Goal: Task Accomplishment & Management: Manage account settings

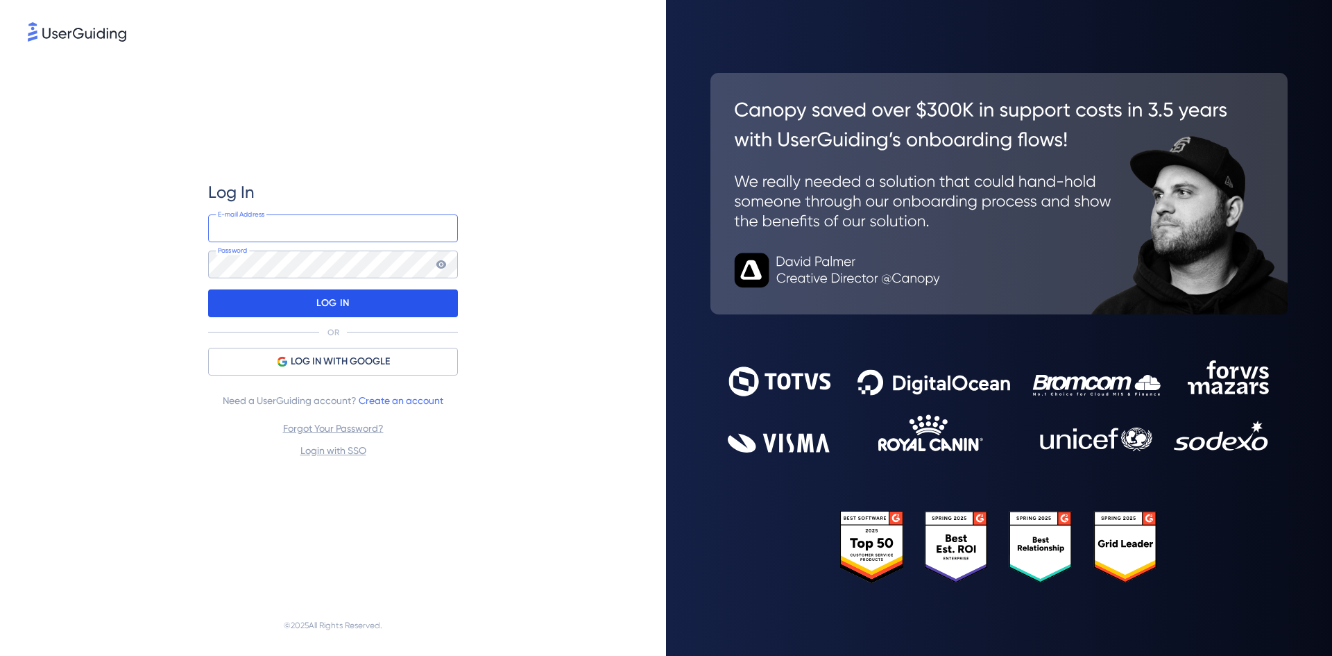
type input "[PERSON_NAME][EMAIL_ADDRESS][PERSON_NAME][DOMAIN_NAME]"
click at [351, 311] on div "LOG IN" at bounding box center [333, 303] width 250 height 28
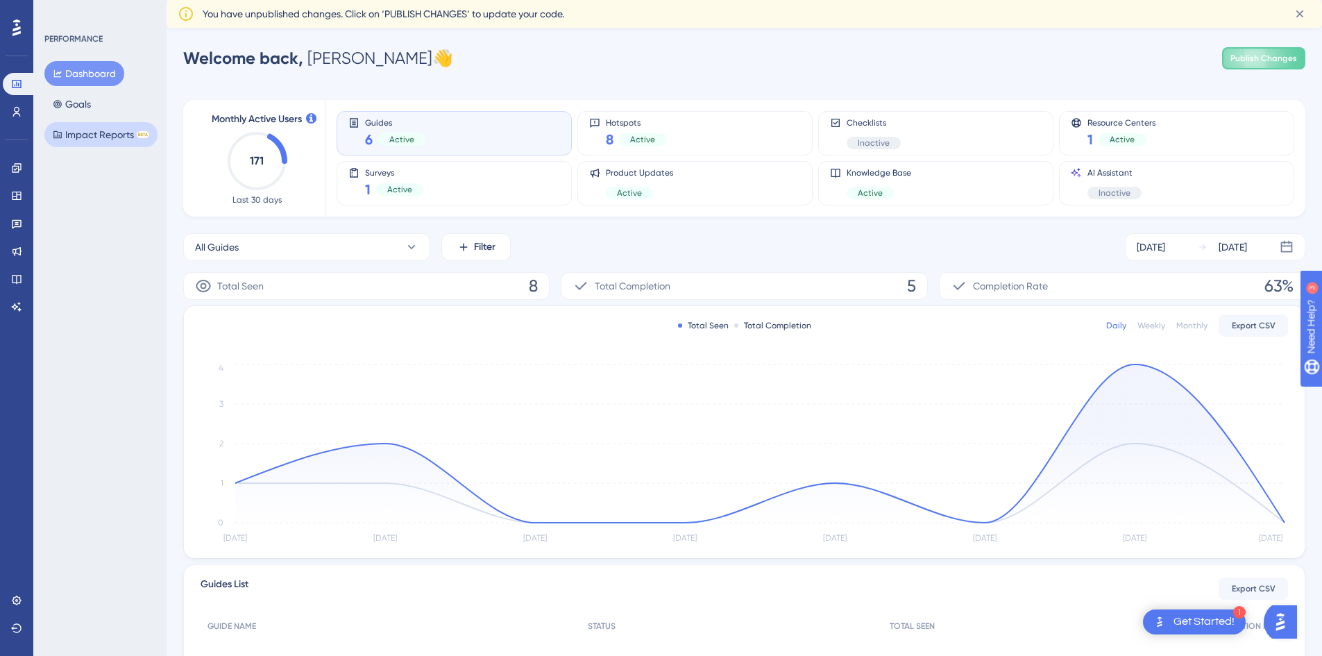
click at [116, 139] on button "Impact Reports BETA" at bounding box center [100, 134] width 113 height 25
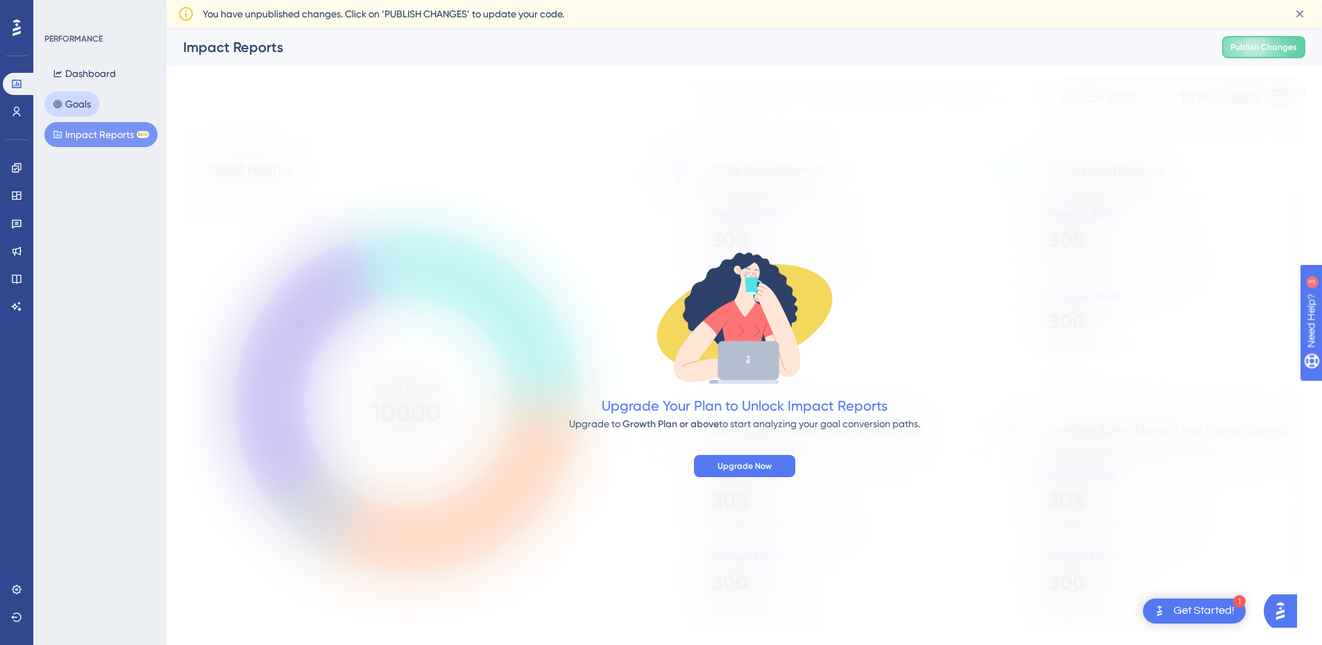
click at [94, 101] on button "Goals" at bounding box center [71, 104] width 55 height 25
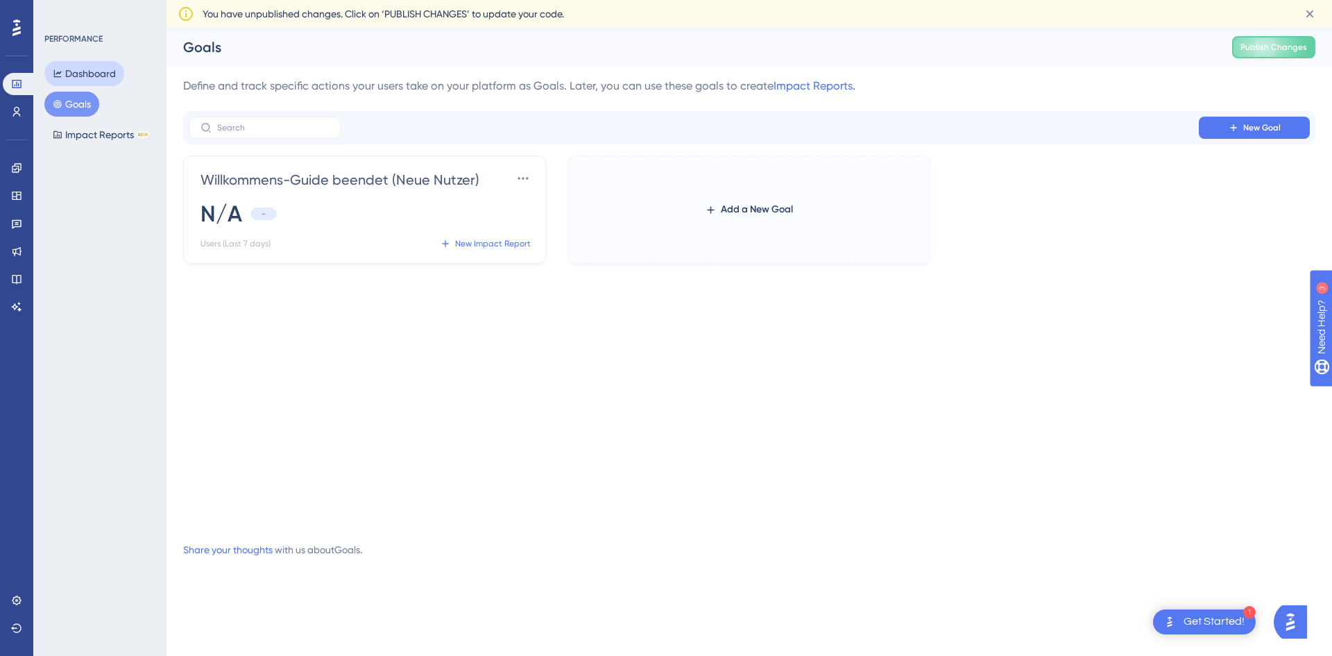
click at [94, 61] on button "Dashboard" at bounding box center [84, 73] width 80 height 25
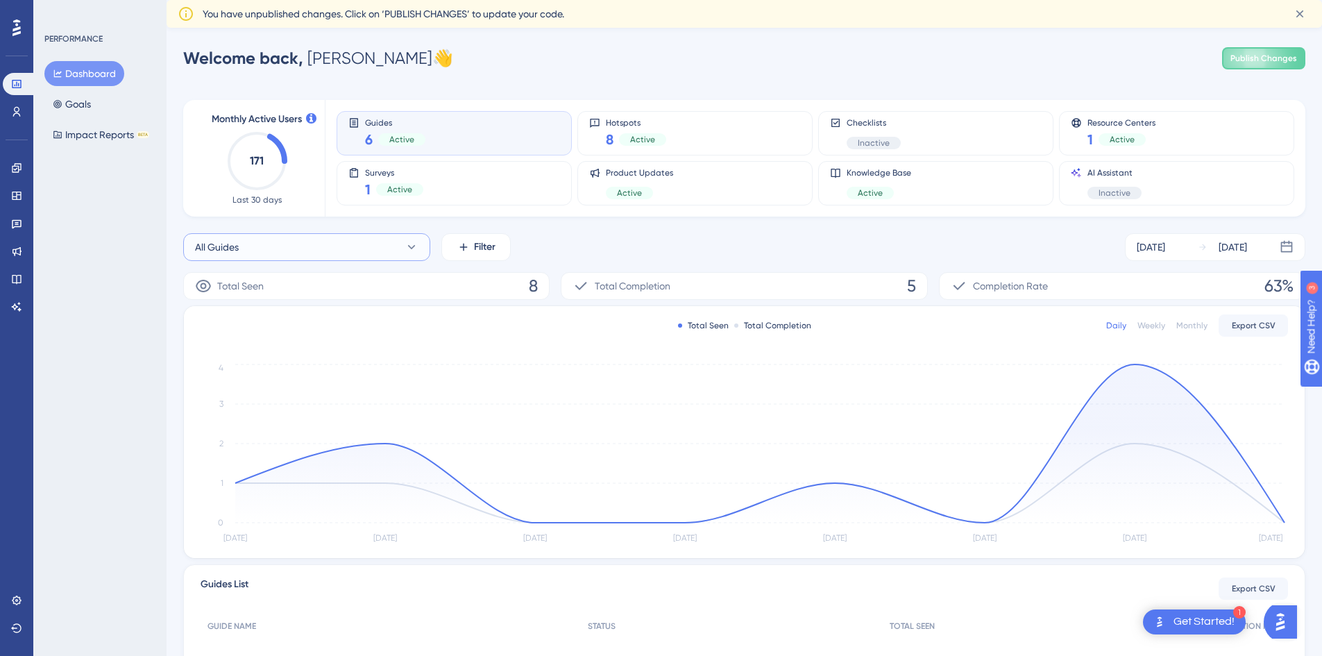
click at [273, 248] on button "All Guides" at bounding box center [306, 247] width 247 height 28
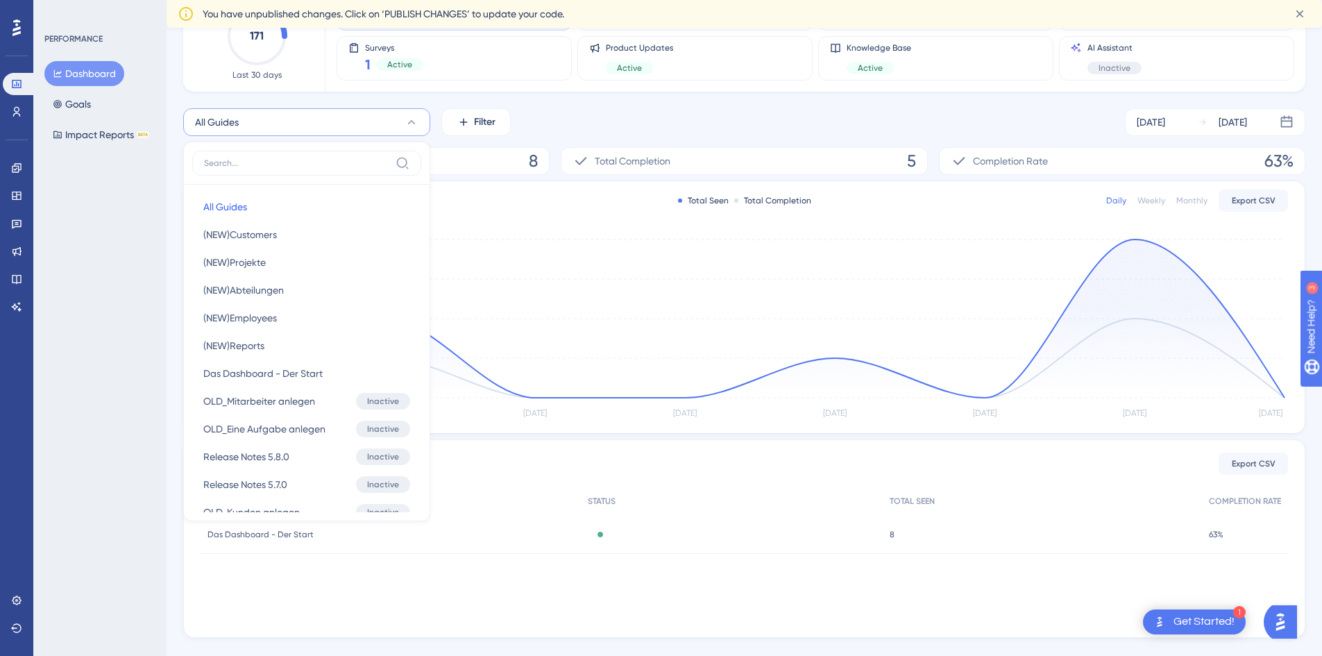
scroll to position [439, 0]
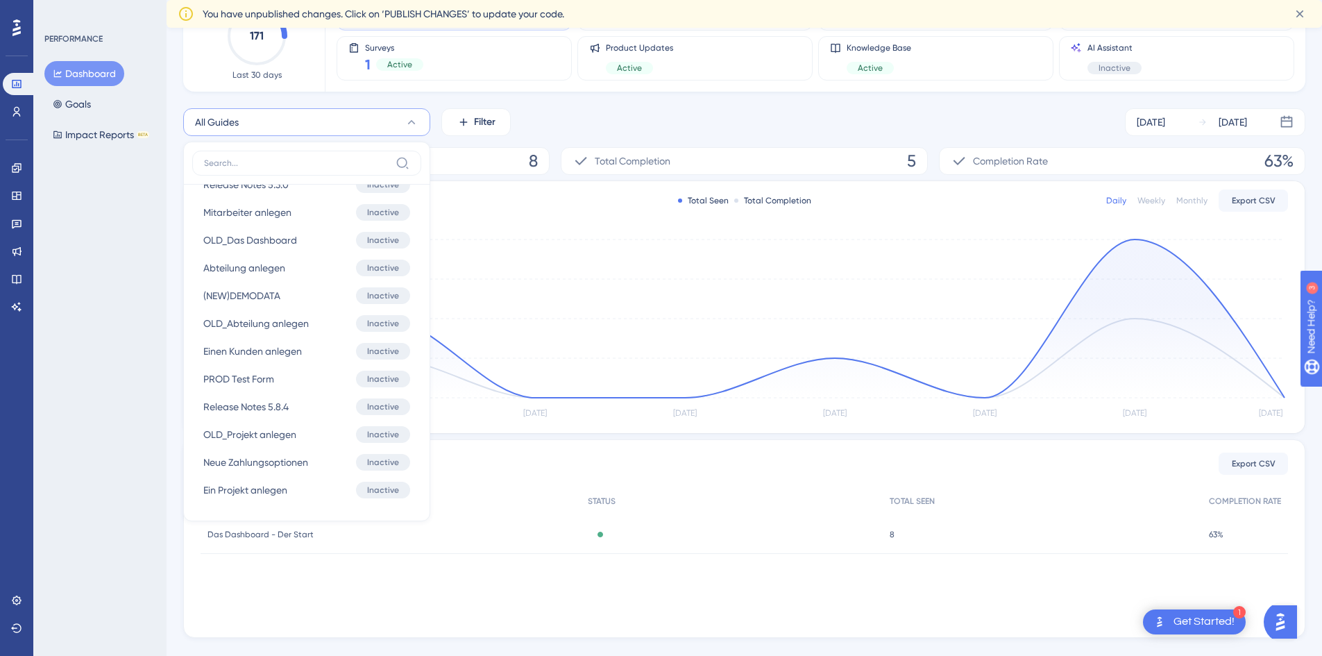
click at [112, 223] on div "PERFORMANCE Dashboard Goals Impact Reports BETA" at bounding box center [99, 328] width 133 height 656
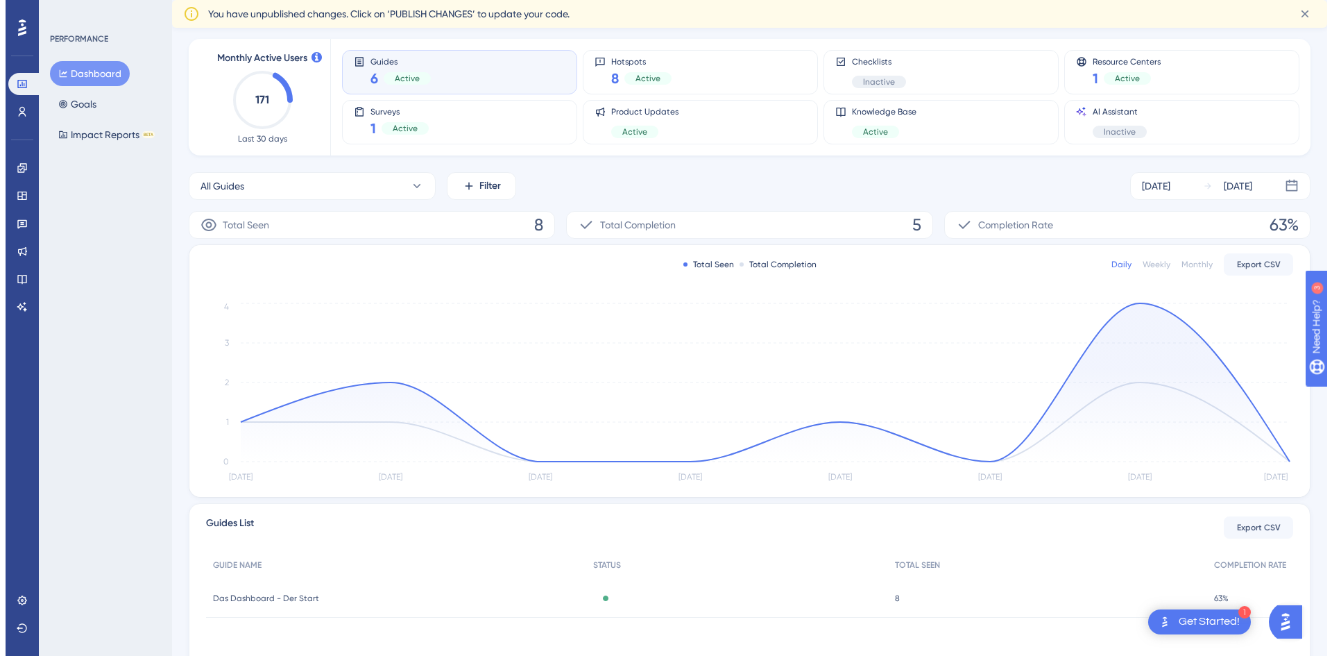
scroll to position [0, 0]
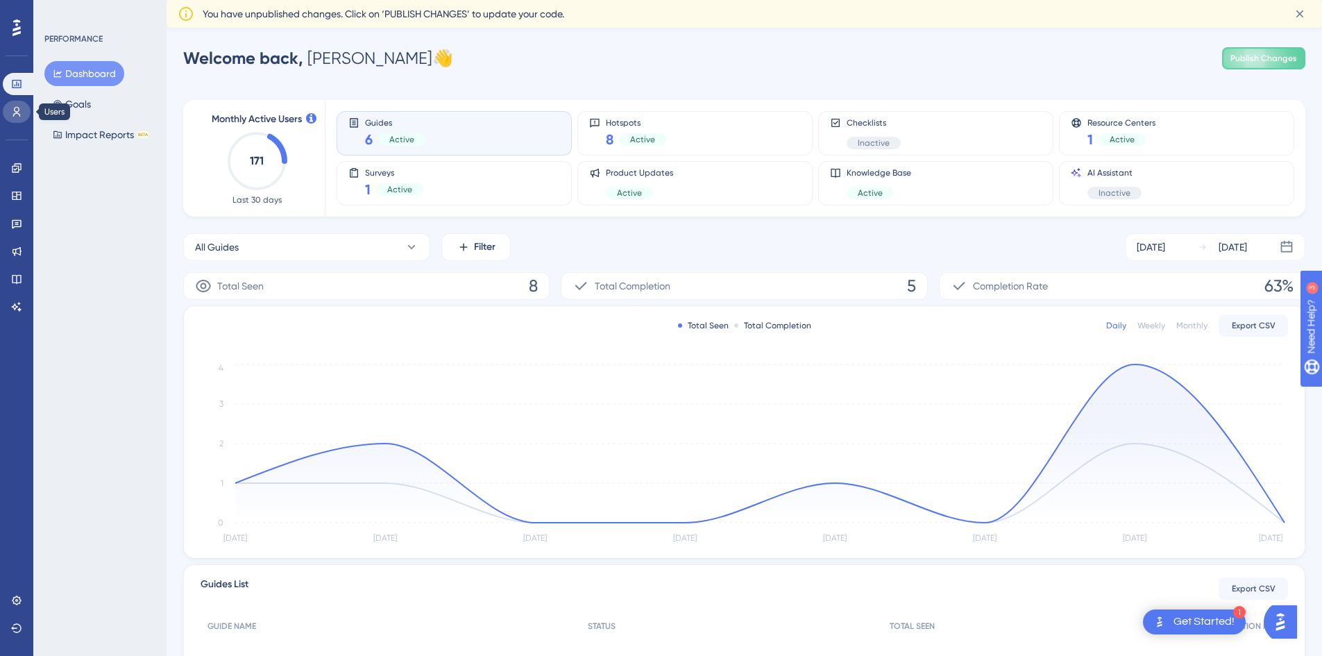
click at [9, 114] on link at bounding box center [17, 112] width 28 height 22
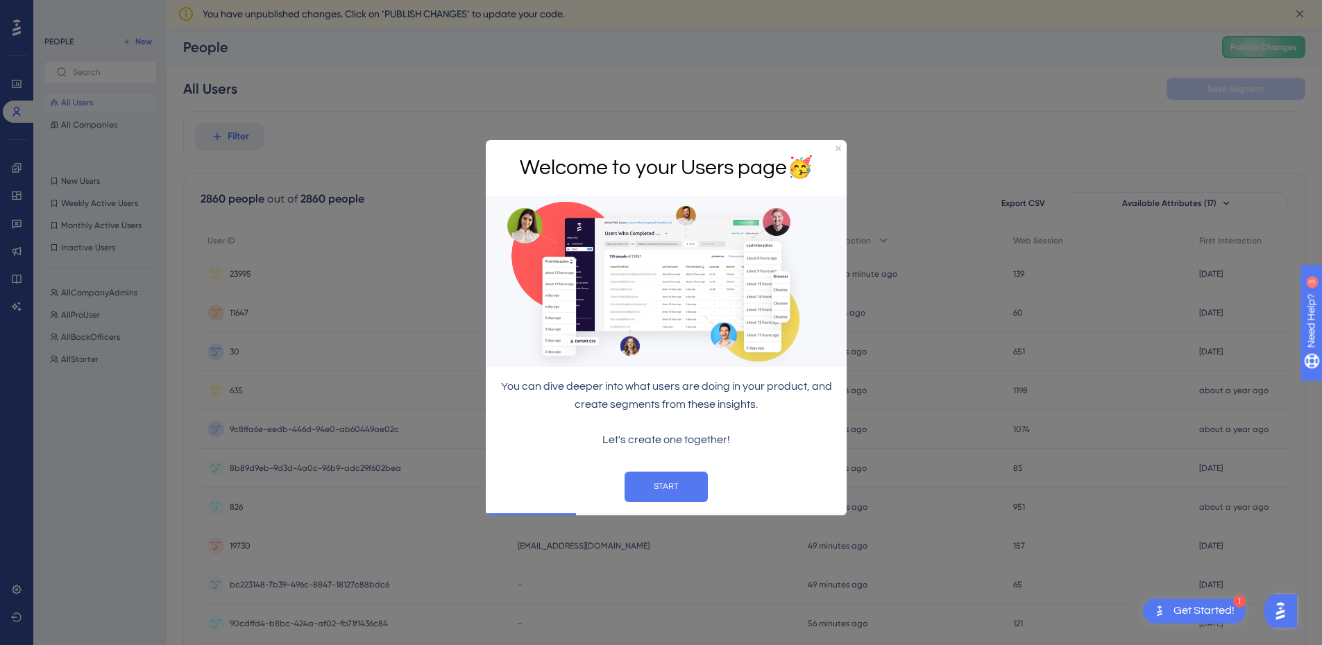
click at [99, 130] on div at bounding box center [661, 322] width 1322 height 645
click at [840, 148] on icon "Close Preview" at bounding box center [838, 148] width 6 height 6
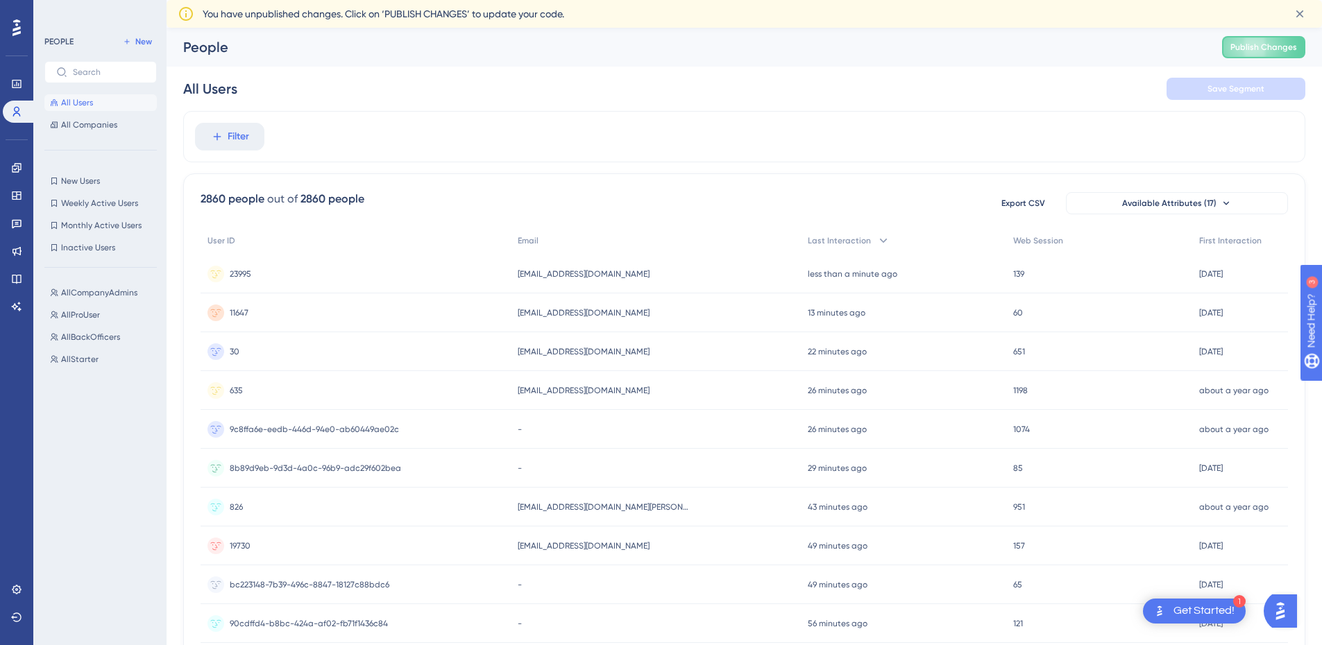
click at [79, 105] on span "All Users" at bounding box center [77, 102] width 32 height 11
click at [78, 121] on span "All Companies" at bounding box center [89, 124] width 56 height 11
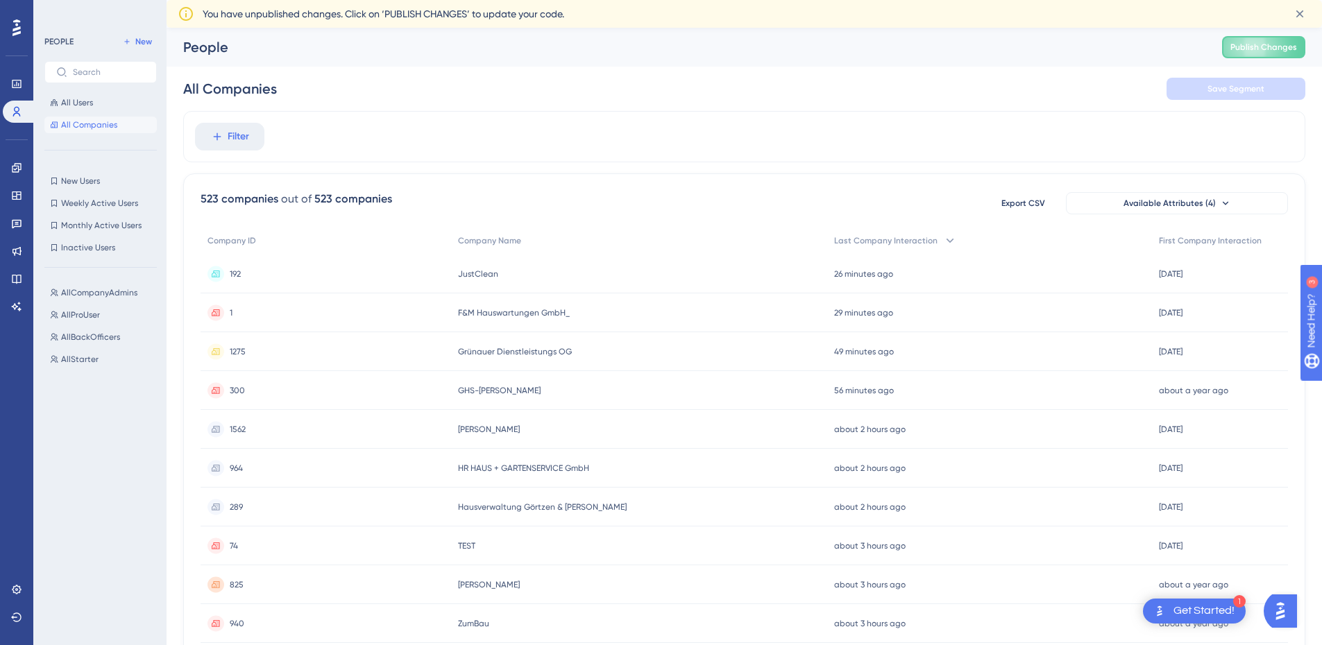
click at [12, 25] on icon at bounding box center [16, 28] width 8 height 18
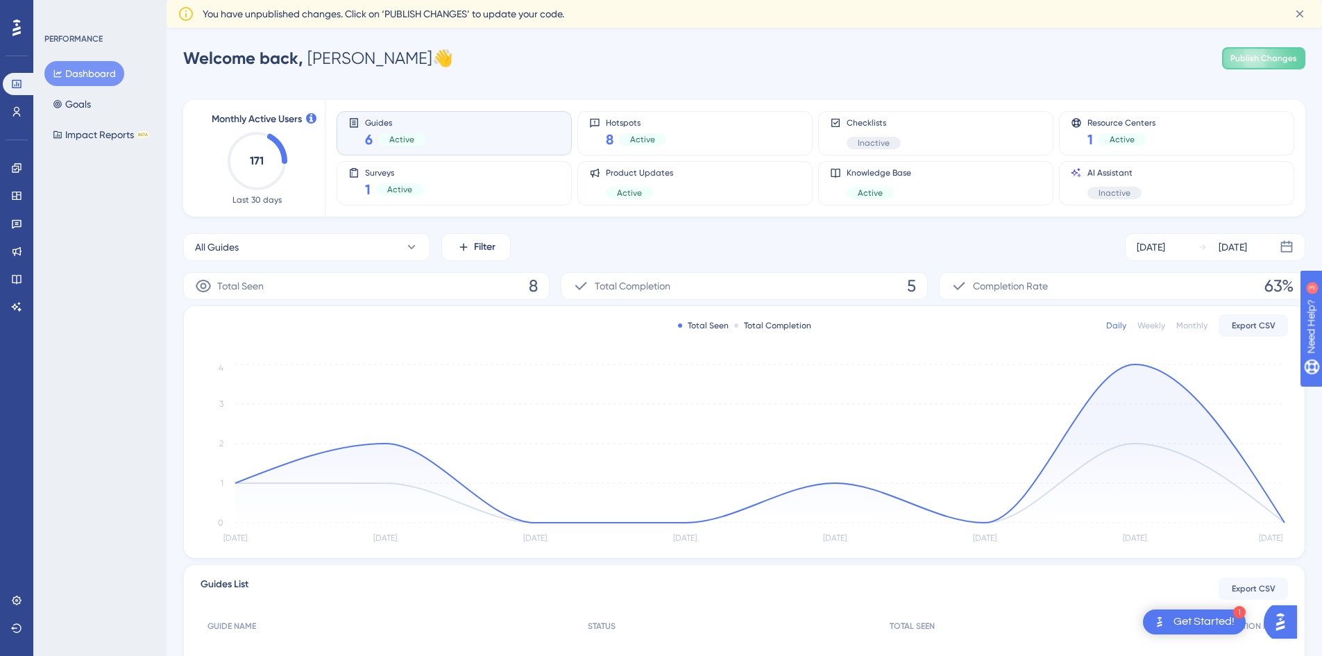
click at [87, 36] on div "PERFORMANCE" at bounding box center [73, 38] width 58 height 11
click at [289, 162] on div "Monthly Active Users 171 Last 30 days" at bounding box center [256, 158] width 103 height 94
click at [242, 248] on button "All Guides" at bounding box center [306, 247] width 247 height 28
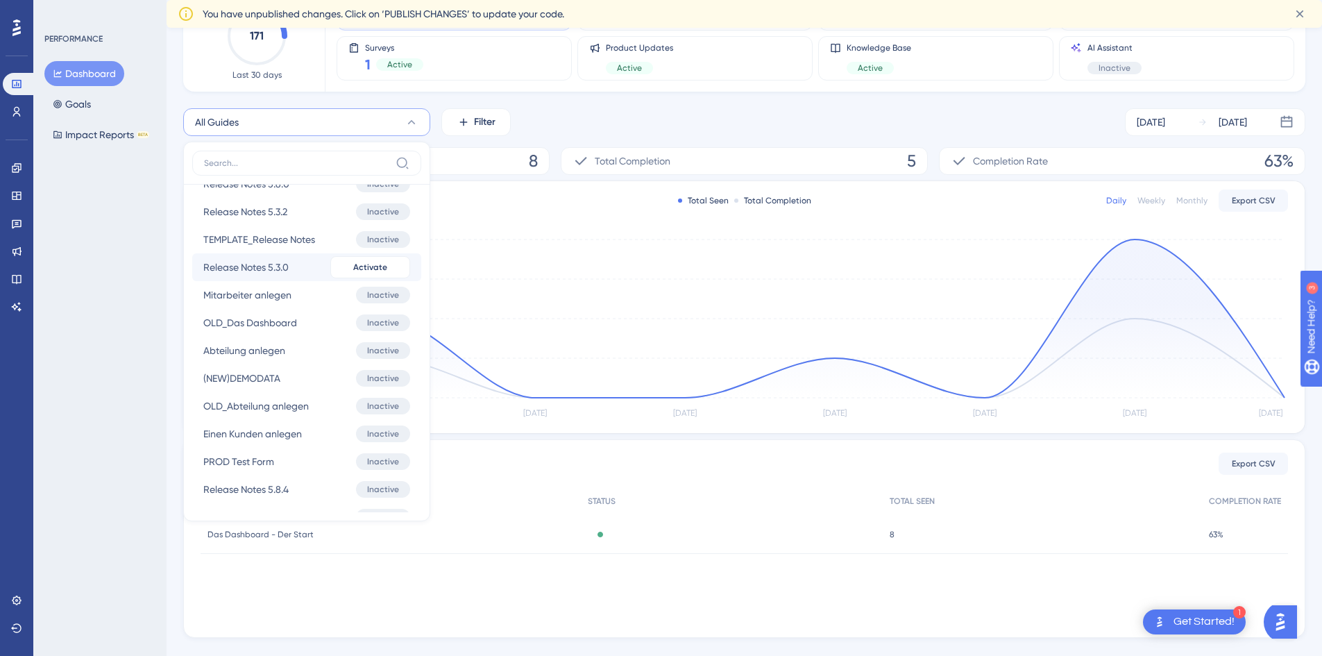
scroll to position [439, 0]
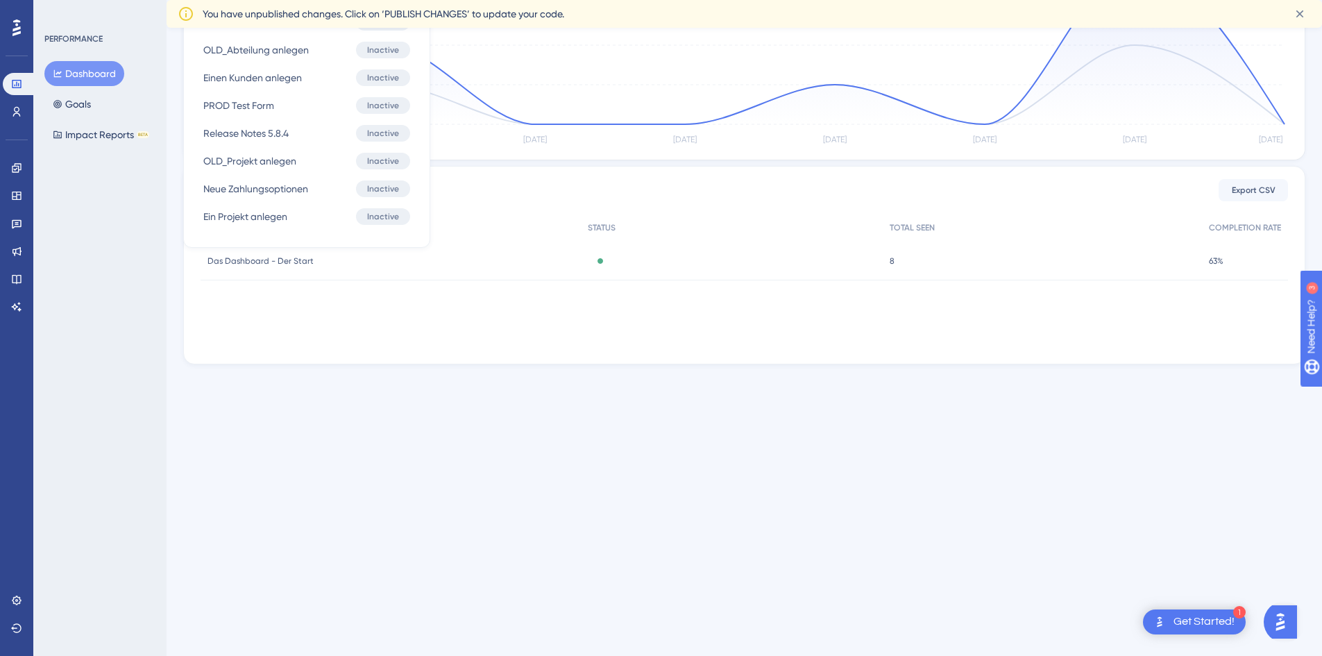
click at [113, 252] on div "PERFORMANCE Dashboard Goals Impact Reports BETA" at bounding box center [99, 328] width 133 height 656
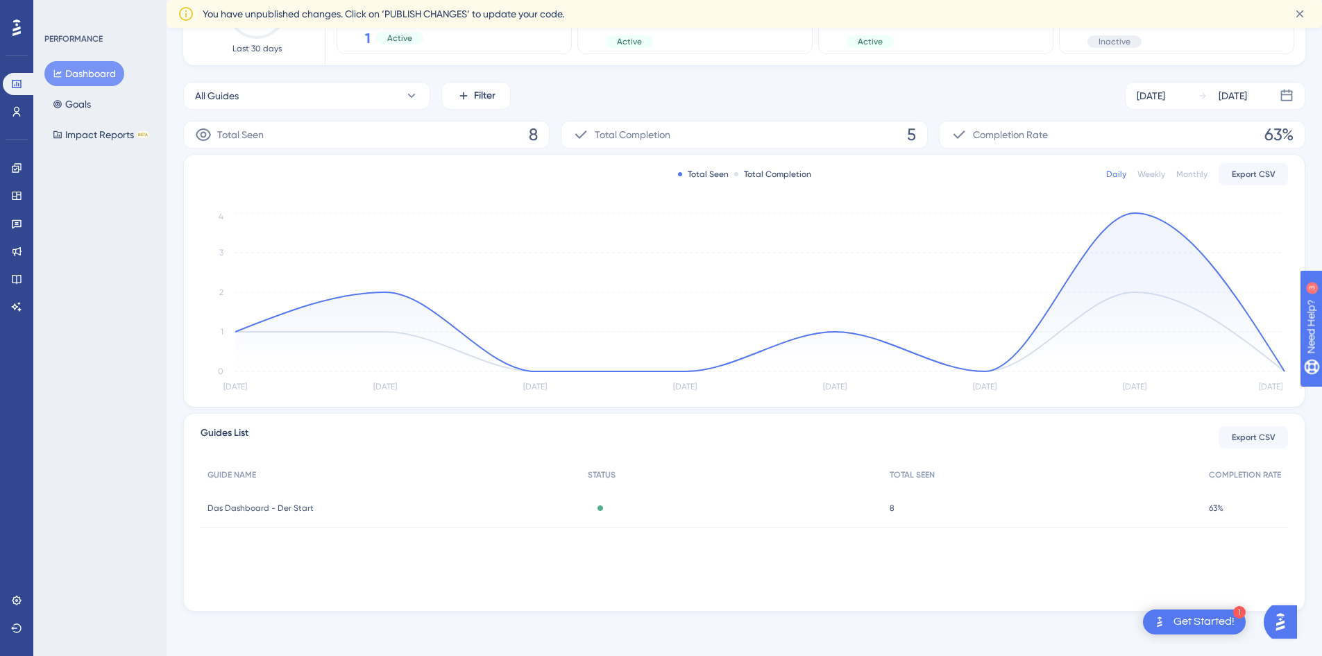
scroll to position [0, 0]
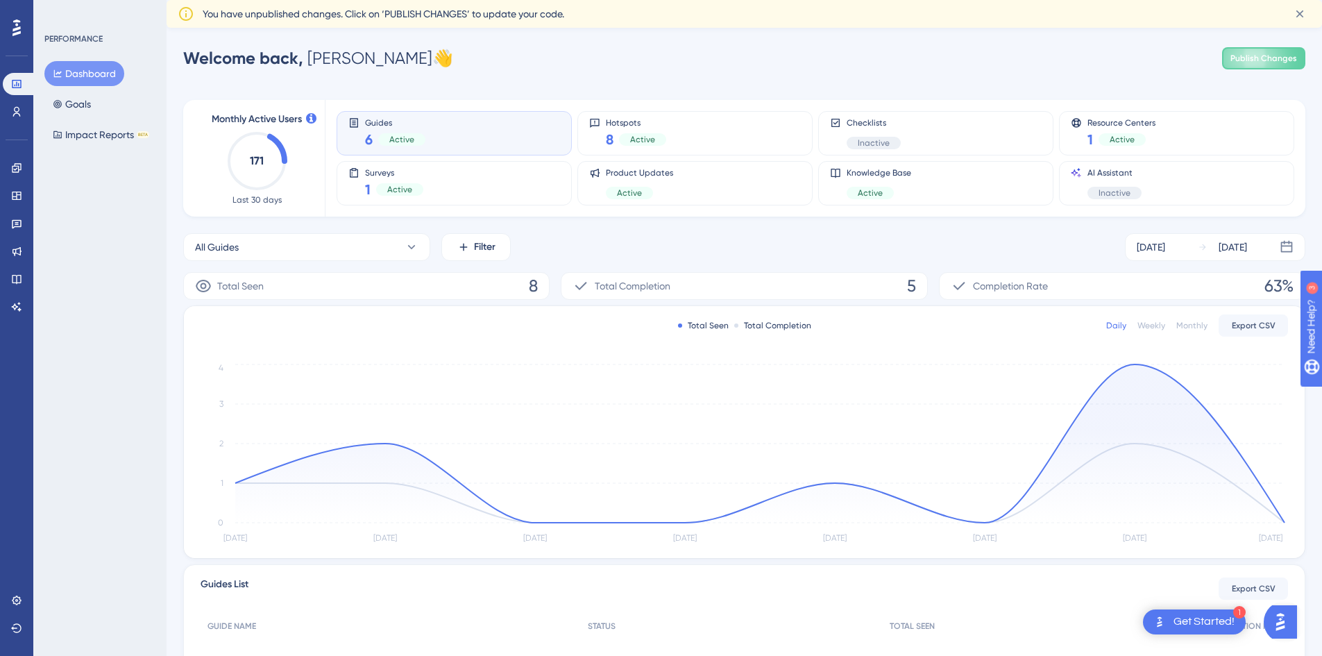
click at [273, 56] on span "Welcome back," at bounding box center [243, 58] width 120 height 20
click at [436, 52] on div "Welcome back, [PERSON_NAME] 👋 Publish Changes" at bounding box center [744, 58] width 1122 height 28
click at [1297, 18] on icon at bounding box center [1300, 14] width 14 height 14
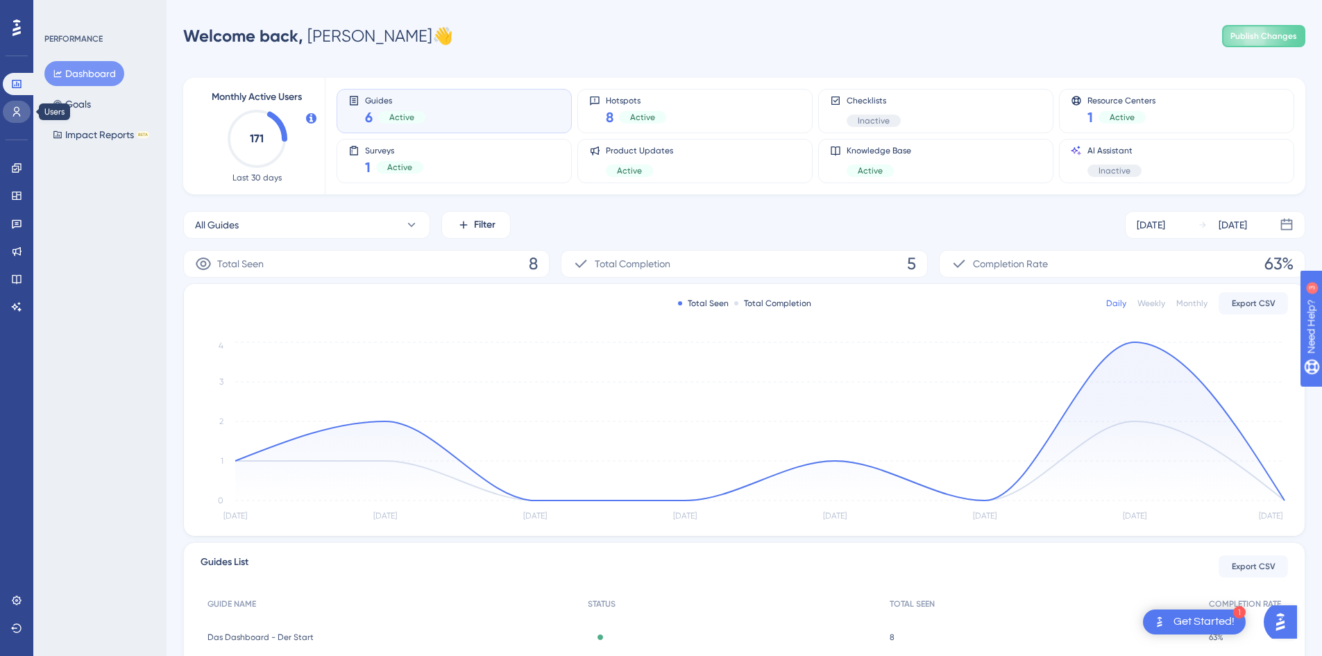
click at [24, 105] on link at bounding box center [17, 112] width 28 height 22
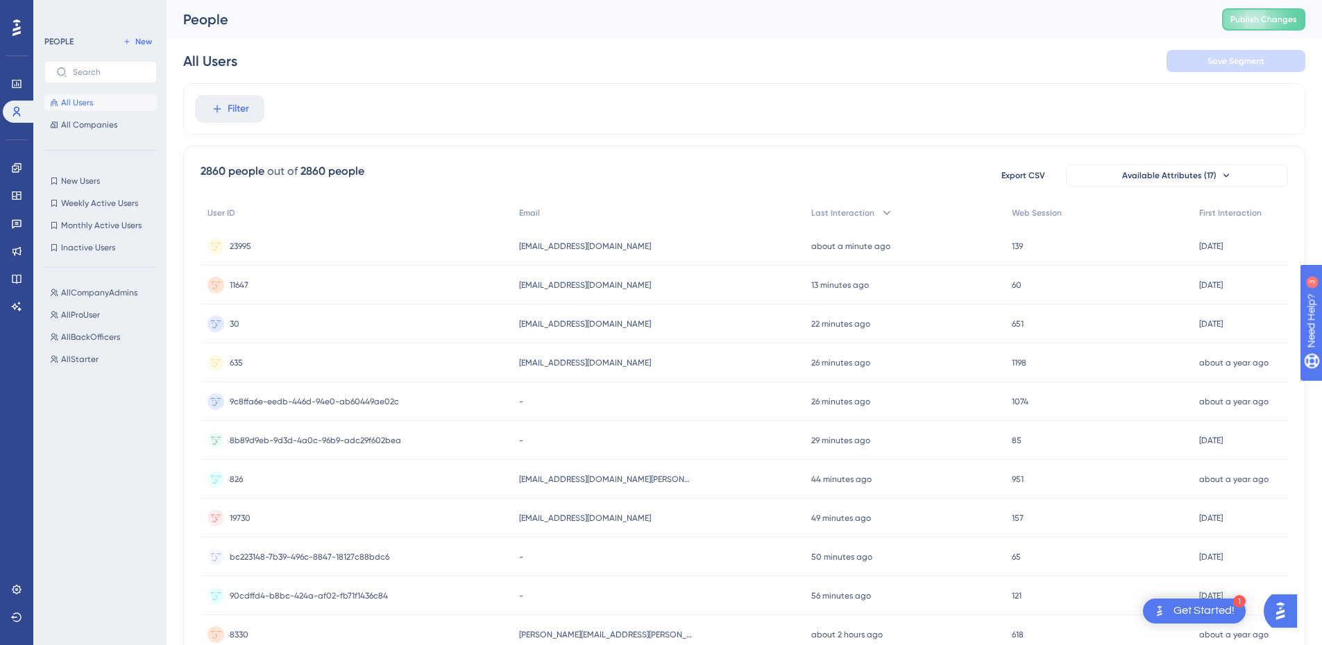
click at [16, 28] on icon at bounding box center [16, 27] width 8 height 17
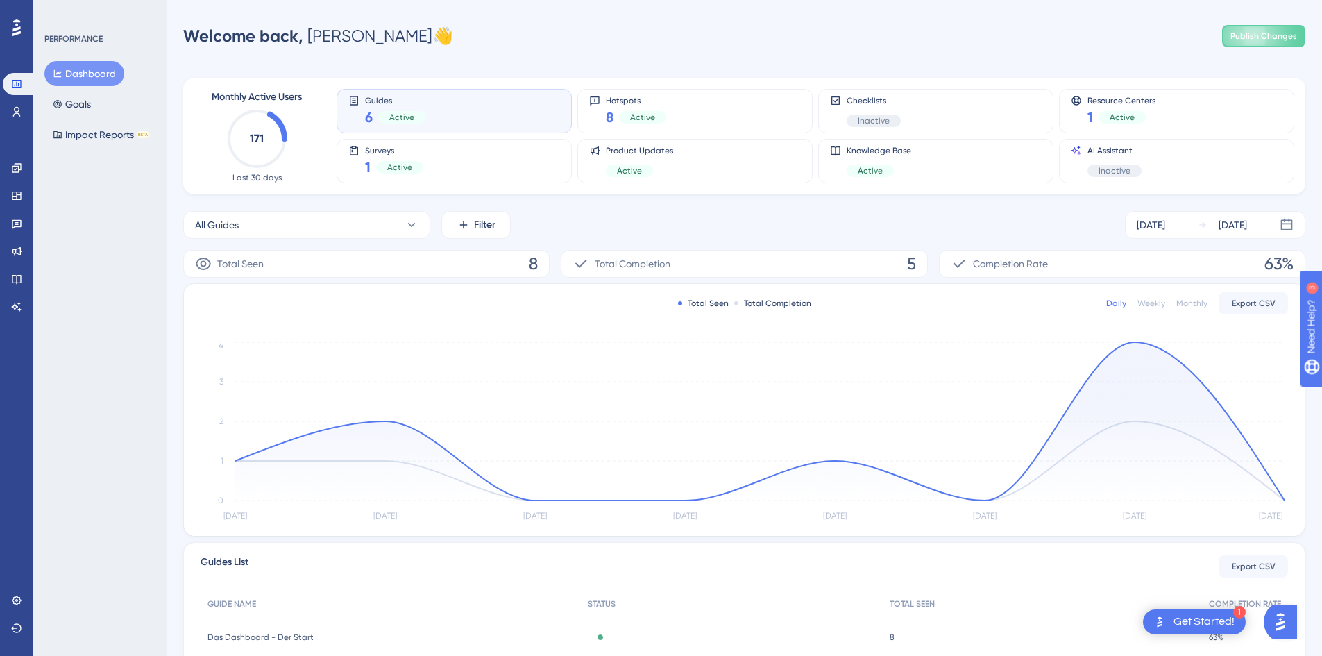
click at [16, 28] on icon at bounding box center [16, 27] width 8 height 17
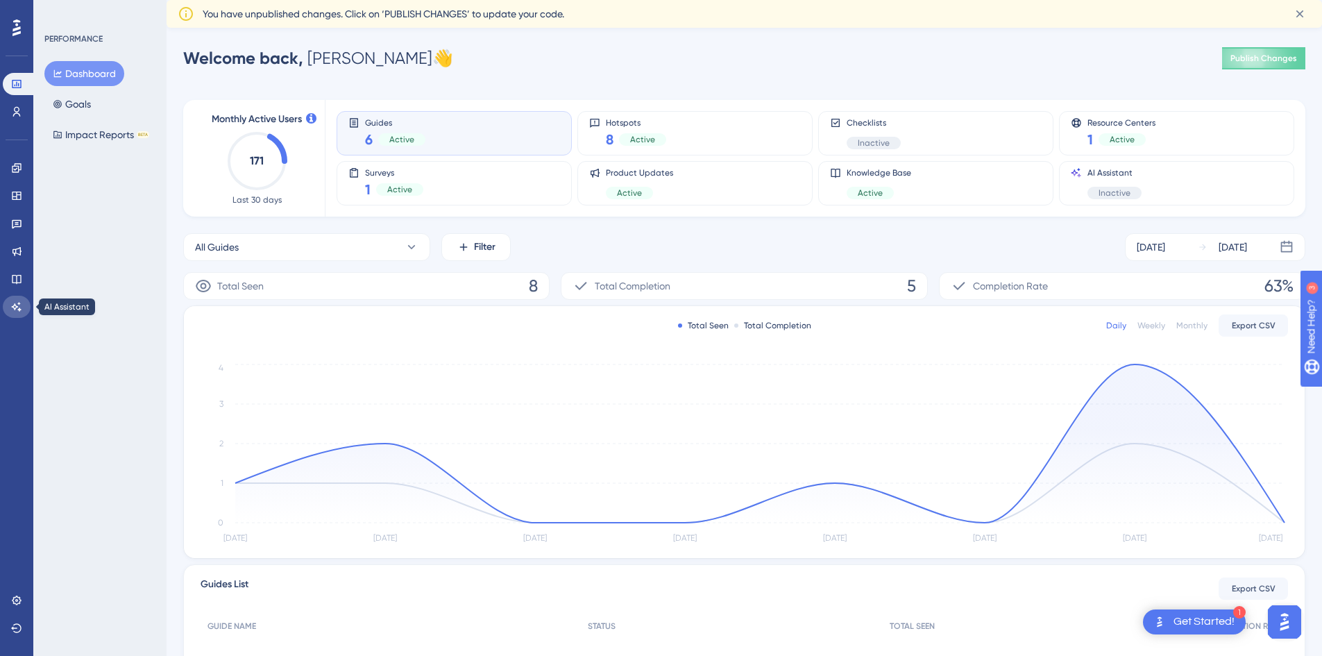
click at [30, 306] on link at bounding box center [17, 307] width 28 height 22
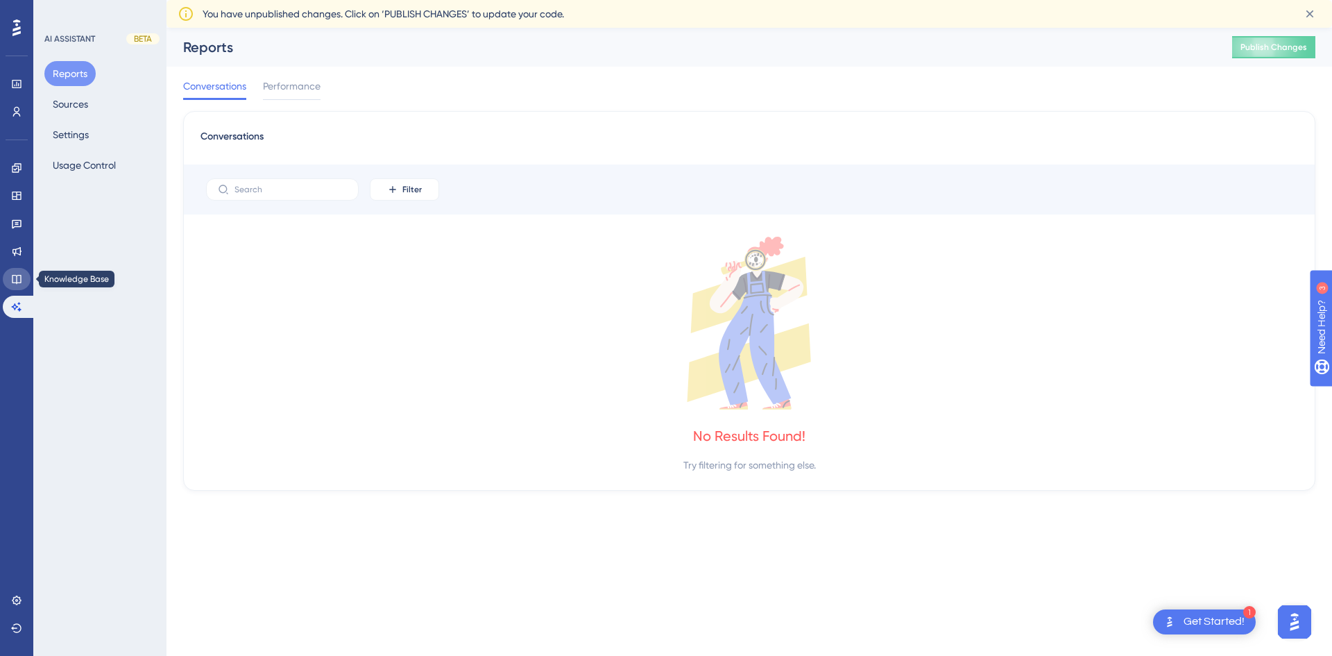
click at [19, 279] on icon at bounding box center [16, 278] width 11 height 11
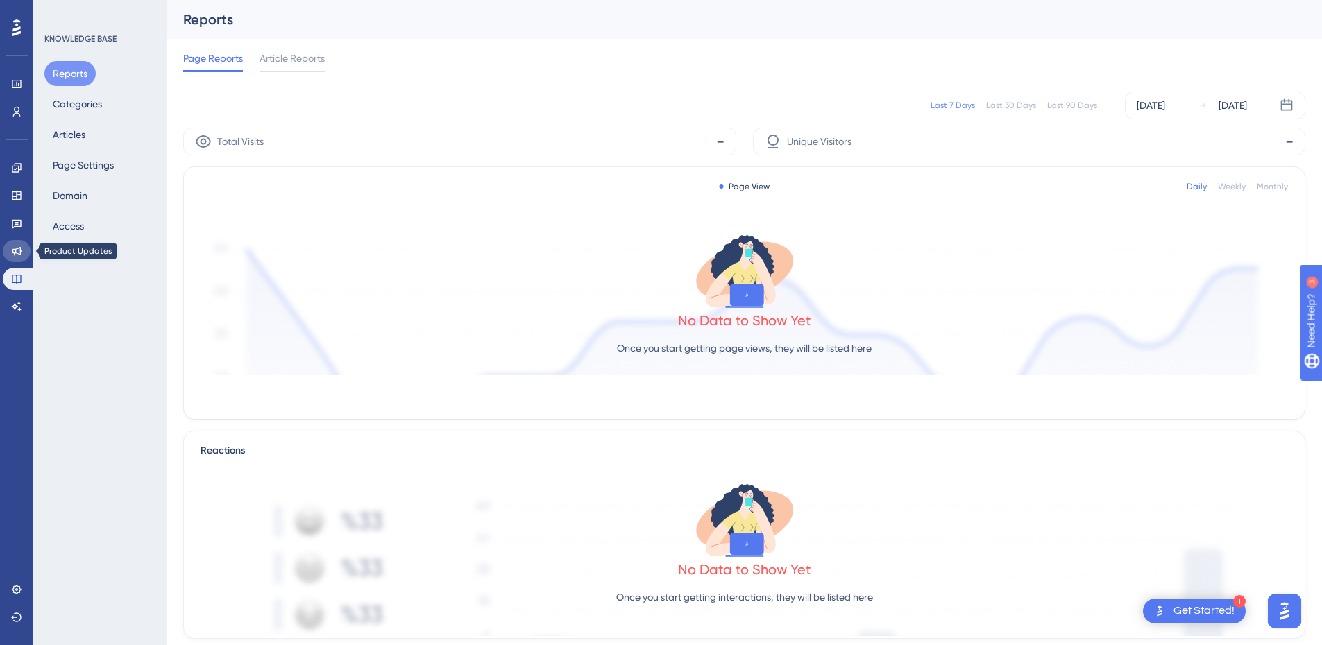
click at [27, 248] on link at bounding box center [17, 251] width 28 height 22
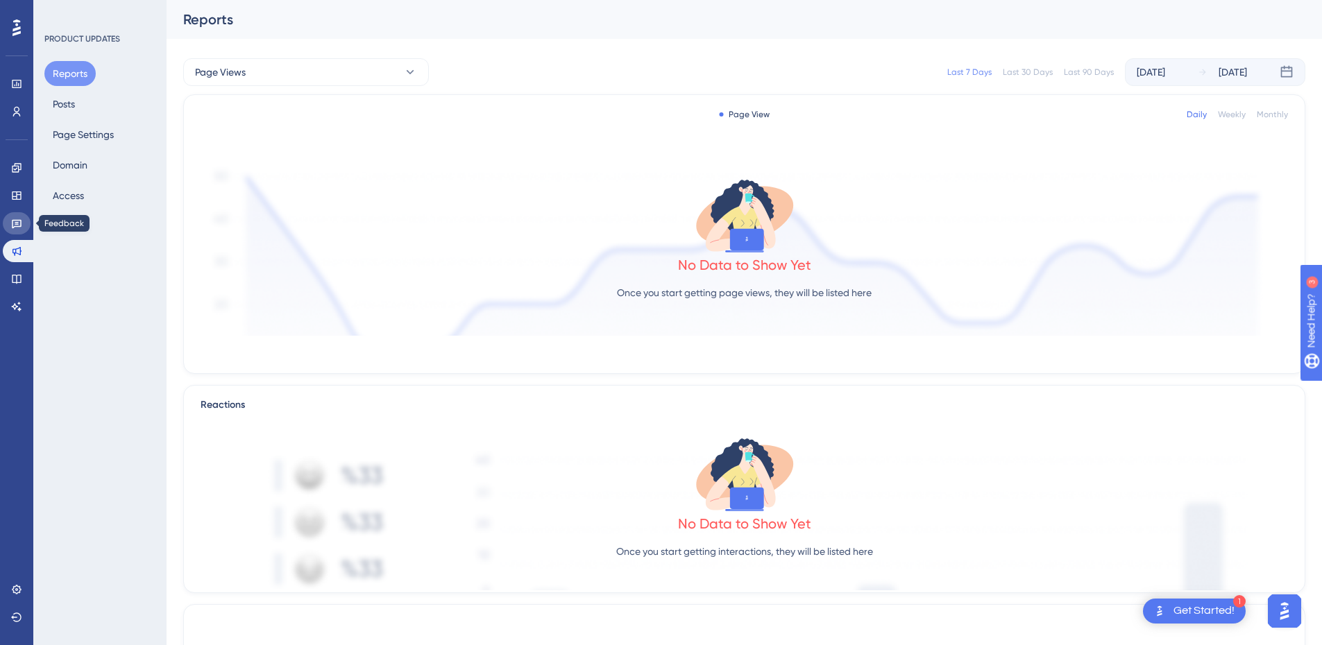
click at [15, 223] on icon at bounding box center [16, 223] width 11 height 11
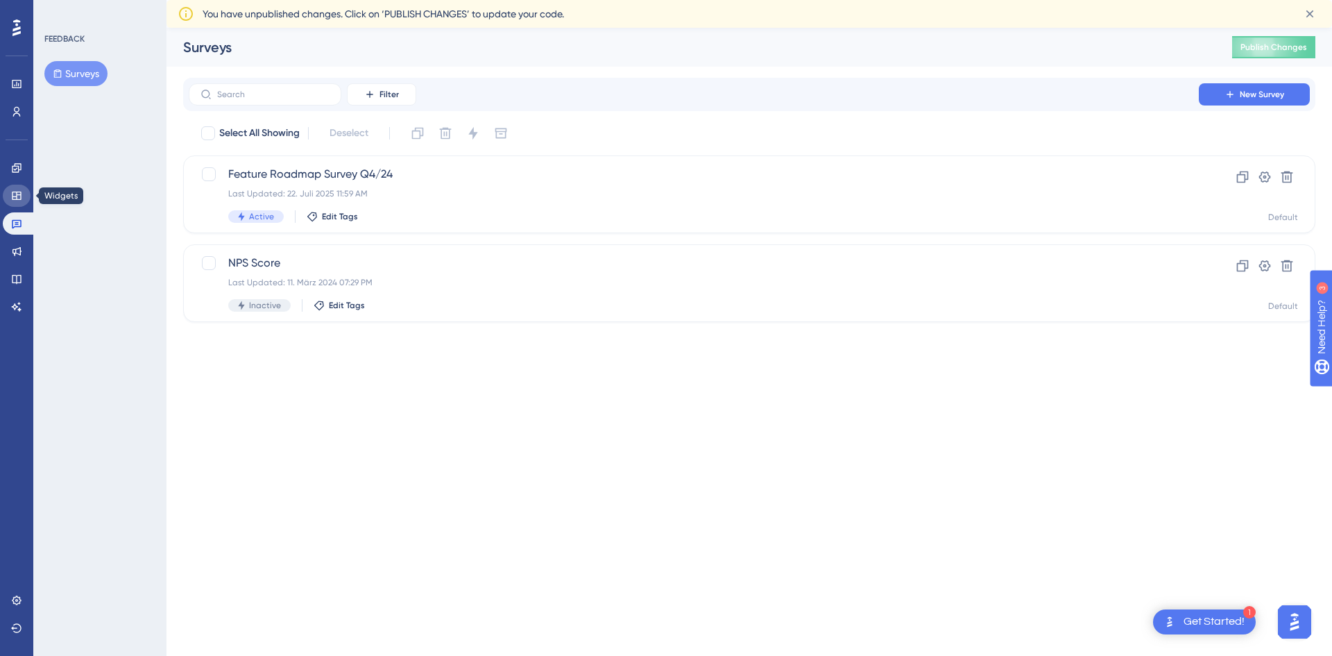
click at [15, 198] on icon at bounding box center [16, 195] width 11 height 11
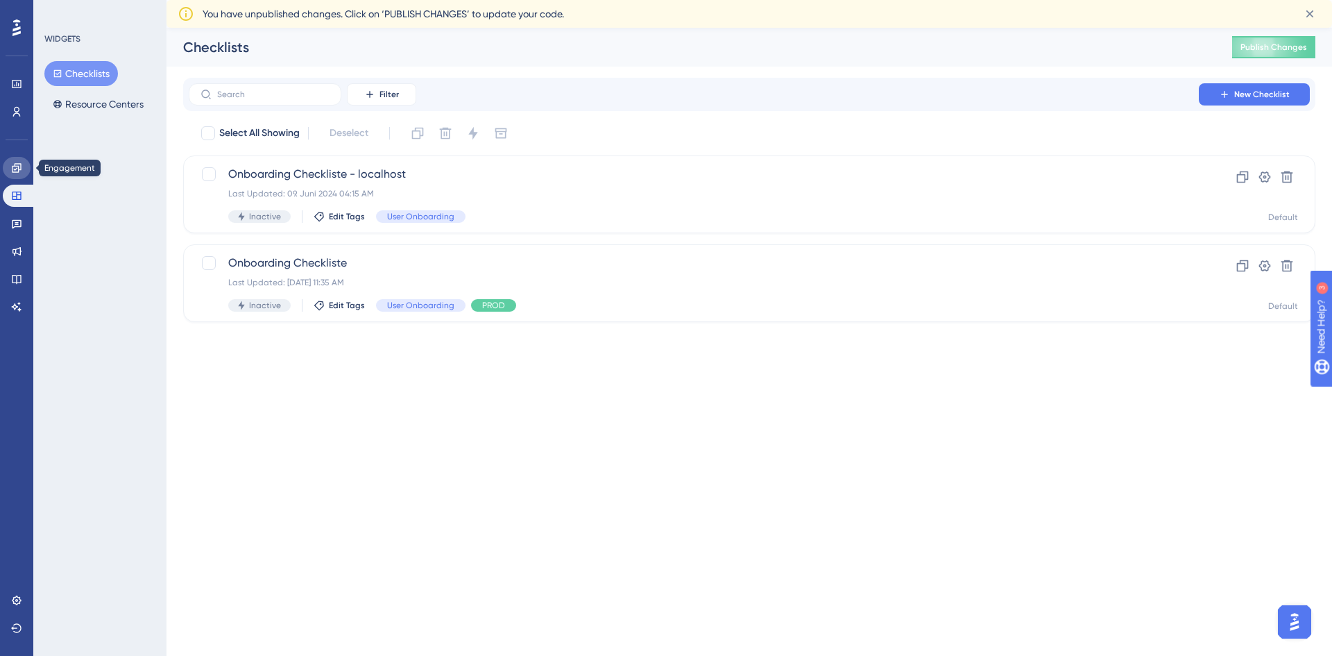
click at [16, 171] on icon at bounding box center [16, 167] width 11 height 11
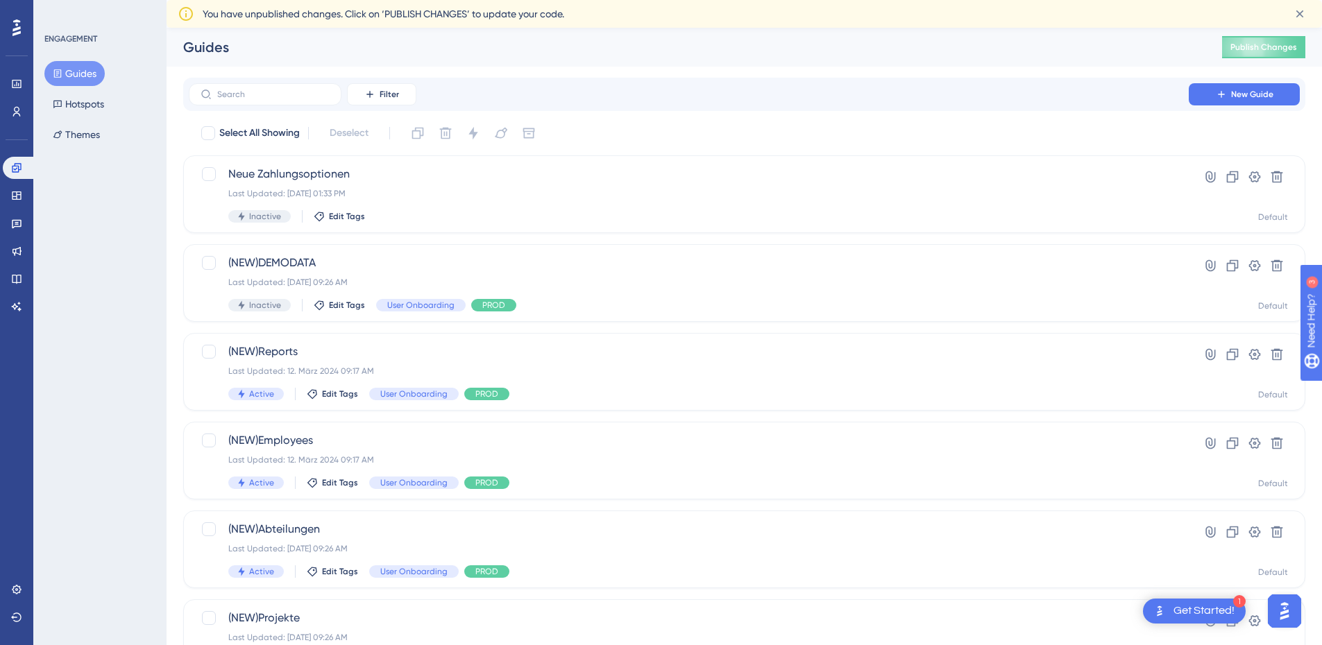
click at [19, 16] on div "Performance Users Engagement Widgets Feedback Product Updates Knowledge Base AI…" at bounding box center [16, 322] width 33 height 645
click at [85, 60] on div "ENGAGEMENT Guides Hotspots Themes" at bounding box center [100, 90] width 112 height 114
click at [86, 76] on button "Guides" at bounding box center [74, 73] width 60 height 25
click at [83, 113] on button "Hotspots" at bounding box center [78, 104] width 68 height 25
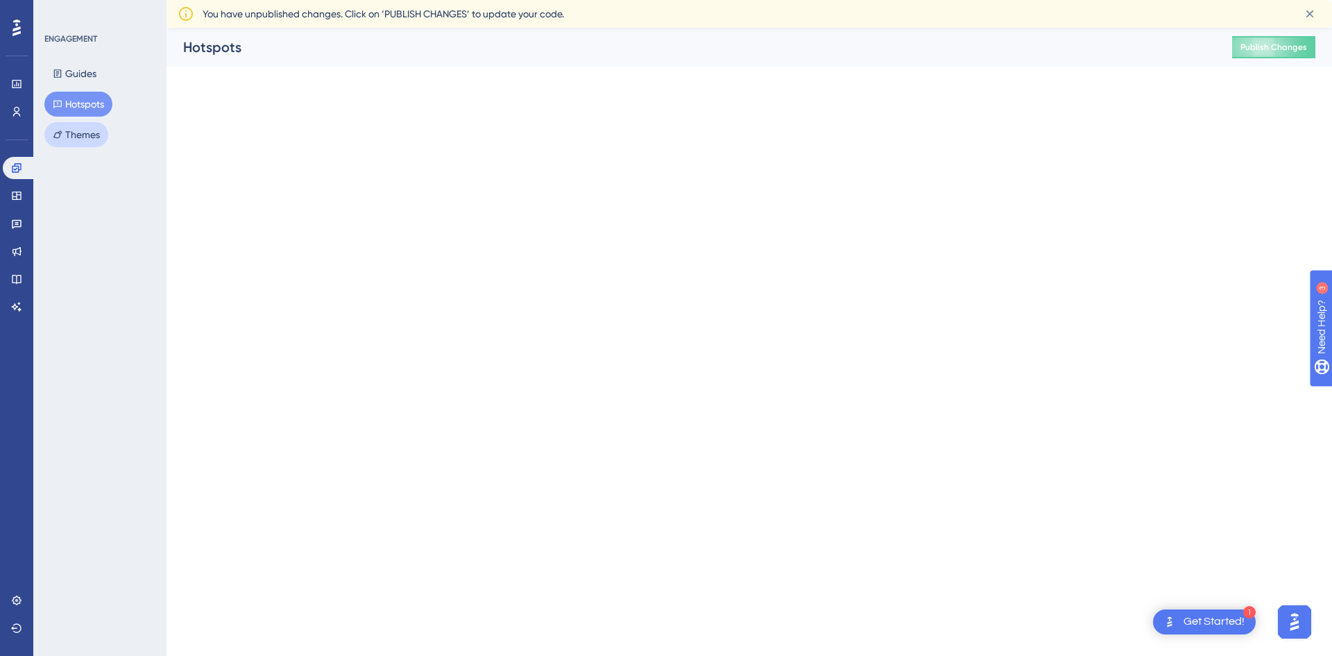
click at [81, 144] on button "Themes" at bounding box center [76, 134] width 64 height 25
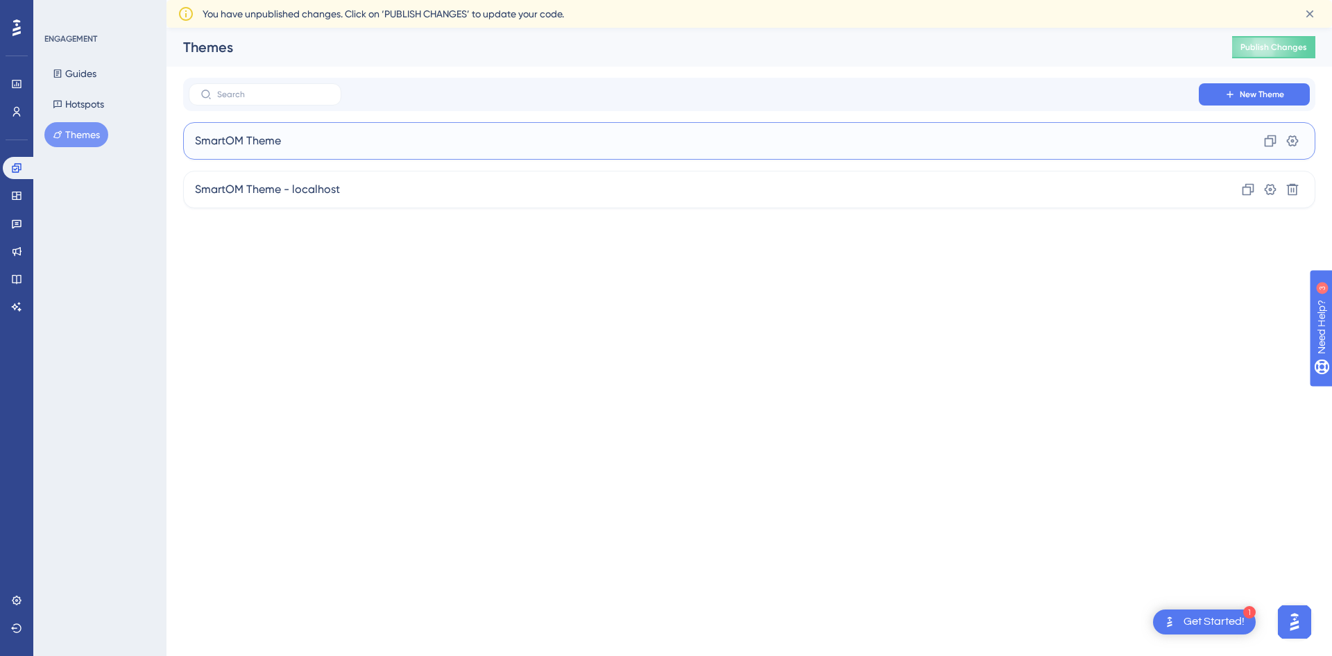
click at [273, 139] on span "SmartOM Theme" at bounding box center [238, 141] width 86 height 17
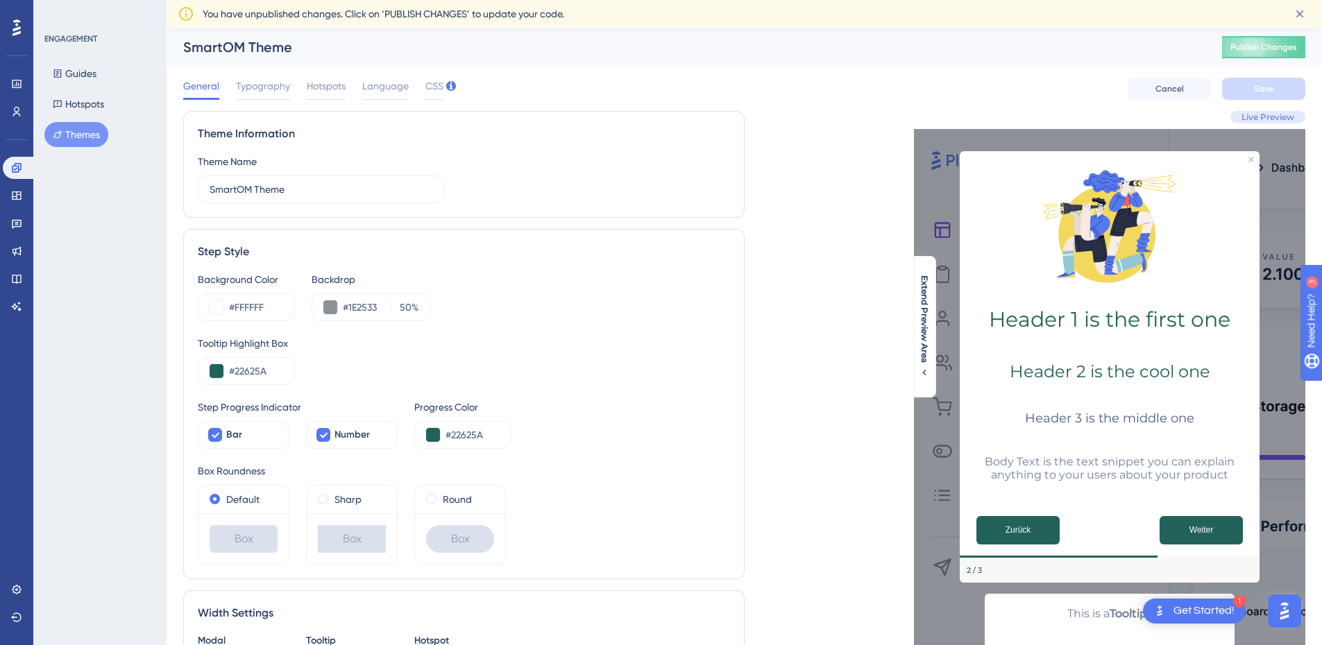
click at [23, 17] on div at bounding box center [17, 28] width 22 height 22
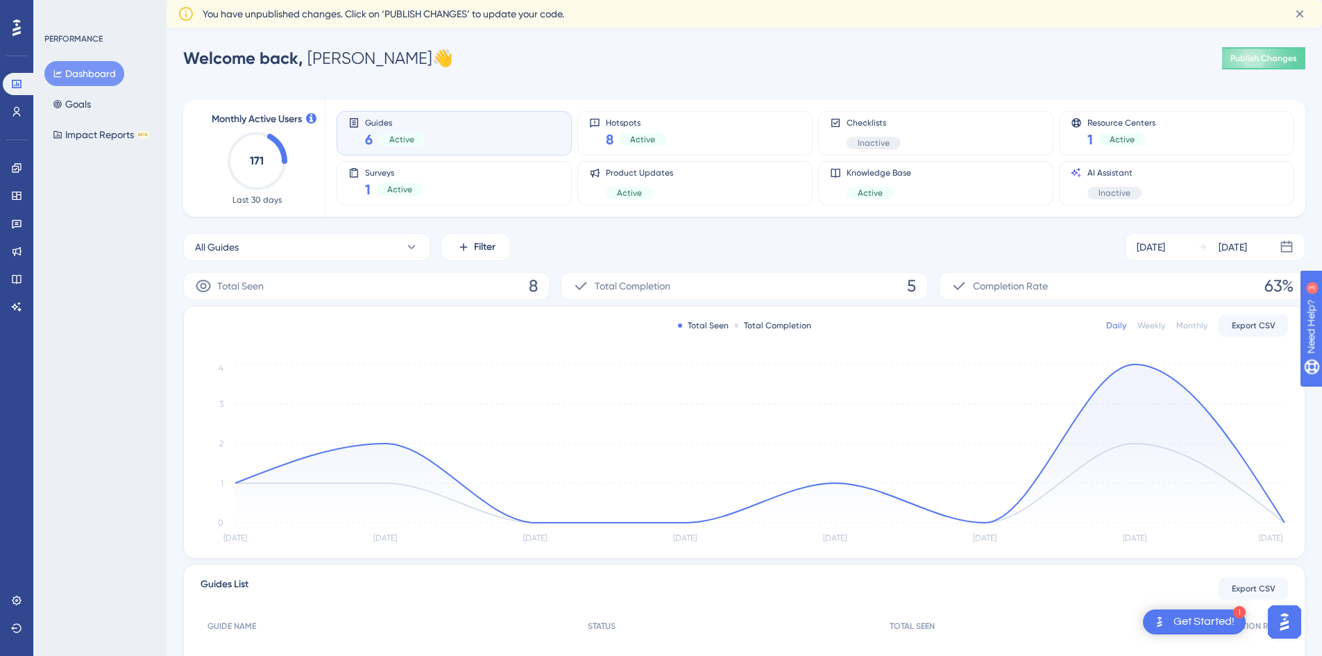
click at [70, 35] on div "PERFORMANCE" at bounding box center [73, 38] width 58 height 11
click at [95, 134] on button "Impact Reports BETA" at bounding box center [100, 134] width 113 height 25
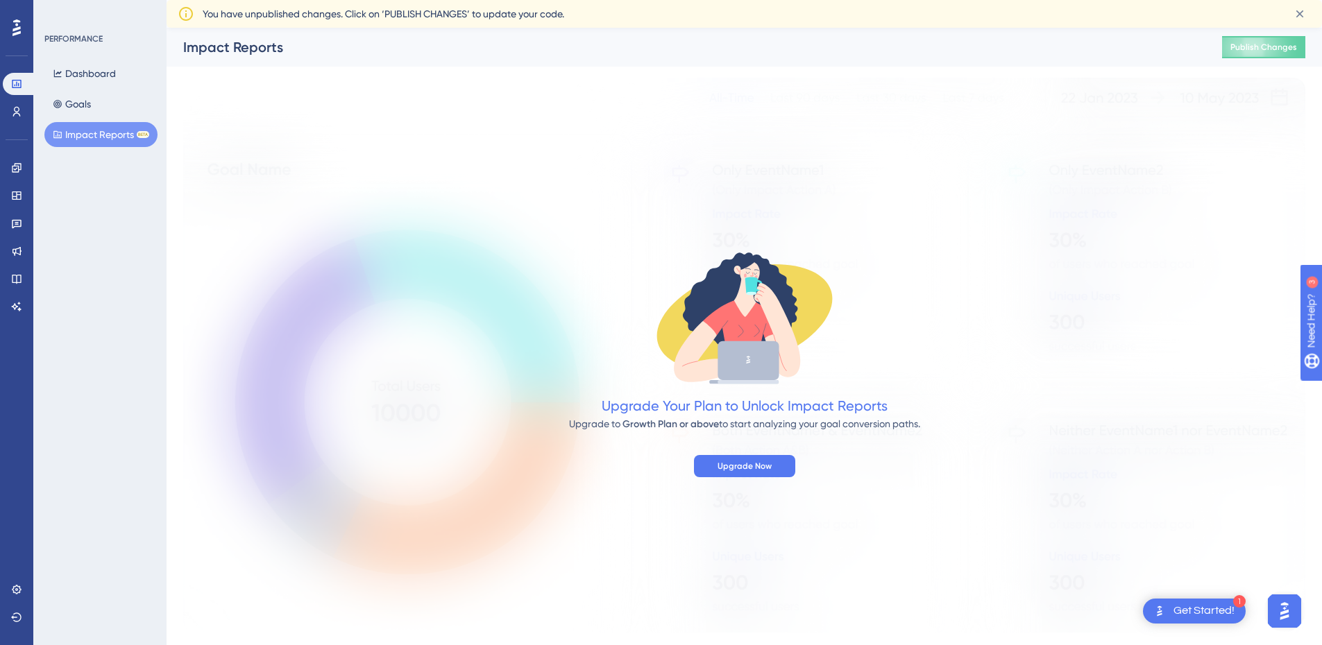
click at [83, 60] on div "PERFORMANCE Dashboard Goals Impact Reports BETA" at bounding box center [100, 90] width 112 height 114
click at [86, 78] on button "Dashboard" at bounding box center [84, 73] width 80 height 25
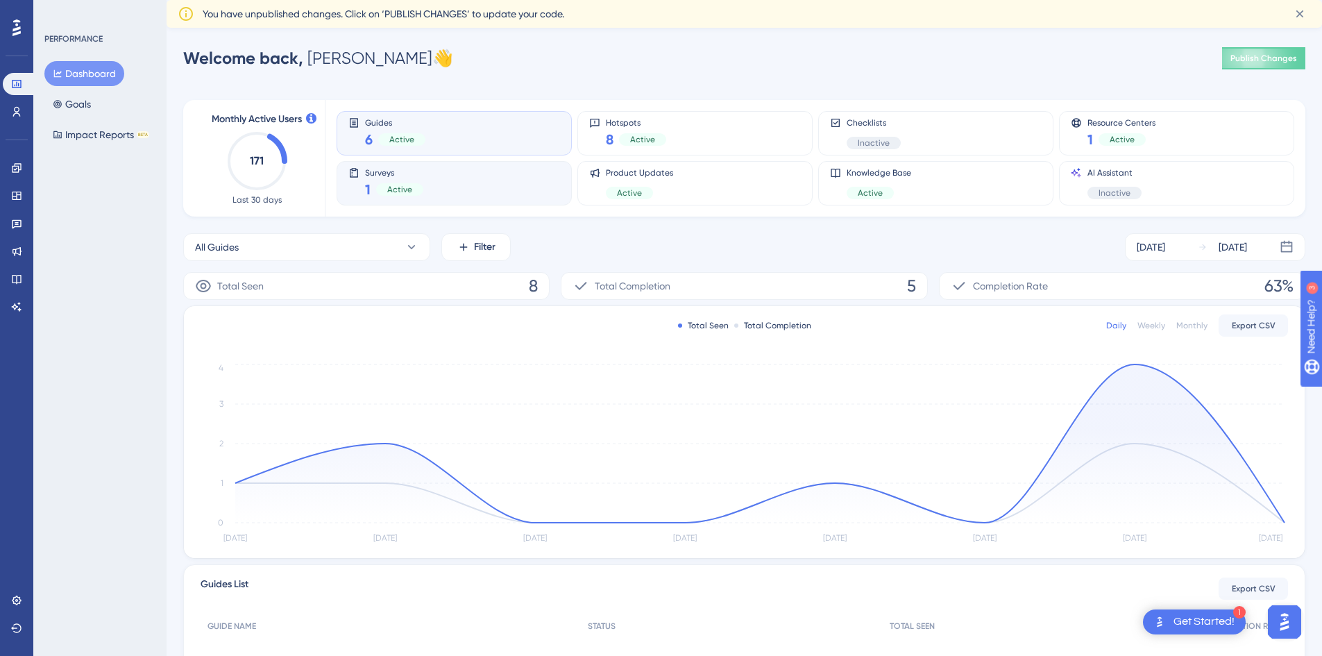
click at [400, 182] on div "1 Active" at bounding box center [394, 189] width 58 height 19
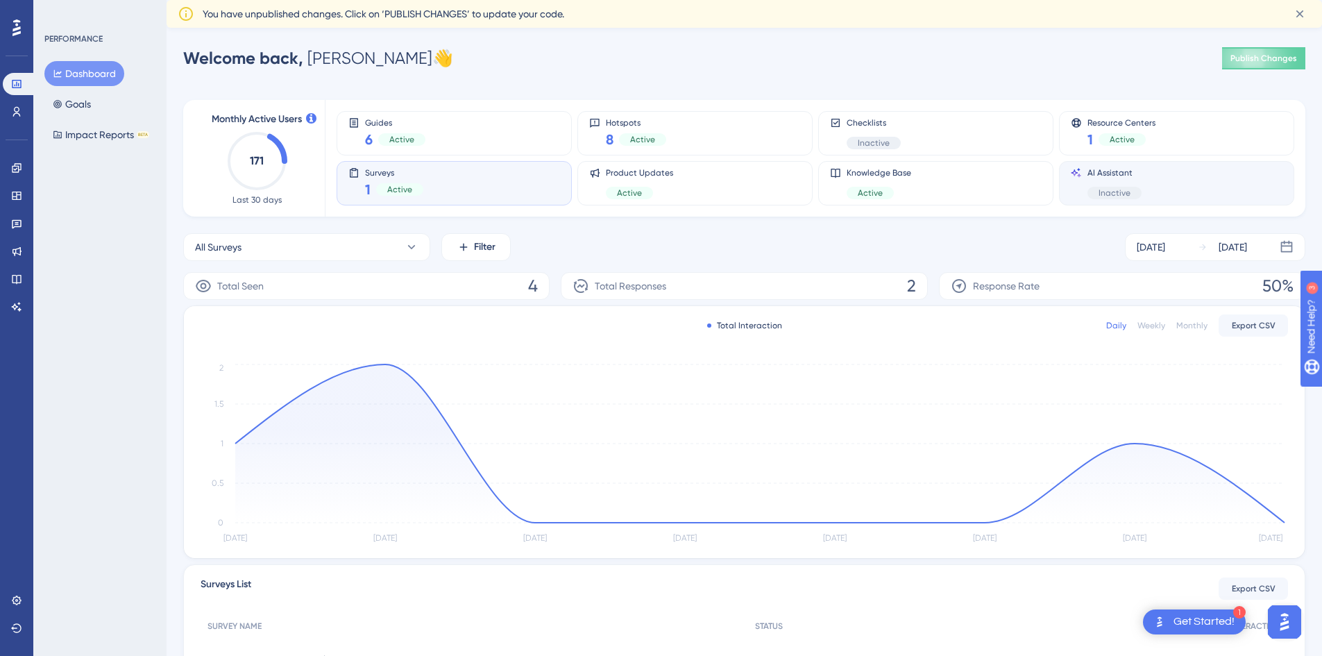
click at [1138, 187] on div "Inactive" at bounding box center [1114, 193] width 54 height 12
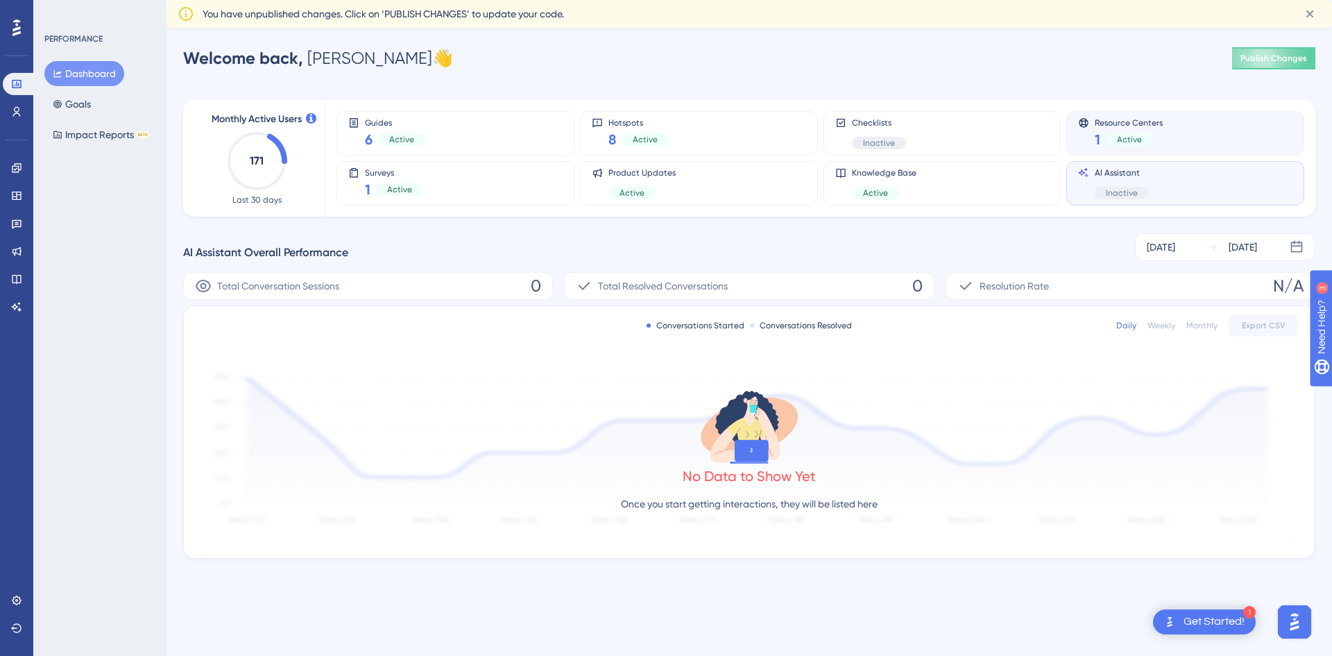
click at [1122, 126] on span "Resource Centers" at bounding box center [1129, 122] width 68 height 10
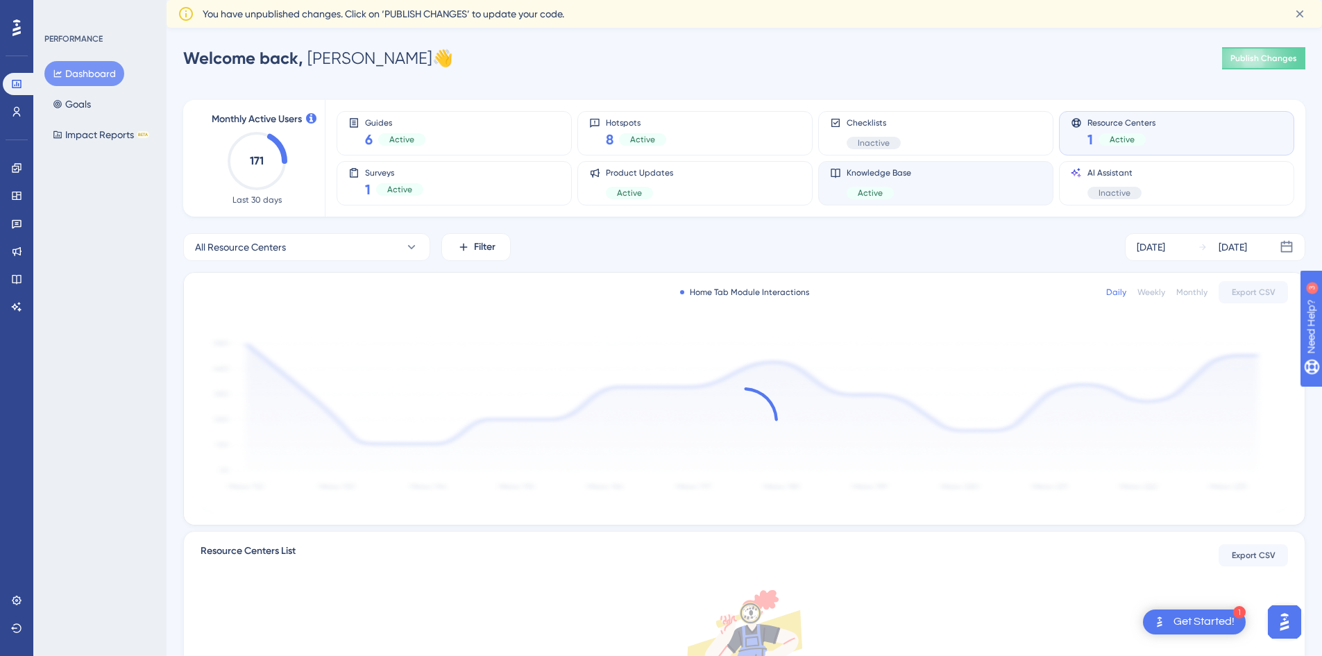
click at [923, 185] on div "Knowledge Base Active" at bounding box center [936, 183] width 212 height 32
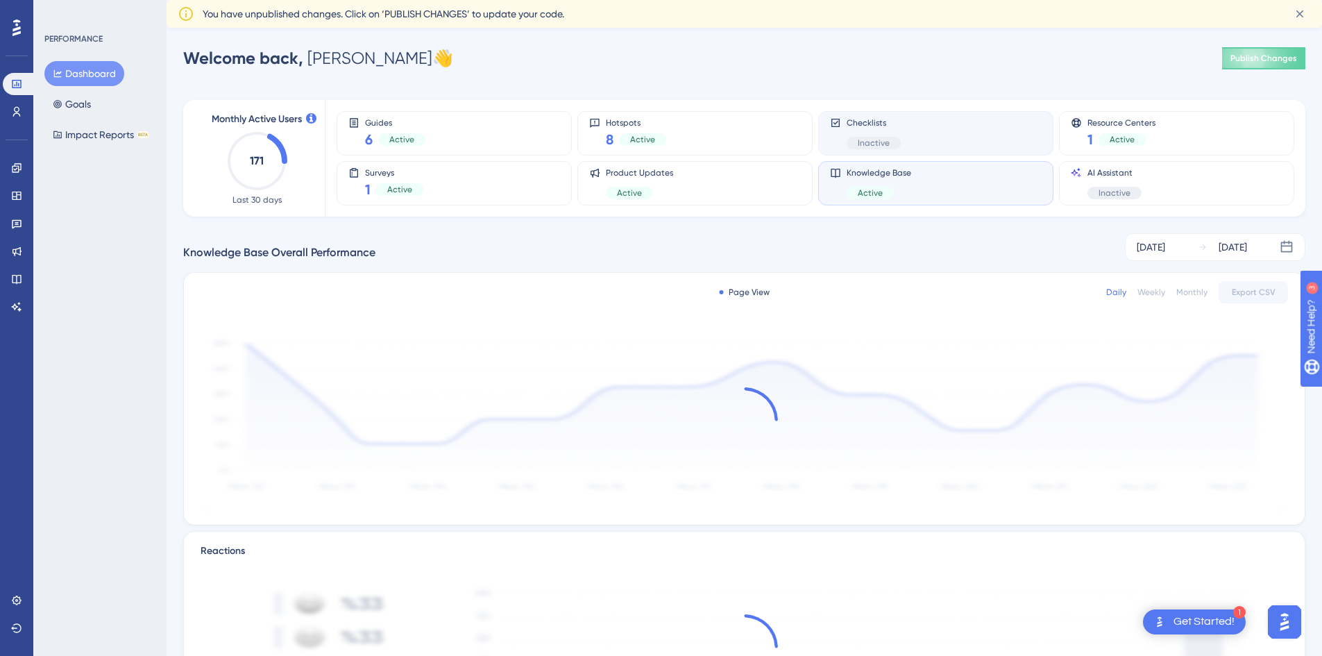
click at [894, 135] on div "Checklists Inactive" at bounding box center [874, 133] width 54 height 32
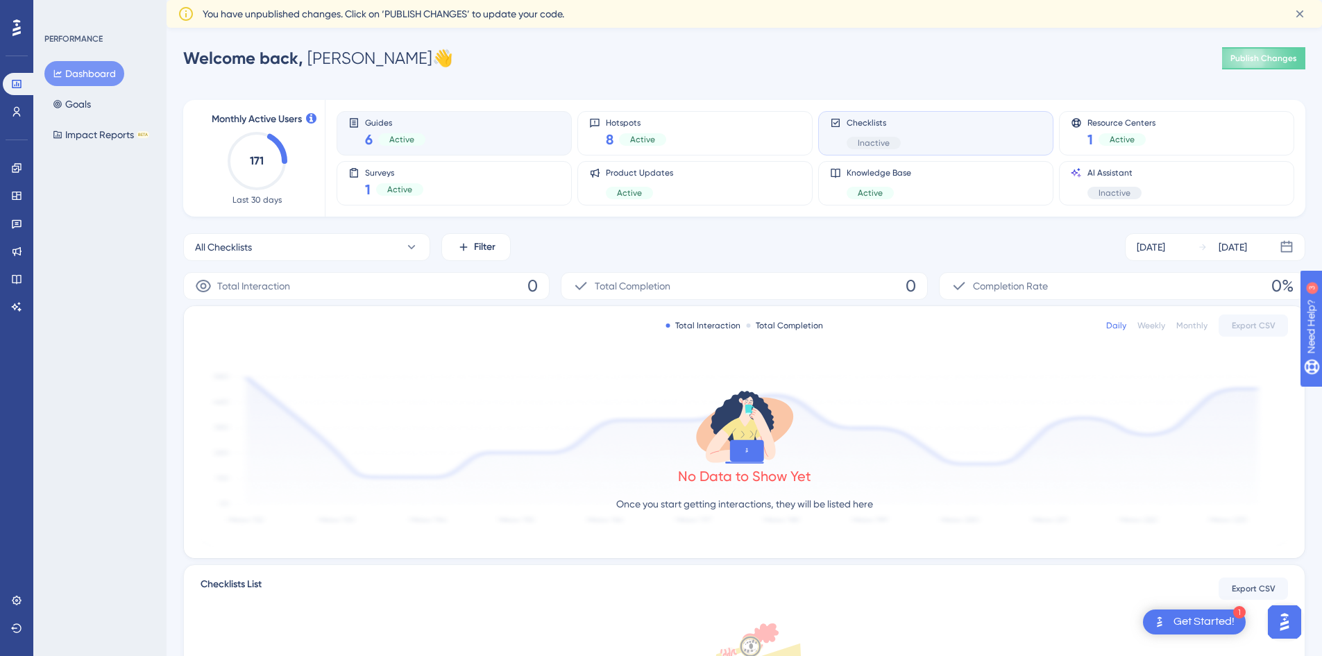
click at [438, 124] on div "Guides 6 Active" at bounding box center [454, 133] width 212 height 32
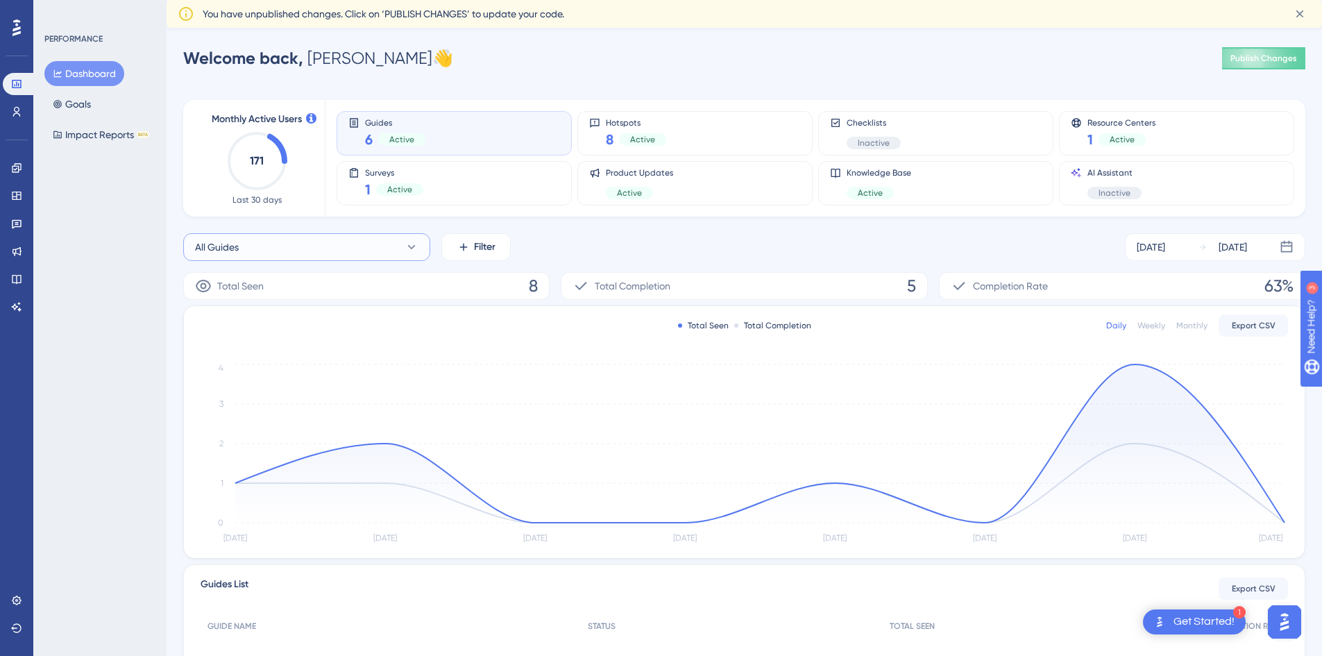
click at [403, 248] on button "All Guides" at bounding box center [306, 247] width 247 height 28
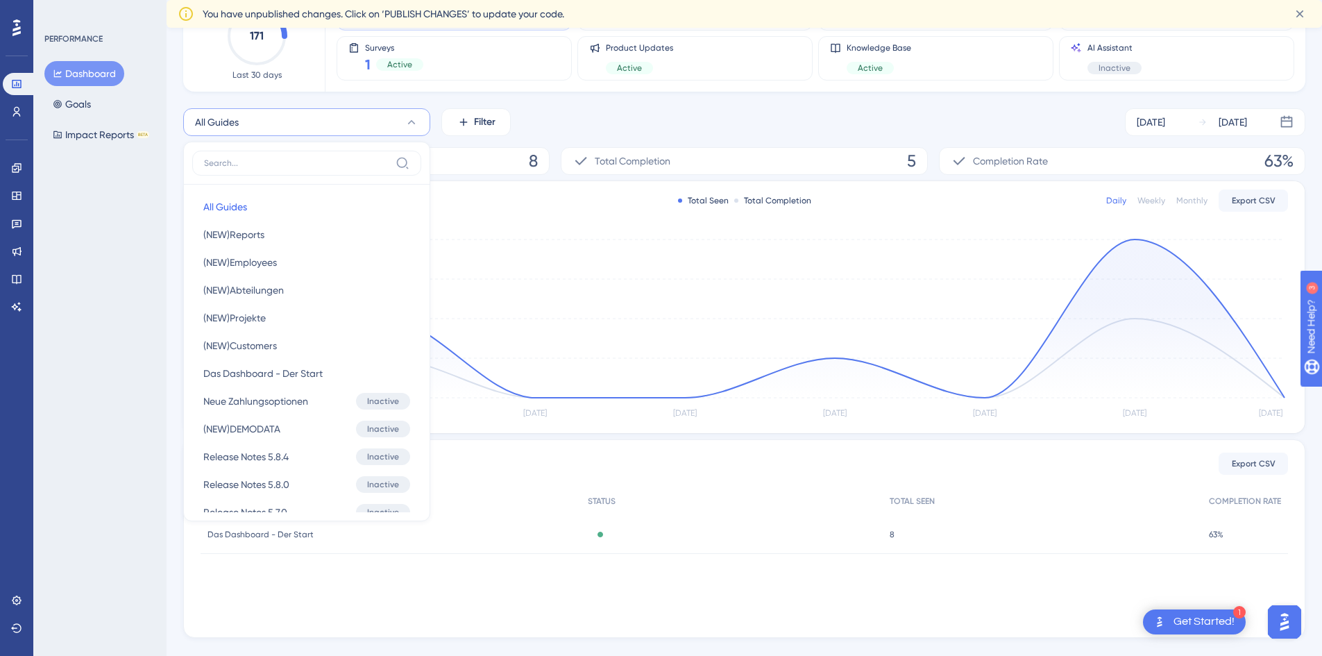
click at [596, 99] on div "Monthly Active Users 171 Last 30 days Guides 6 Active Hotspots 8 Active Checkli…" at bounding box center [744, 297] width 1122 height 679
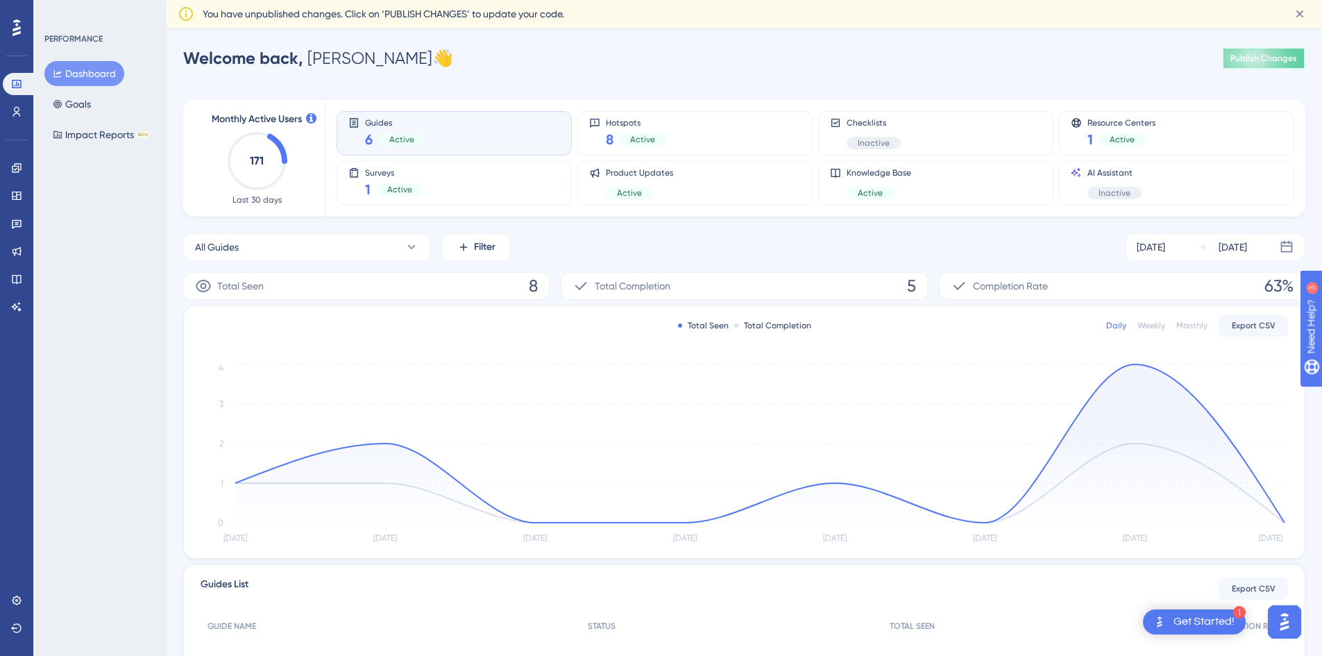
click at [1250, 60] on span "Publish Changes" at bounding box center [1263, 58] width 67 height 11
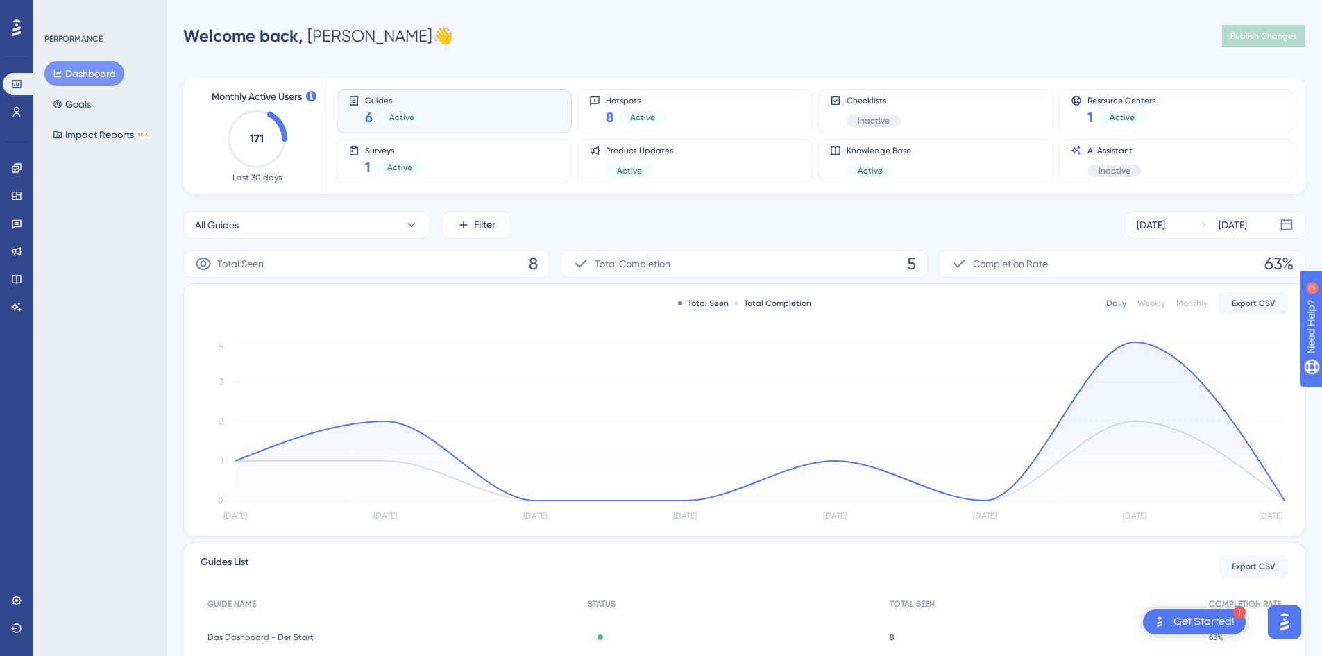
click at [257, 146] on icon "171" at bounding box center [256, 138] width 61 height 61
click at [19, 316] on link at bounding box center [17, 307] width 28 height 22
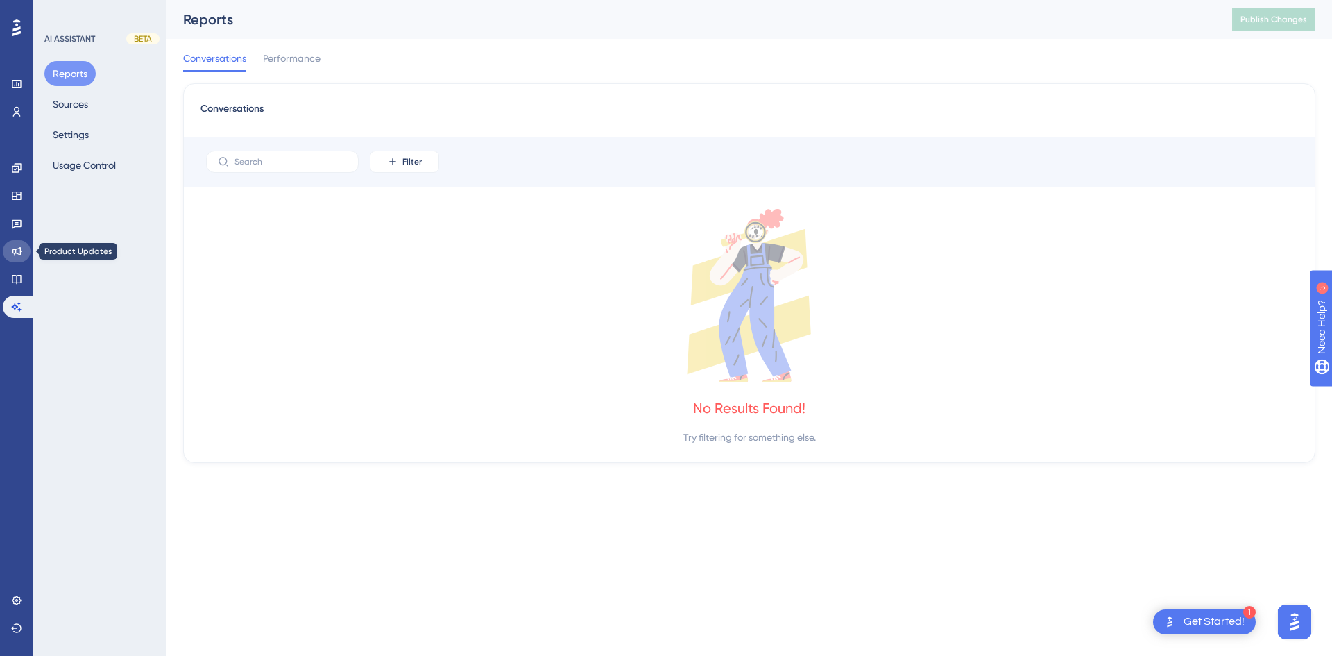
click at [24, 260] on link at bounding box center [17, 251] width 28 height 22
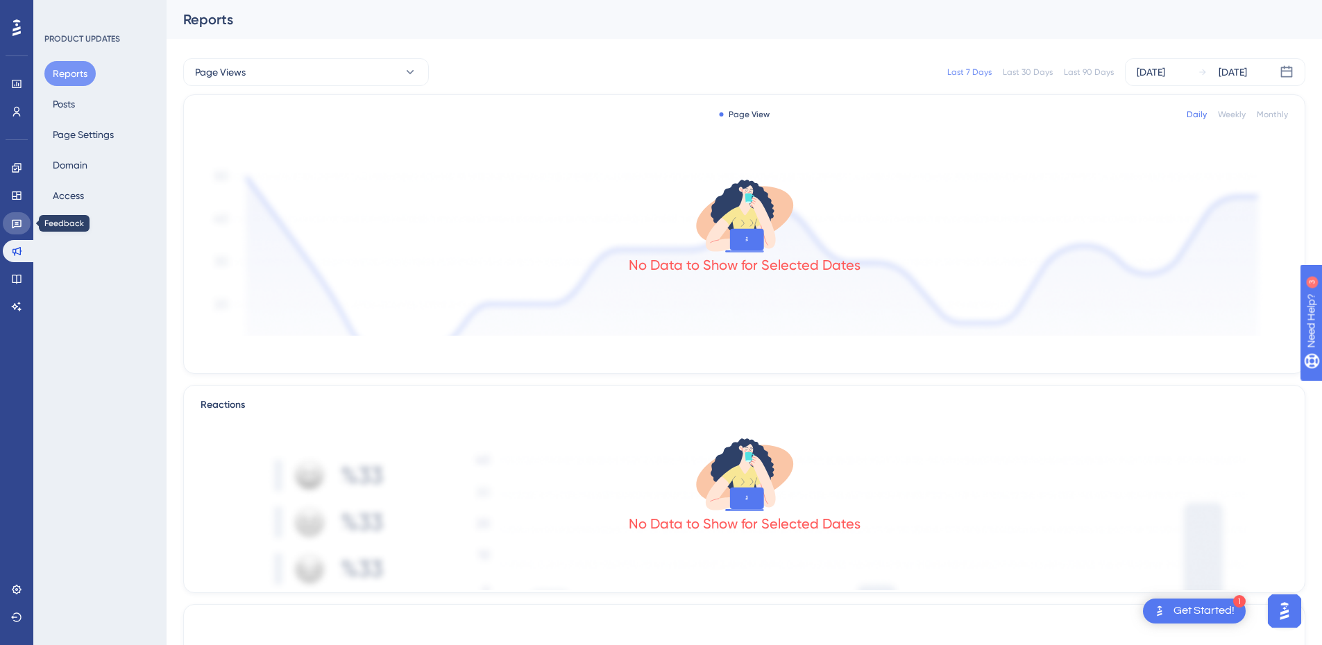
click at [25, 229] on link at bounding box center [17, 223] width 28 height 22
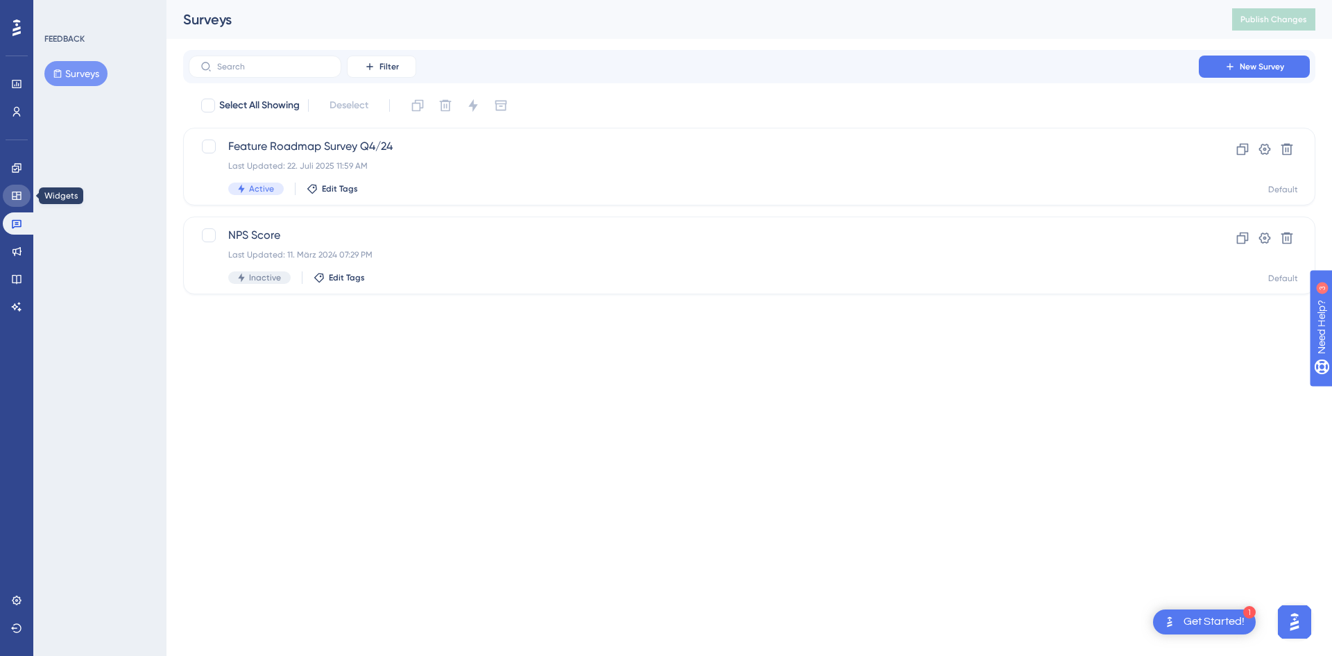
click at [25, 198] on link at bounding box center [17, 196] width 28 height 22
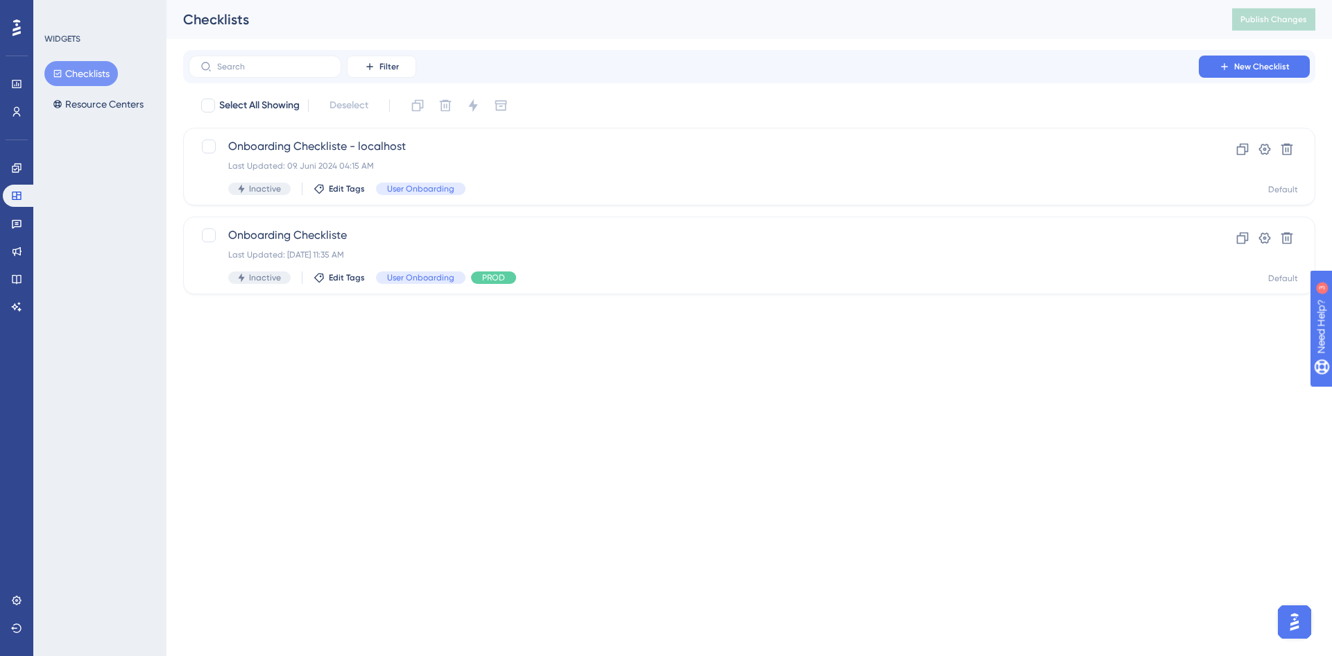
click at [22, 153] on div "Engagement Widgets Feedback Product Updates Knowledge Base AI Assistant" at bounding box center [17, 220] width 28 height 195
click at [13, 160] on link at bounding box center [17, 168] width 28 height 22
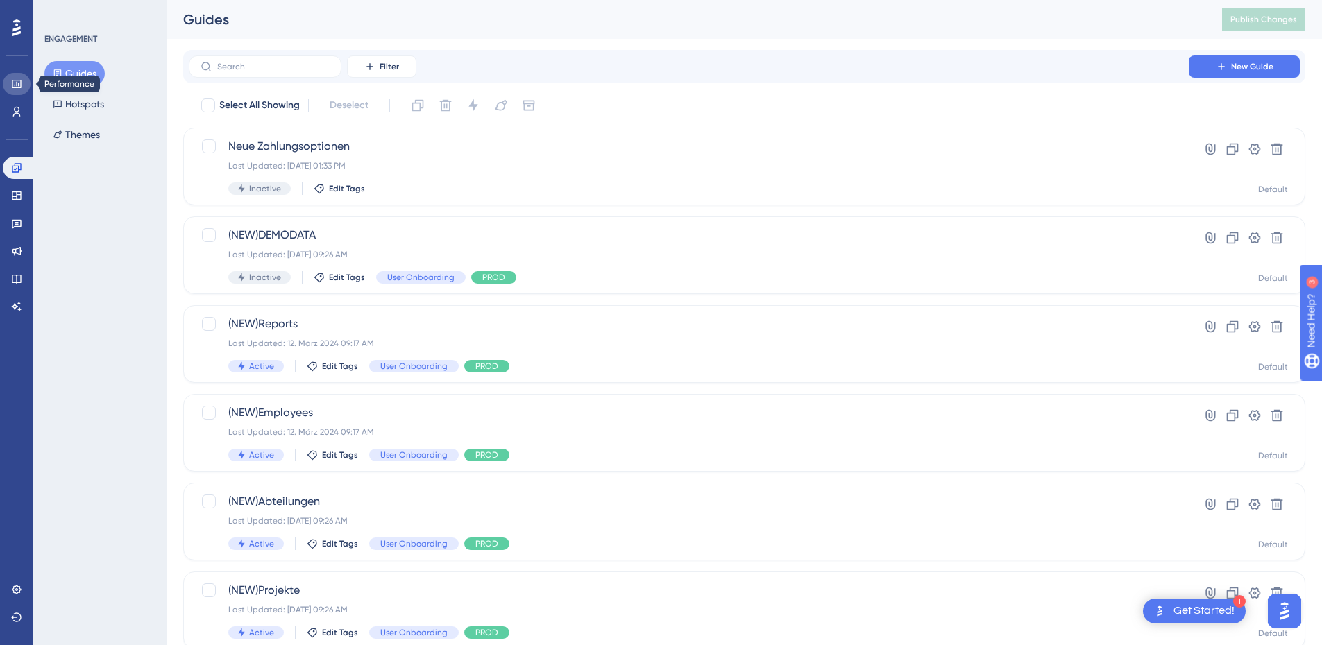
click at [8, 86] on link at bounding box center [17, 84] width 28 height 22
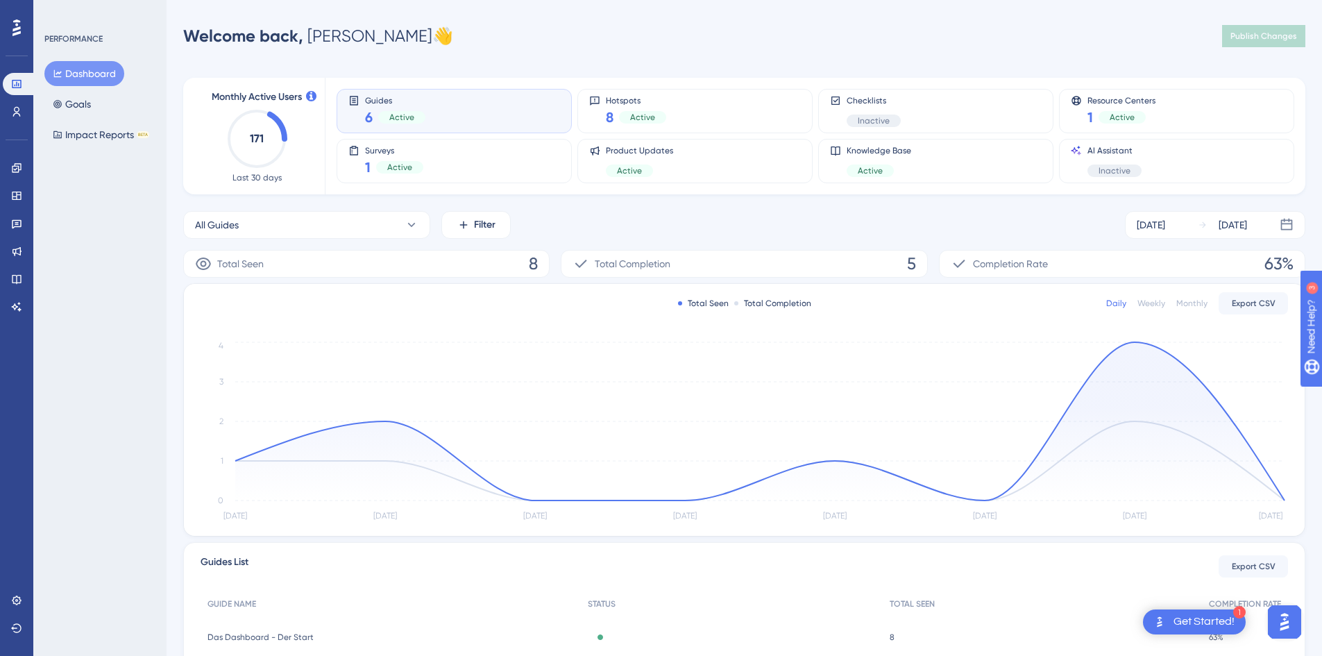
click at [70, 72] on button "Dashboard" at bounding box center [84, 73] width 80 height 25
click at [76, 37] on div "PERFORMANCE" at bounding box center [73, 38] width 58 height 11
click at [294, 37] on span "Welcome back," at bounding box center [243, 36] width 120 height 20
click at [393, 35] on div "Welcome back, [PERSON_NAME] 👋 Publish Changes" at bounding box center [744, 36] width 1122 height 28
click at [25, 23] on div at bounding box center [17, 28] width 22 height 22
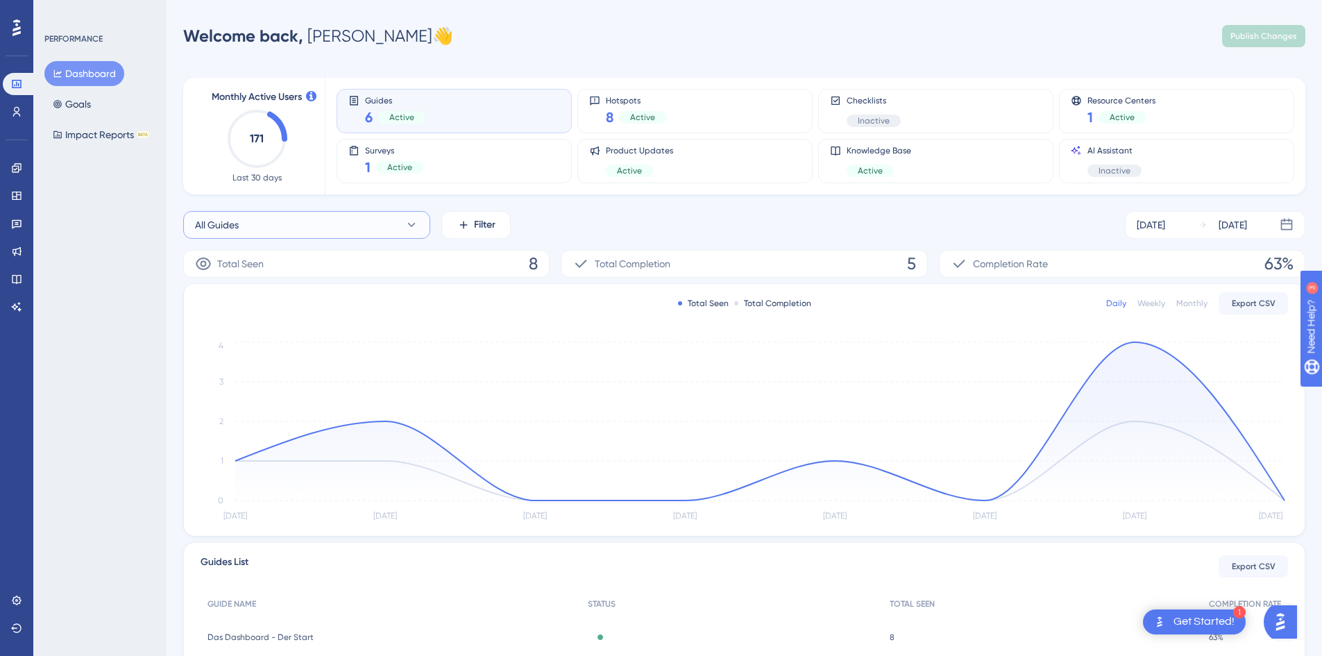
click at [419, 221] on button "All Guides" at bounding box center [306, 225] width 247 height 28
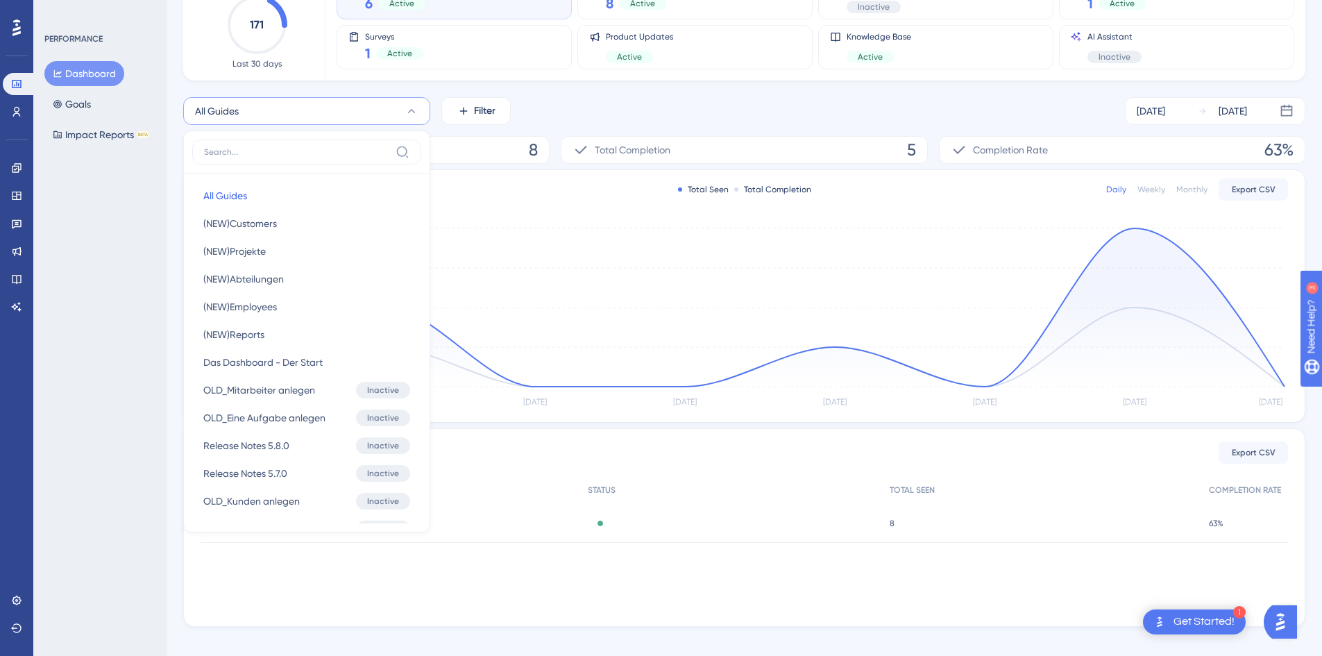
click at [49, 284] on div "PERFORMANCE Dashboard Goals Impact Reports BETA" at bounding box center [99, 328] width 133 height 656
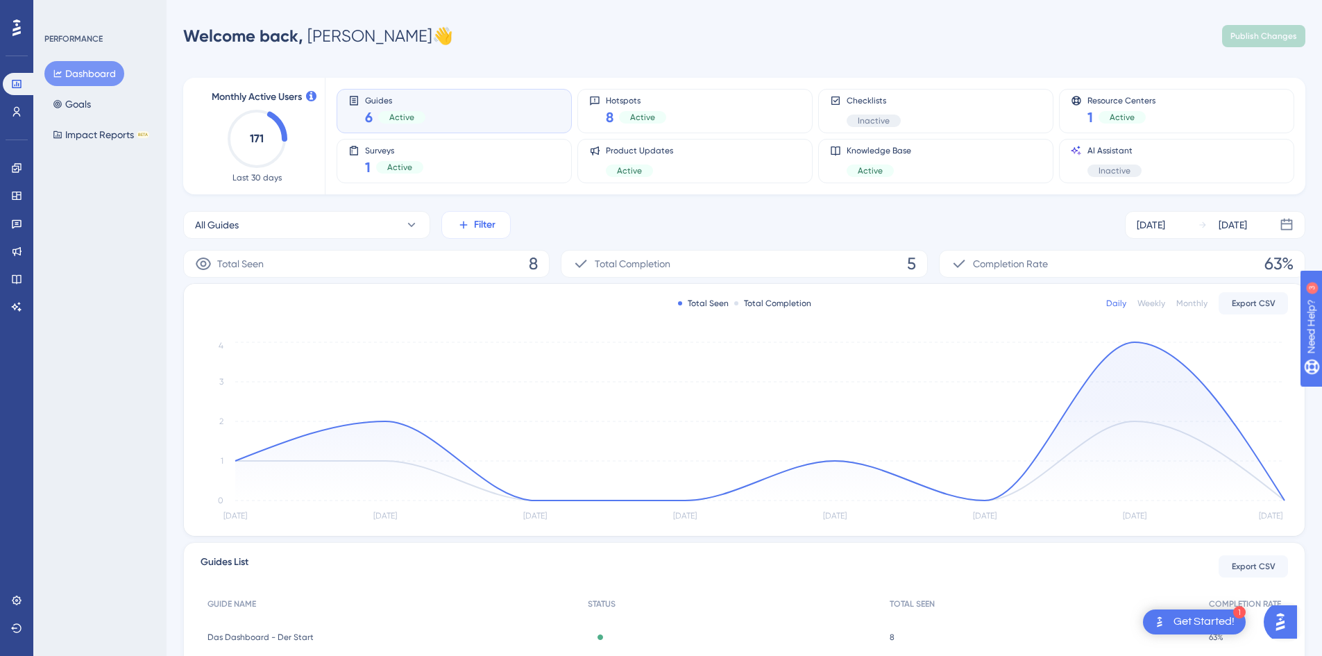
click at [475, 219] on span "Filter" at bounding box center [485, 224] width 22 height 17
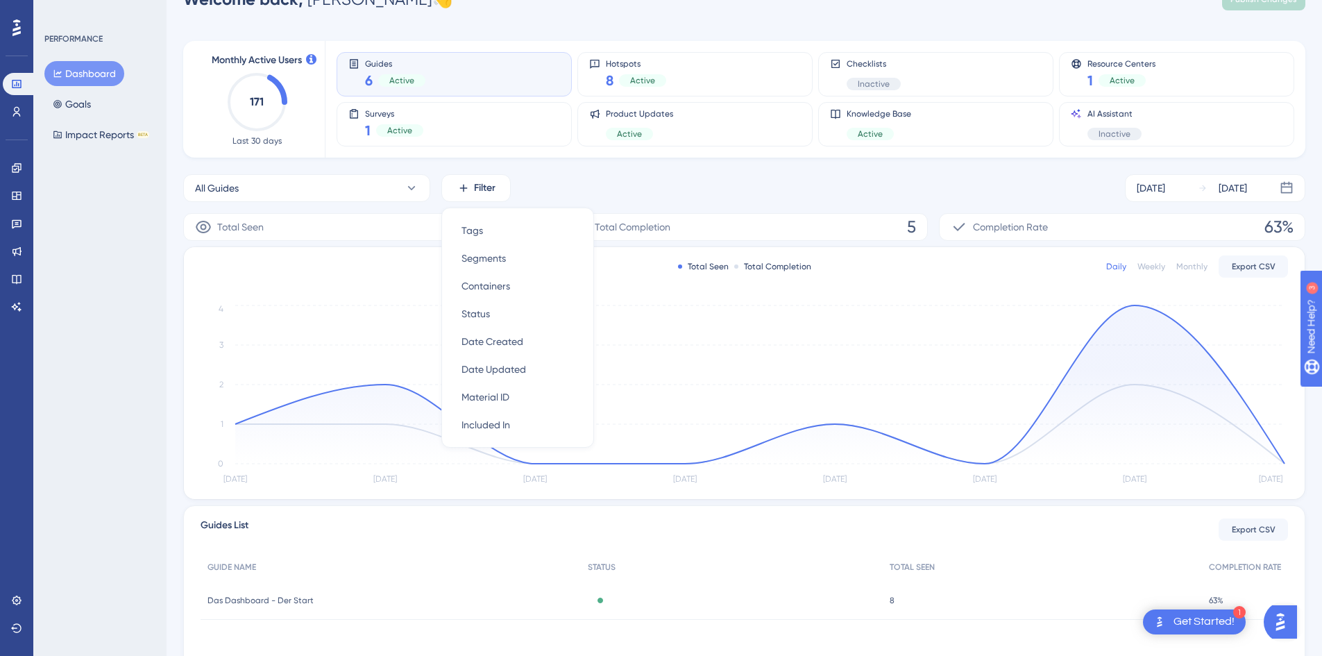
click at [721, 171] on div "Monthly Active Users 171 Last 30 days Guides 6 Active Hotspots 8 Active Checkli…" at bounding box center [744, 363] width 1122 height 679
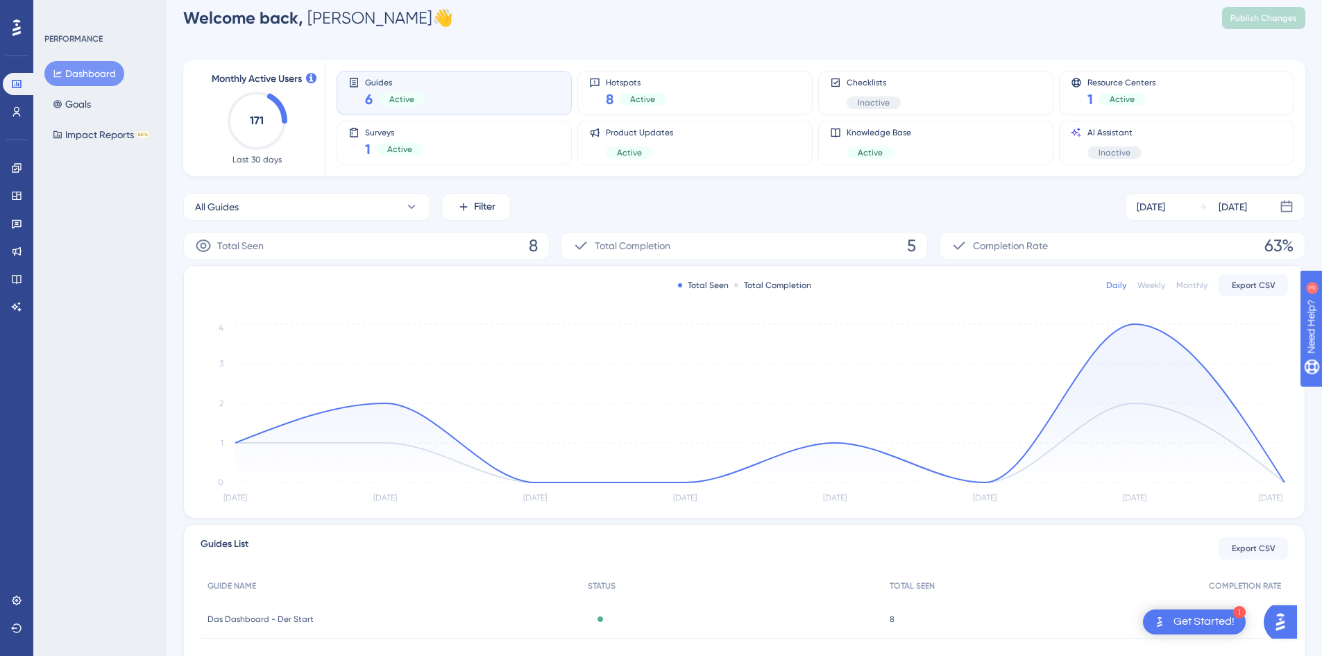
scroll to position [0, 0]
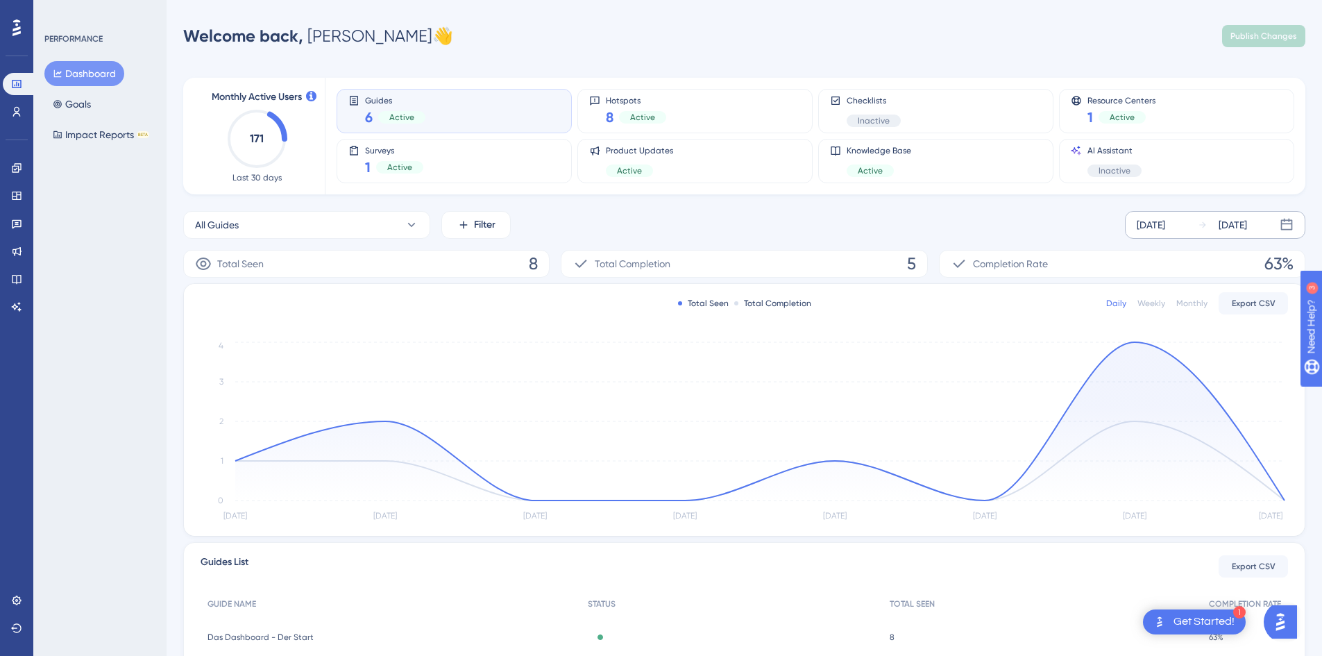
click at [1165, 216] on div "[DATE]" at bounding box center [1151, 224] width 28 height 17
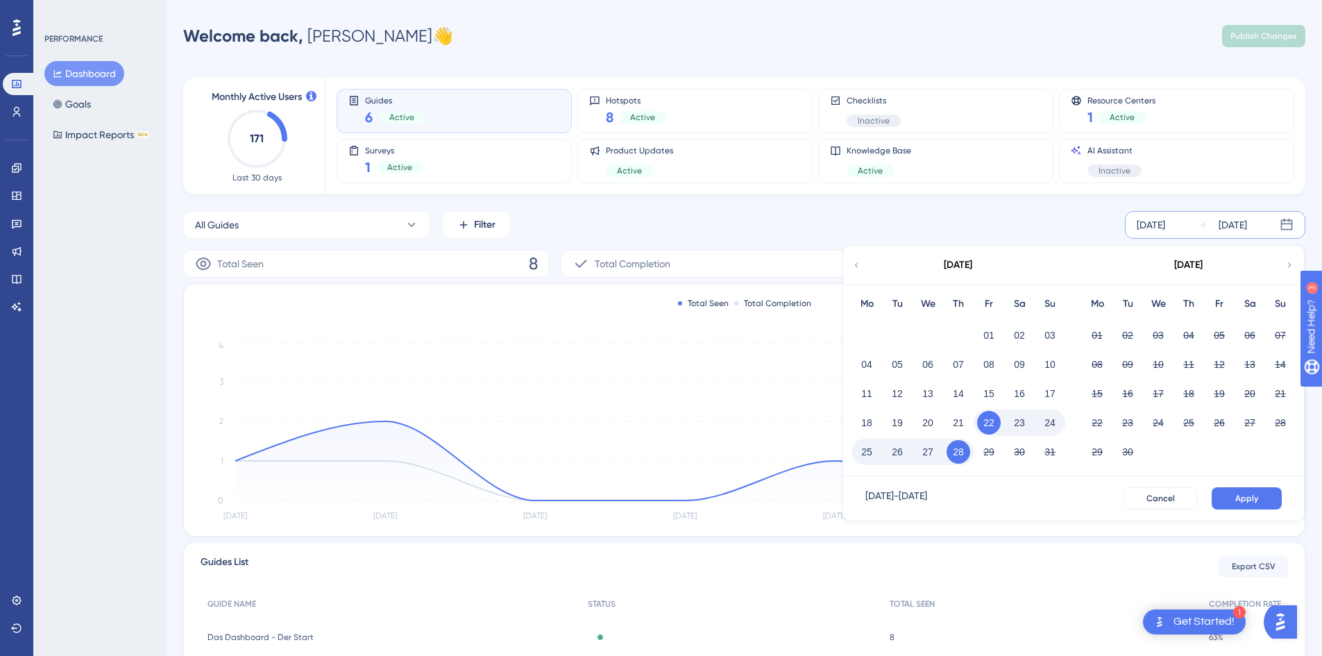
click at [1165, 216] on div "[DATE]" at bounding box center [1151, 224] width 28 height 17
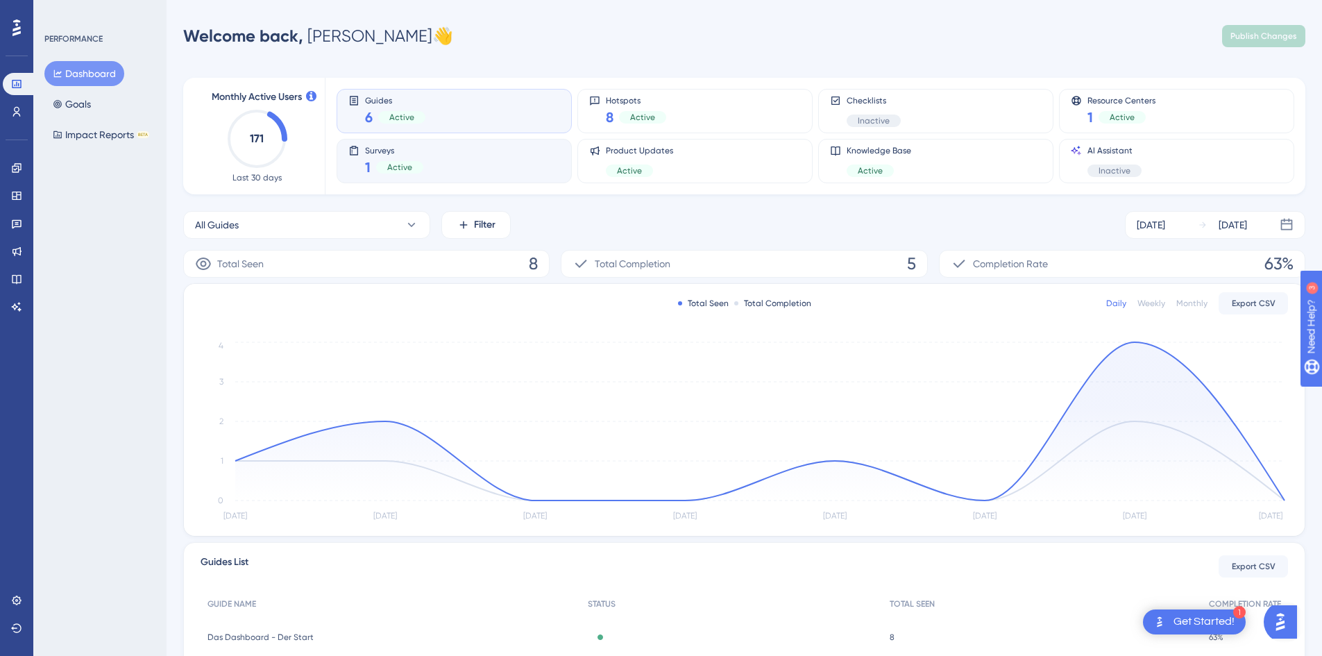
click at [380, 171] on div "Active" at bounding box center [399, 167] width 47 height 12
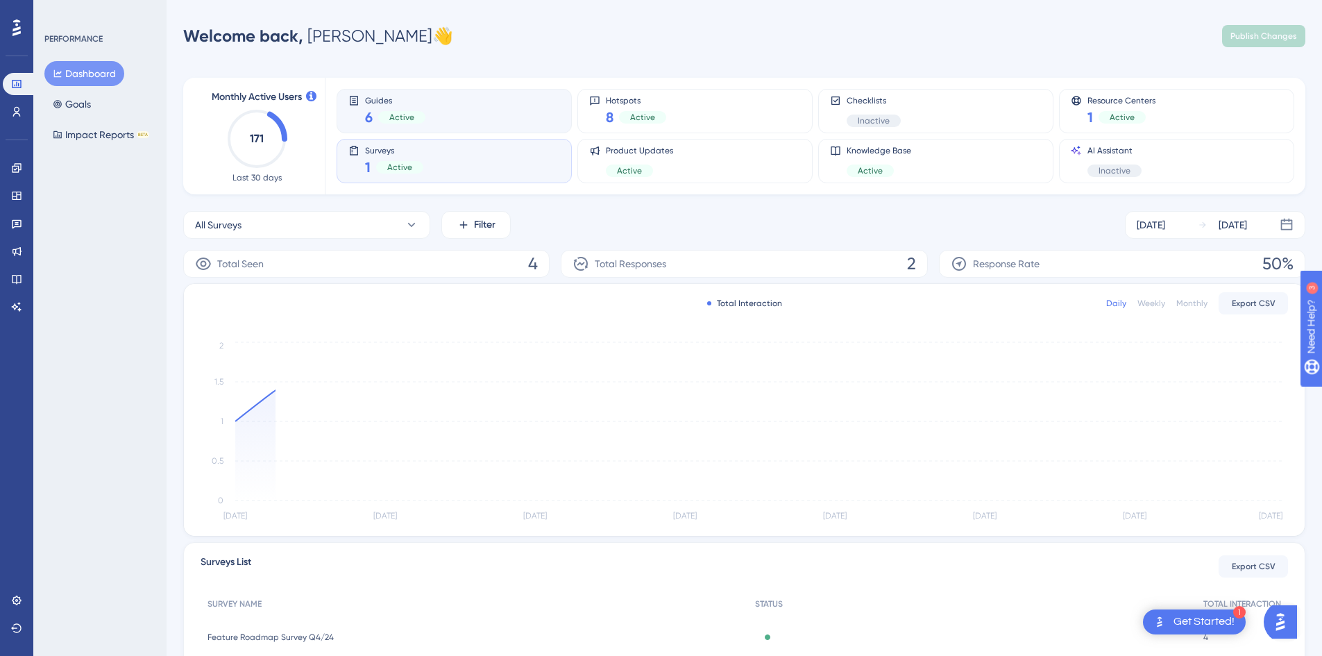
click at [394, 94] on div "Guides 6 Active" at bounding box center [454, 111] width 235 height 44
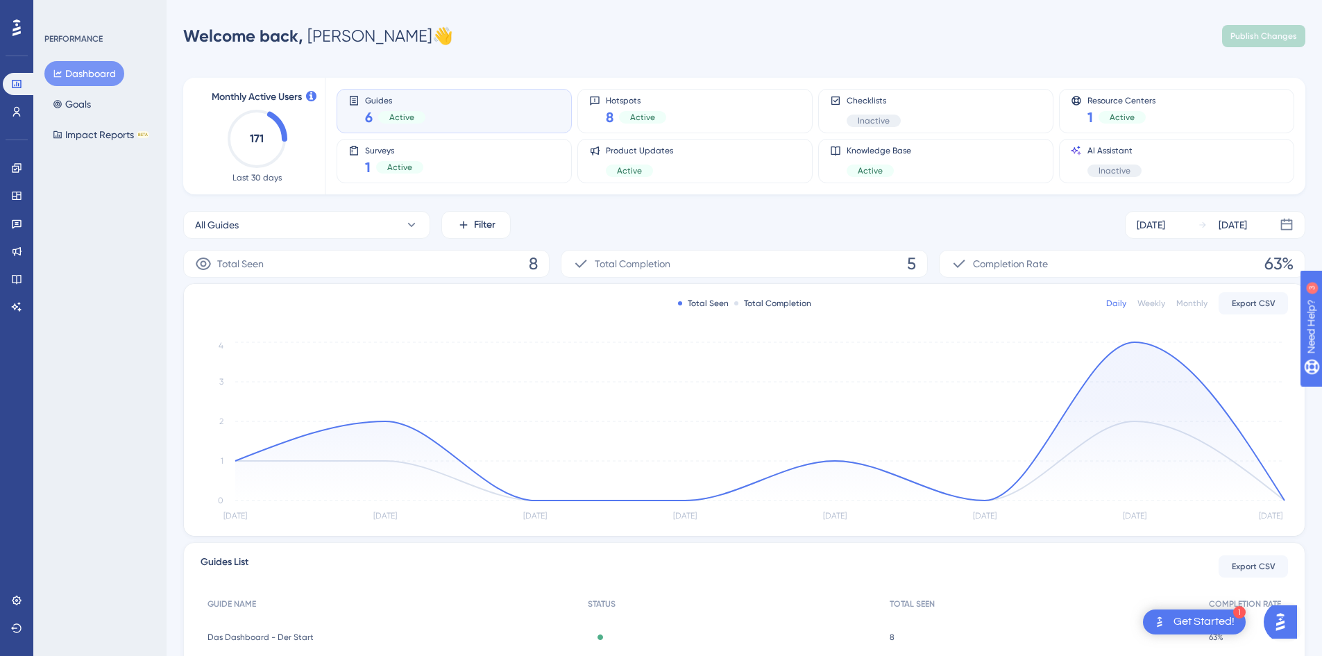
click at [237, 110] on icon "171" at bounding box center [256, 138] width 61 height 61
click at [276, 156] on icon "171" at bounding box center [256, 138] width 61 height 61
click at [235, 26] on div "Welcome back, [PERSON_NAME] 👋 Publish Changes" at bounding box center [744, 36] width 1122 height 28
click at [92, 133] on button "Impact Reports BETA" at bounding box center [100, 134] width 113 height 25
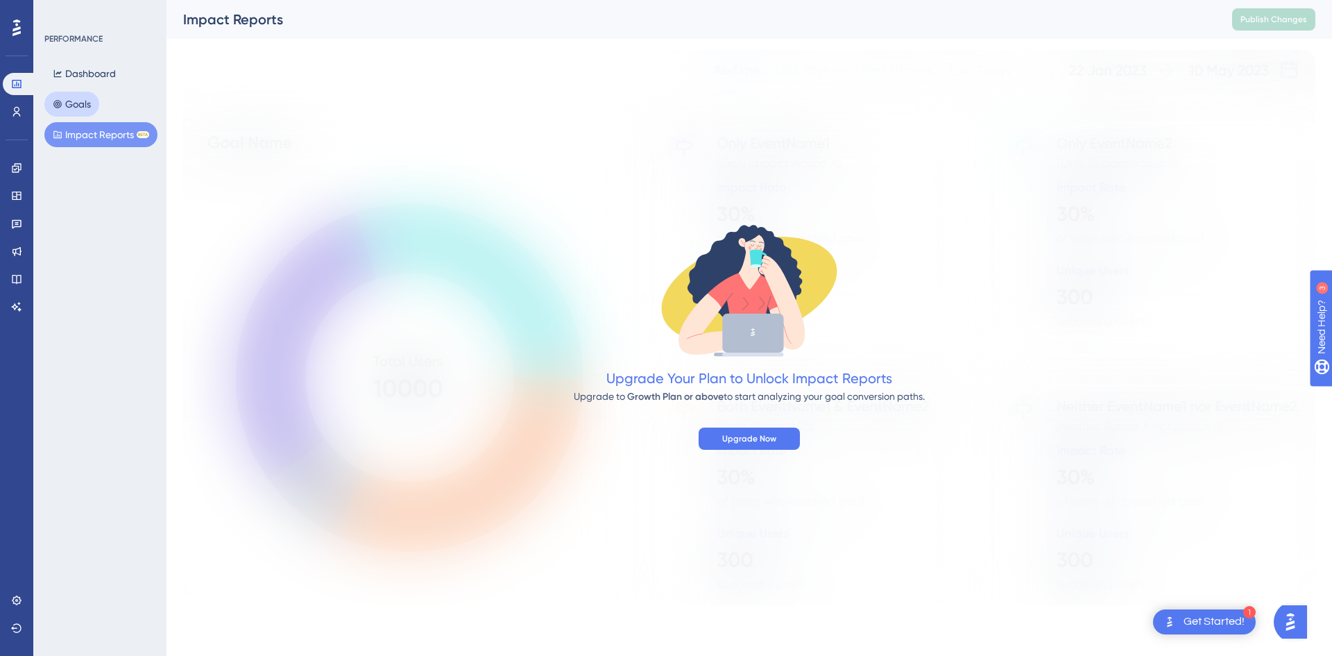
click at [71, 100] on button "Goals" at bounding box center [71, 104] width 55 height 25
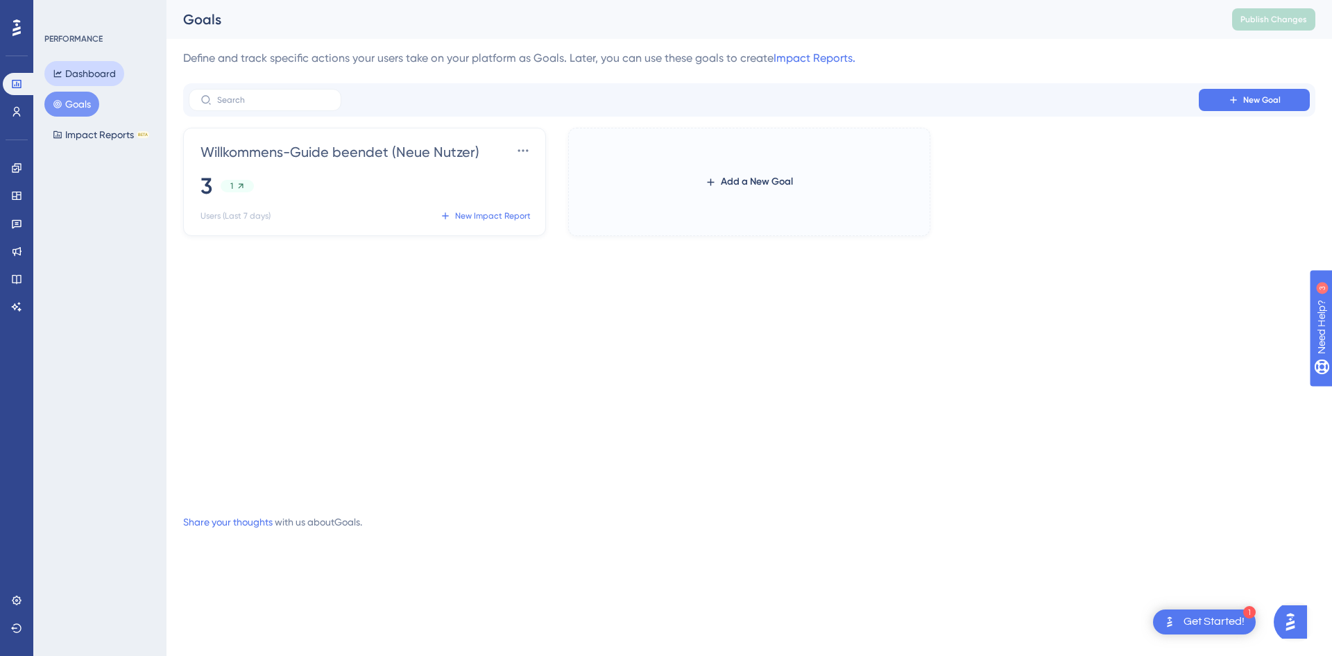
click at [75, 76] on button "Dashboard" at bounding box center [84, 73] width 80 height 25
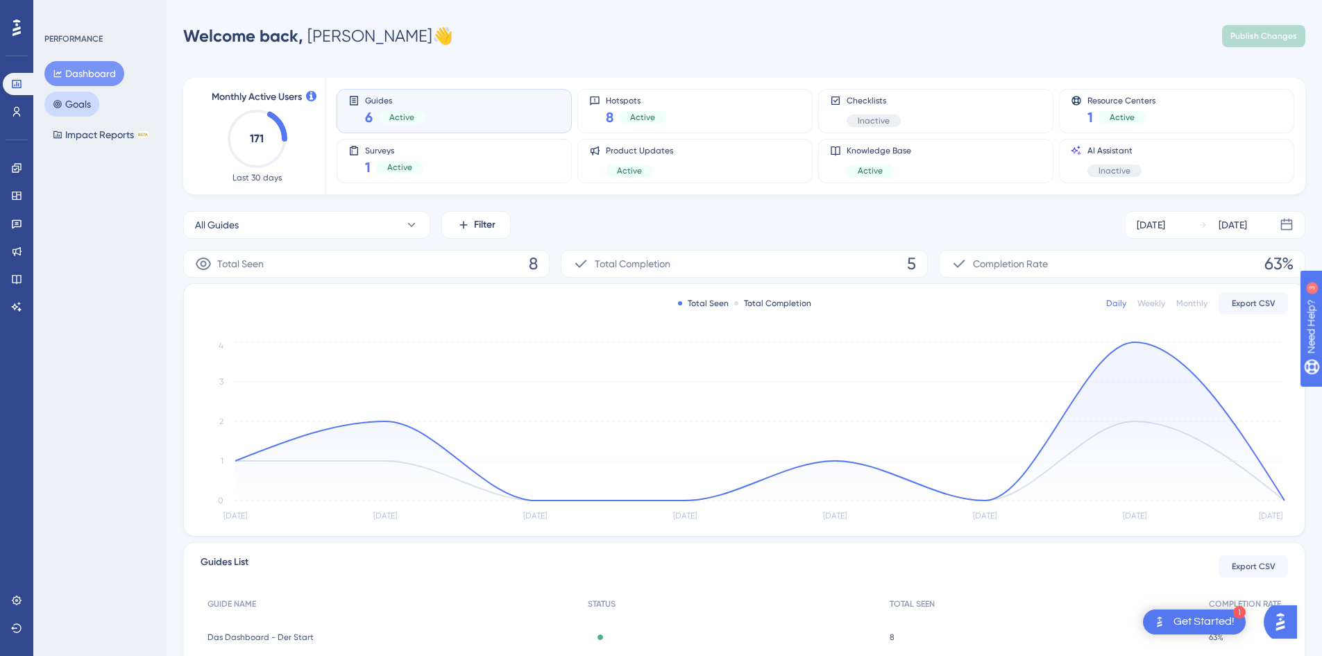
click at [66, 108] on button "Goals" at bounding box center [71, 104] width 55 height 25
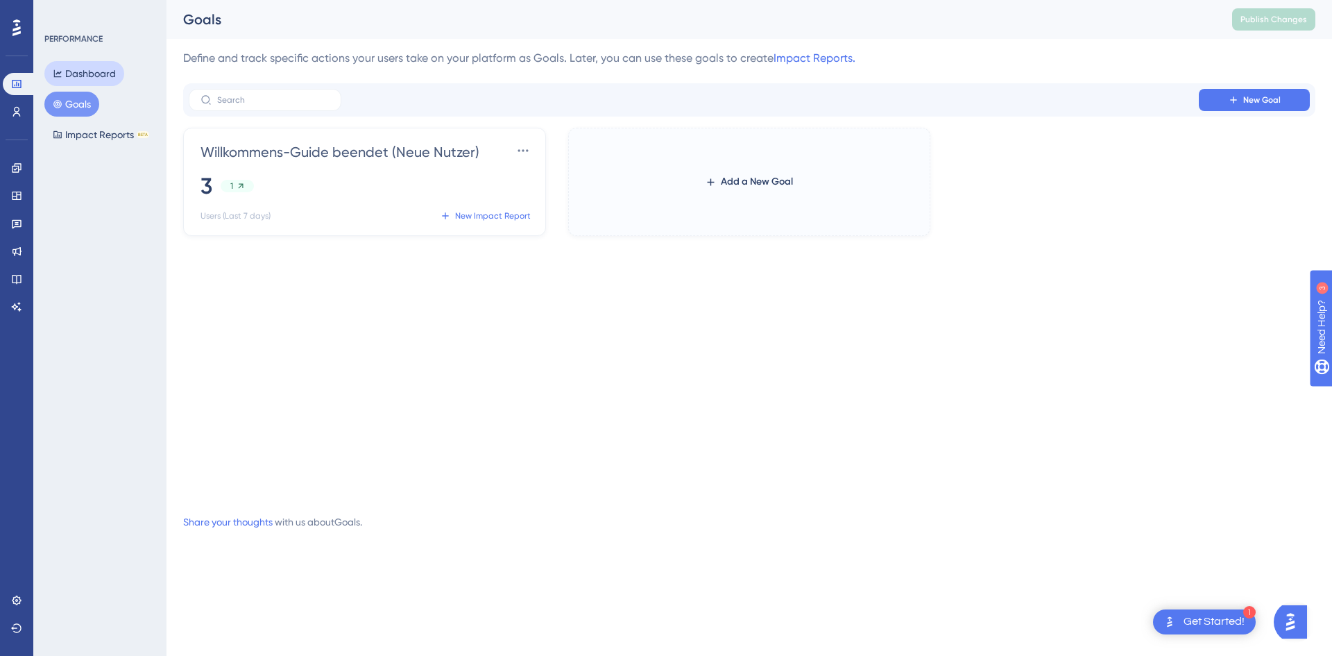
click at [69, 75] on button "Dashboard" at bounding box center [84, 73] width 80 height 25
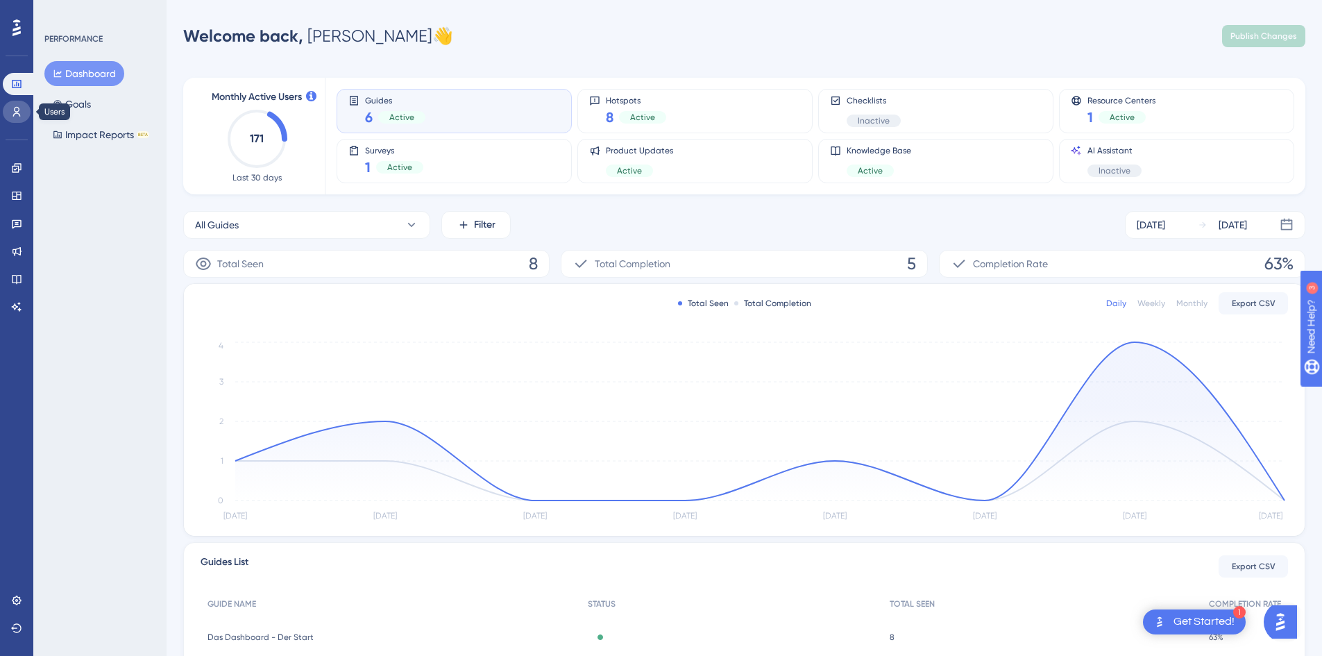
click at [22, 110] on link at bounding box center [17, 112] width 28 height 22
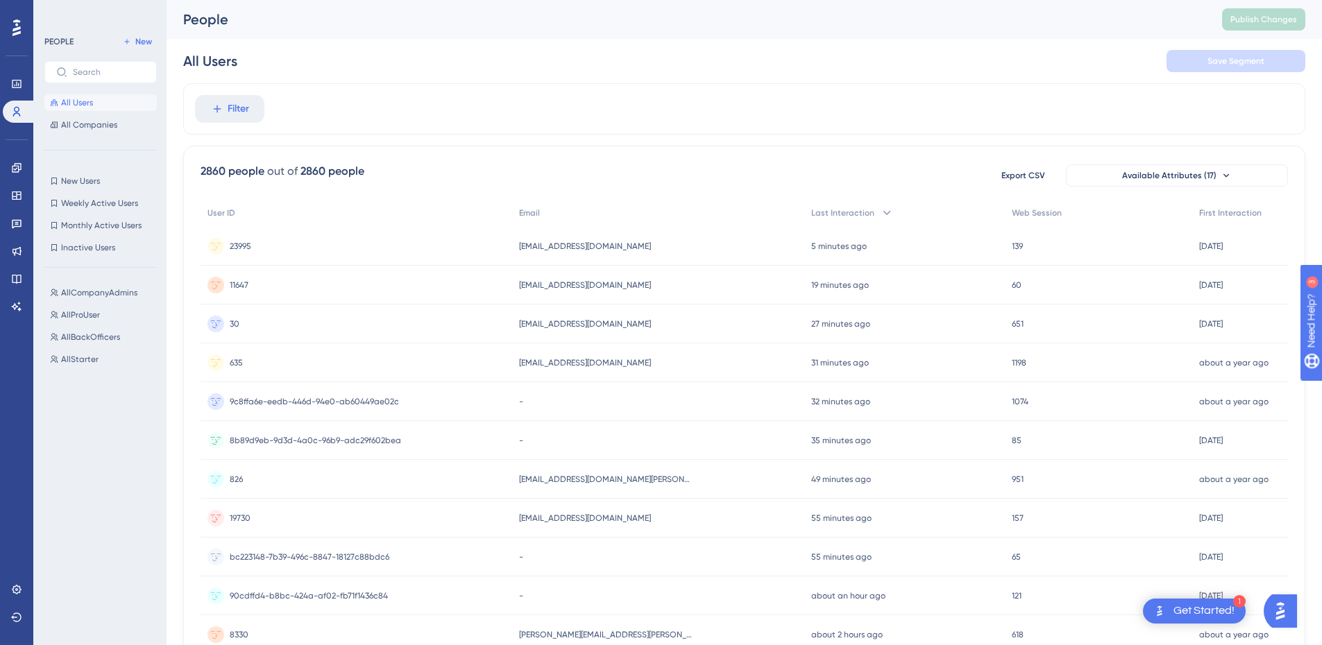
click at [13, 24] on icon at bounding box center [16, 28] width 8 height 18
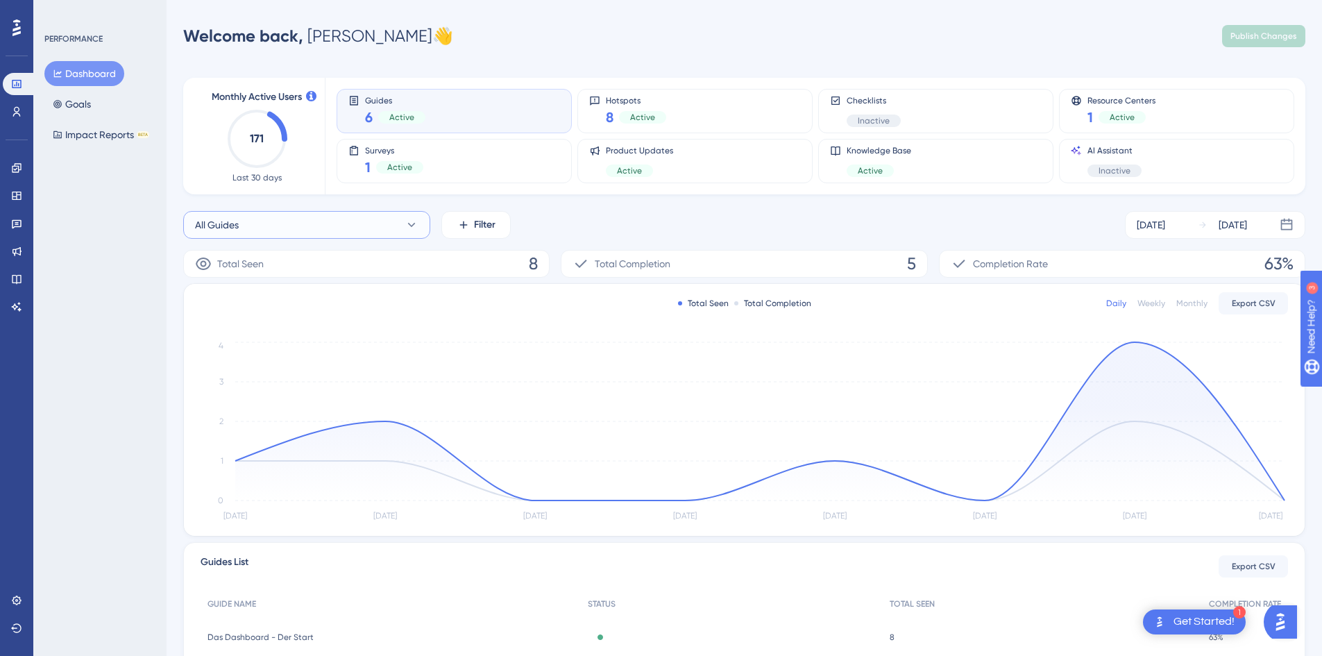
click at [319, 219] on button "All Guides" at bounding box center [306, 225] width 247 height 28
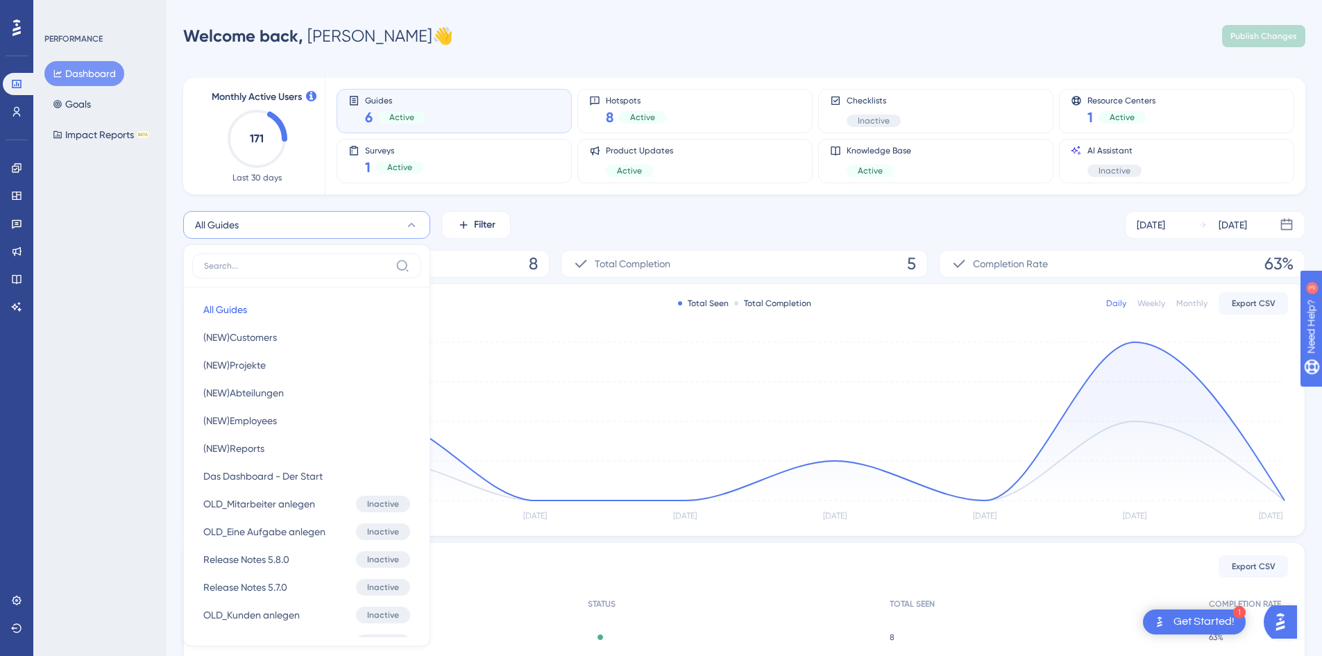
scroll to position [114, 0]
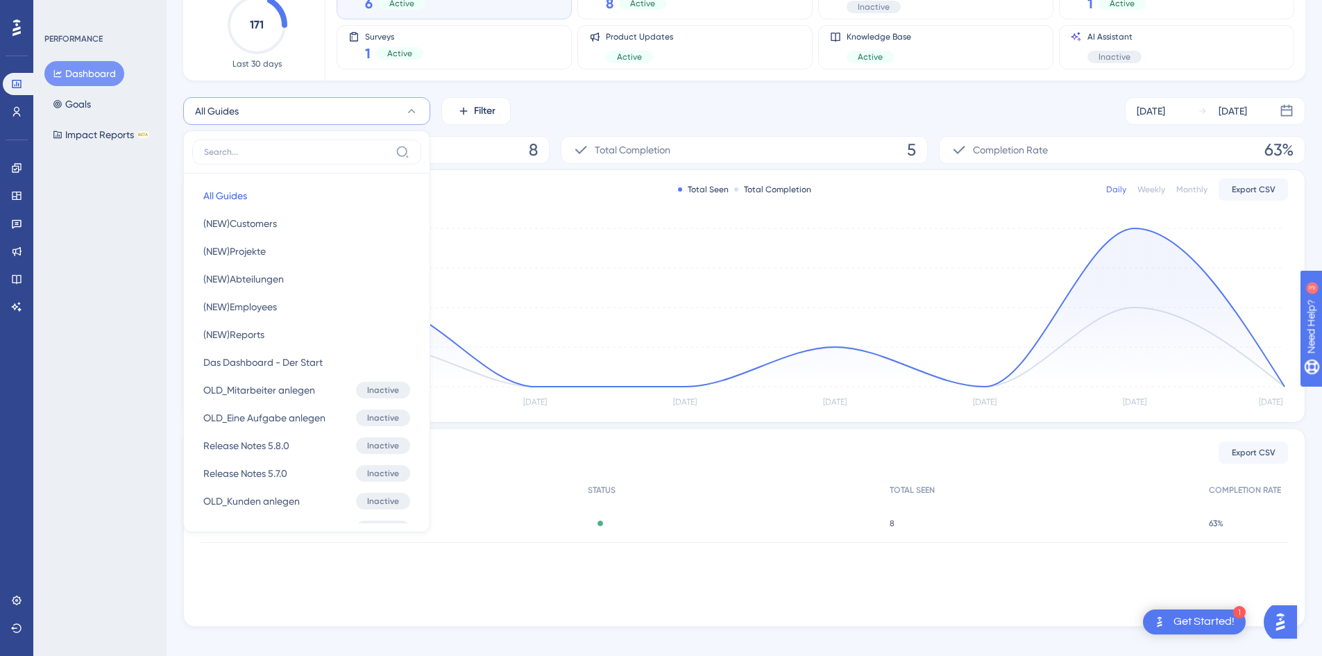
click at [576, 114] on div "All Guides All Guides All Guides (NEW)Customers (NEW)Customers (NEW)Projekte (N…" at bounding box center [744, 111] width 1122 height 28
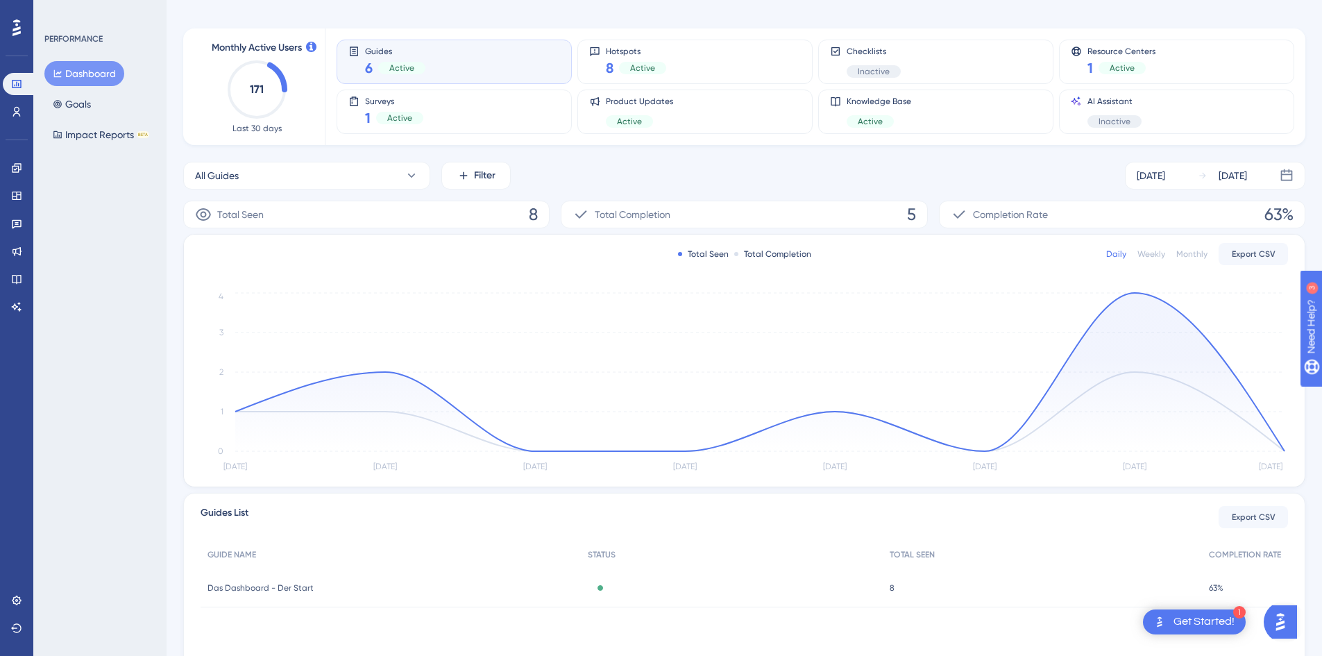
scroll to position [0, 0]
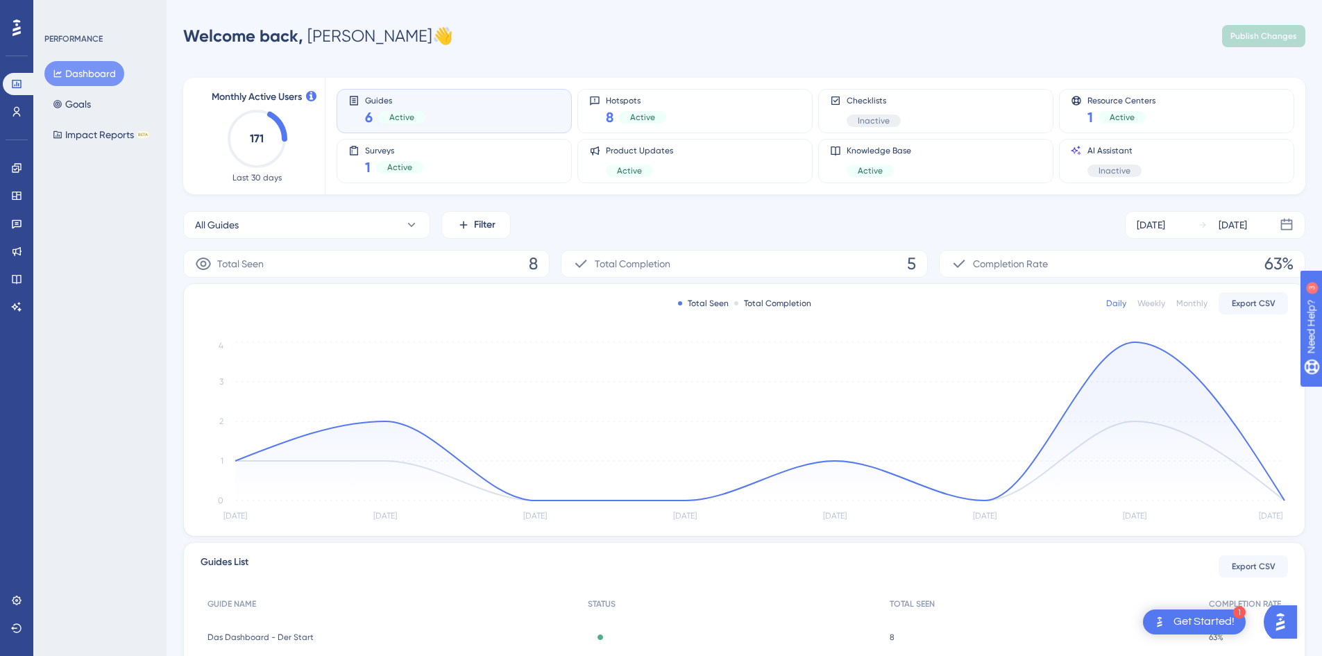
click at [251, 117] on icon "171" at bounding box center [256, 138] width 61 height 61
click at [263, 90] on span "Monthly Active Users" at bounding box center [257, 97] width 90 height 17
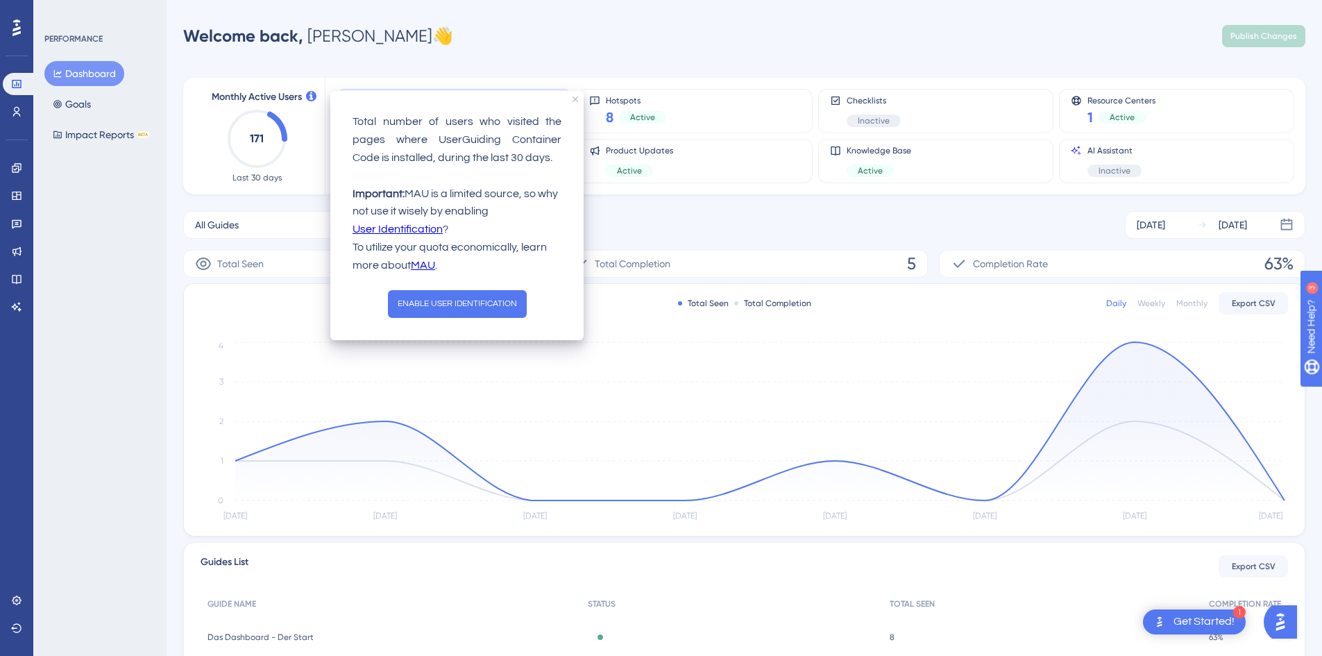
click at [318, 97] on div "Monthly Active Users 171 Last 30 days" at bounding box center [257, 136] width 136 height 117
click at [205, 230] on span "All Guides" at bounding box center [217, 224] width 44 height 17
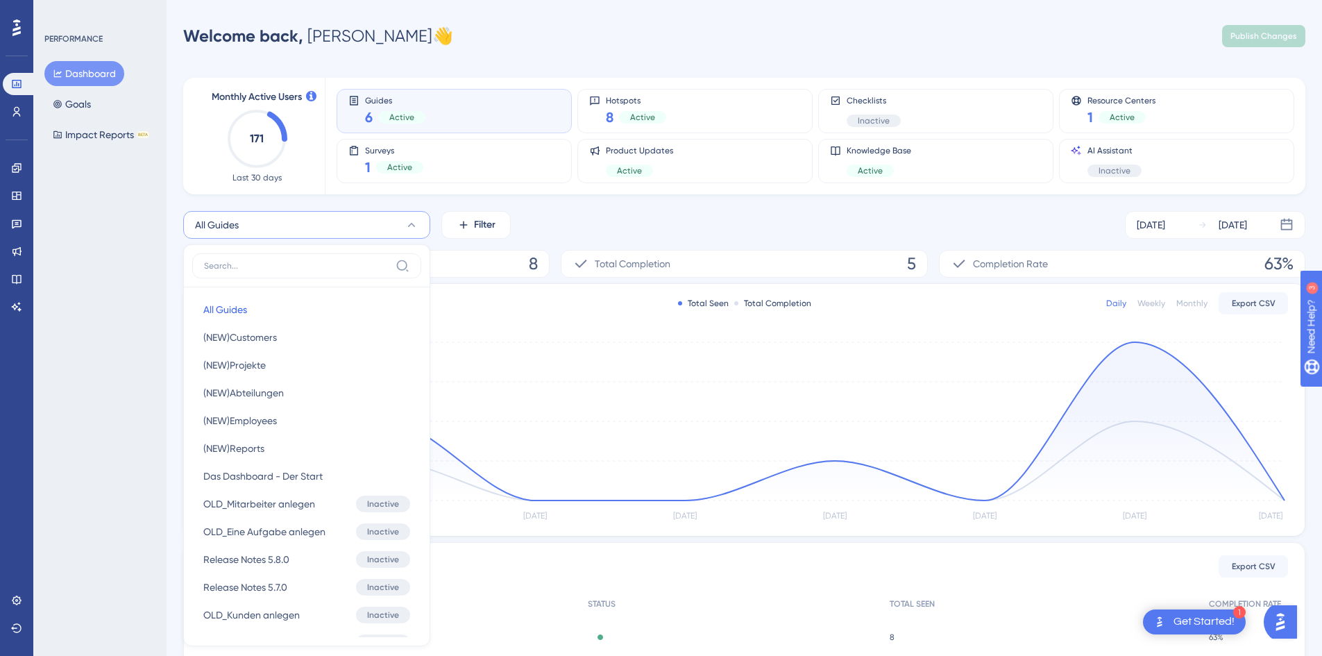
scroll to position [114, 0]
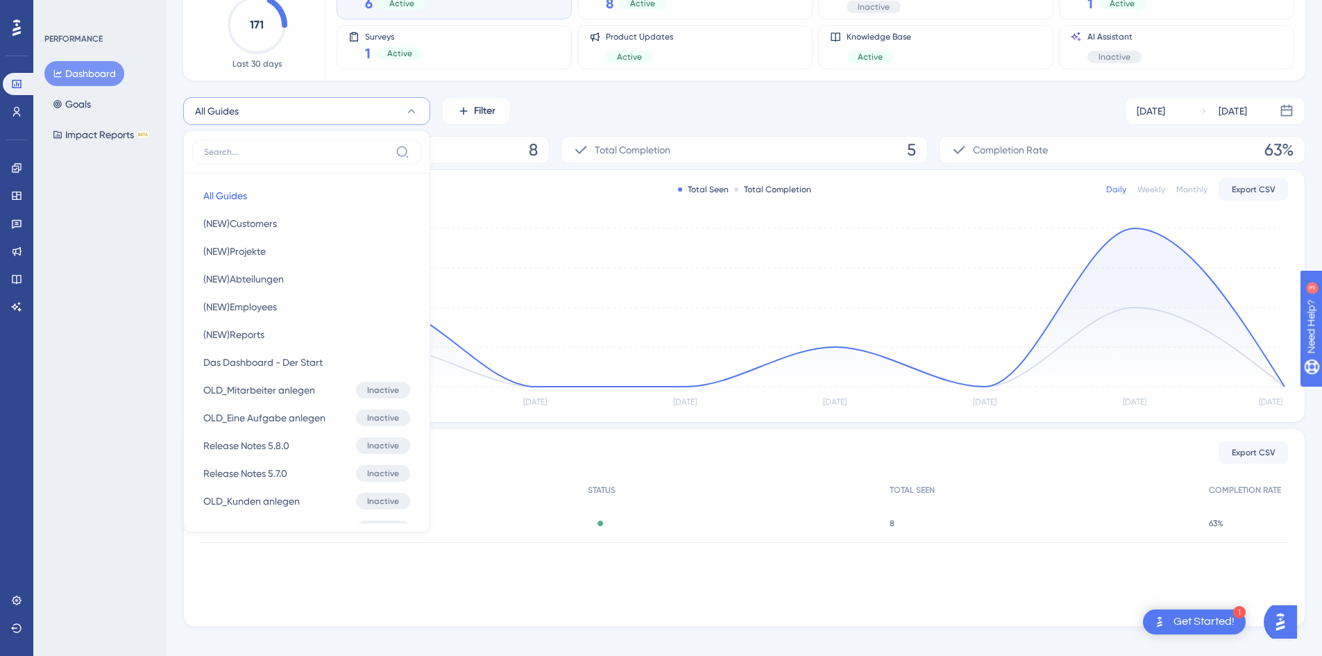
click at [59, 232] on div "PERFORMANCE Dashboard Goals Impact Reports BETA" at bounding box center [99, 328] width 133 height 656
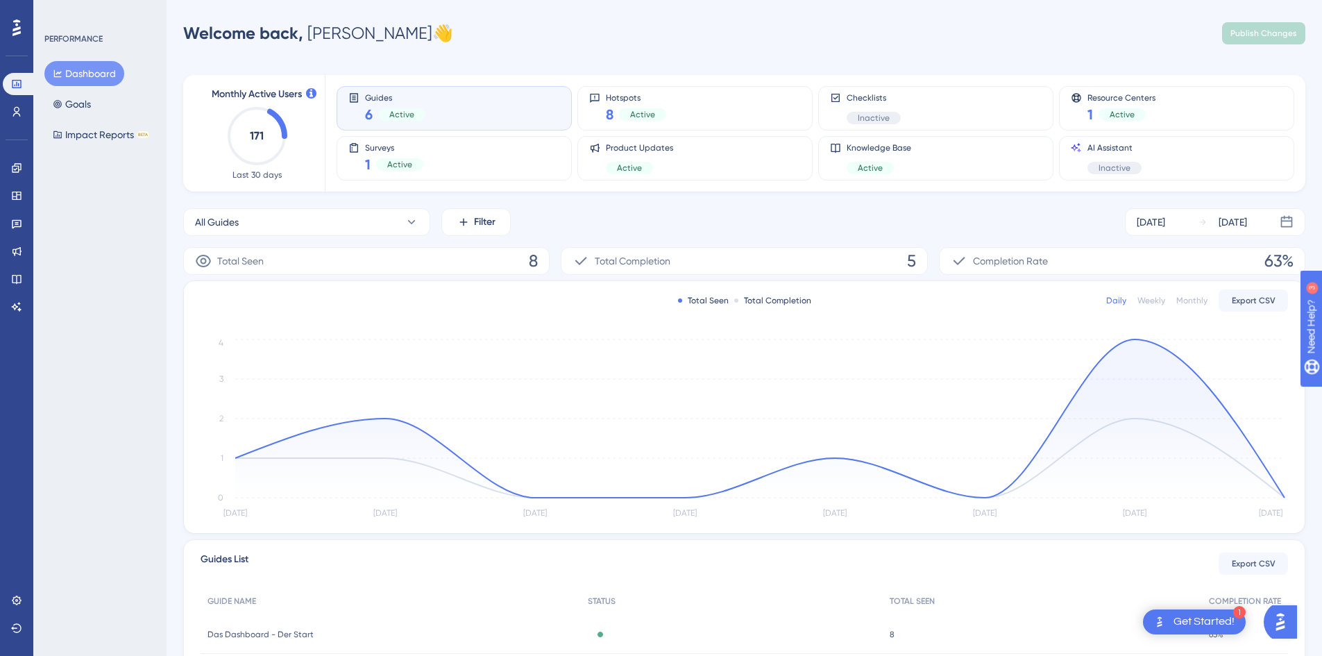
scroll to position [0, 0]
click at [640, 271] on span "Total Completion" at bounding box center [633, 263] width 76 height 17
click at [1151, 274] on div "Completion Rate 63%" at bounding box center [1122, 264] width 366 height 28
click at [1128, 256] on div "Completion Rate 63%" at bounding box center [1122, 264] width 366 height 28
click at [679, 113] on div "Hotspots 8 Active" at bounding box center [695, 111] width 212 height 32
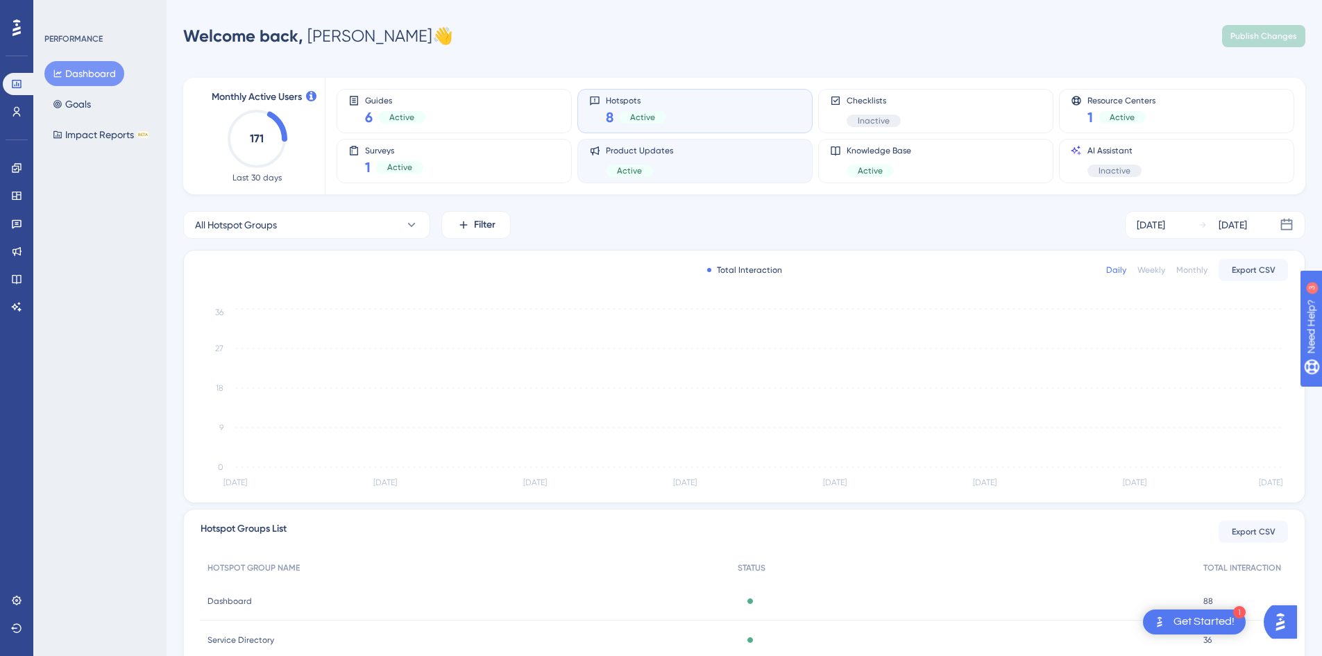
click at [670, 149] on span "Product Updates" at bounding box center [639, 150] width 67 height 11
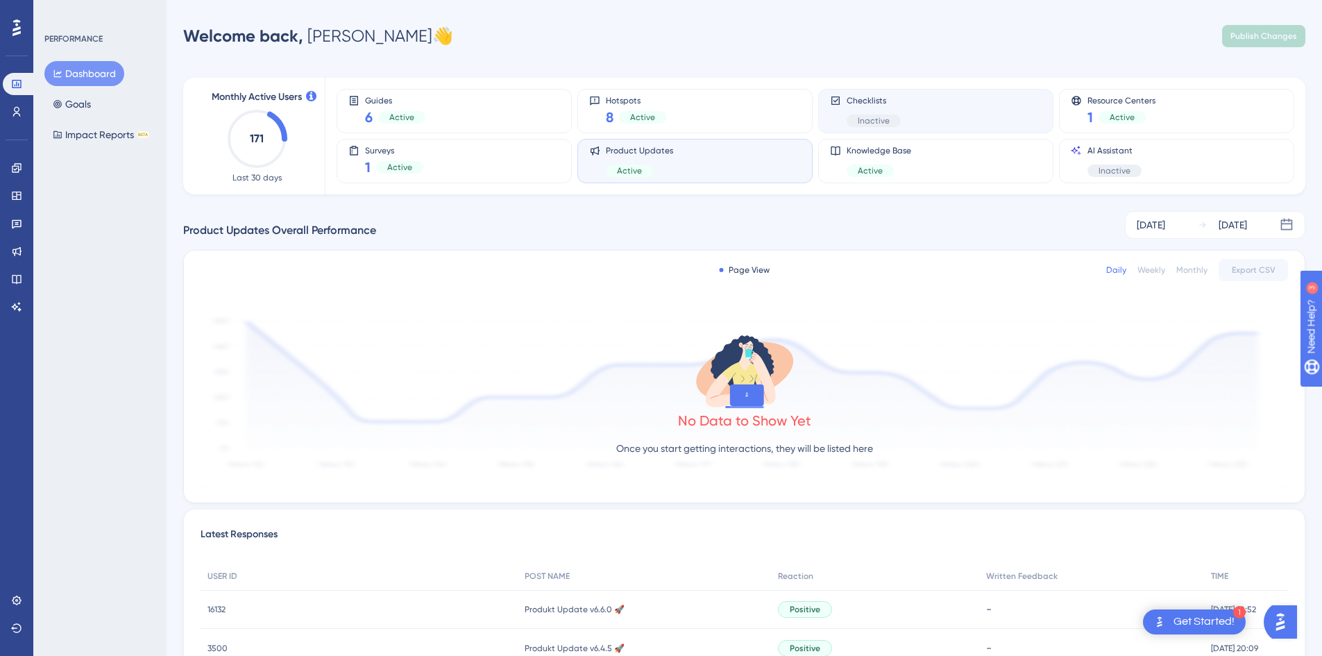
click at [1002, 110] on div "Checklists Inactive" at bounding box center [936, 111] width 212 height 32
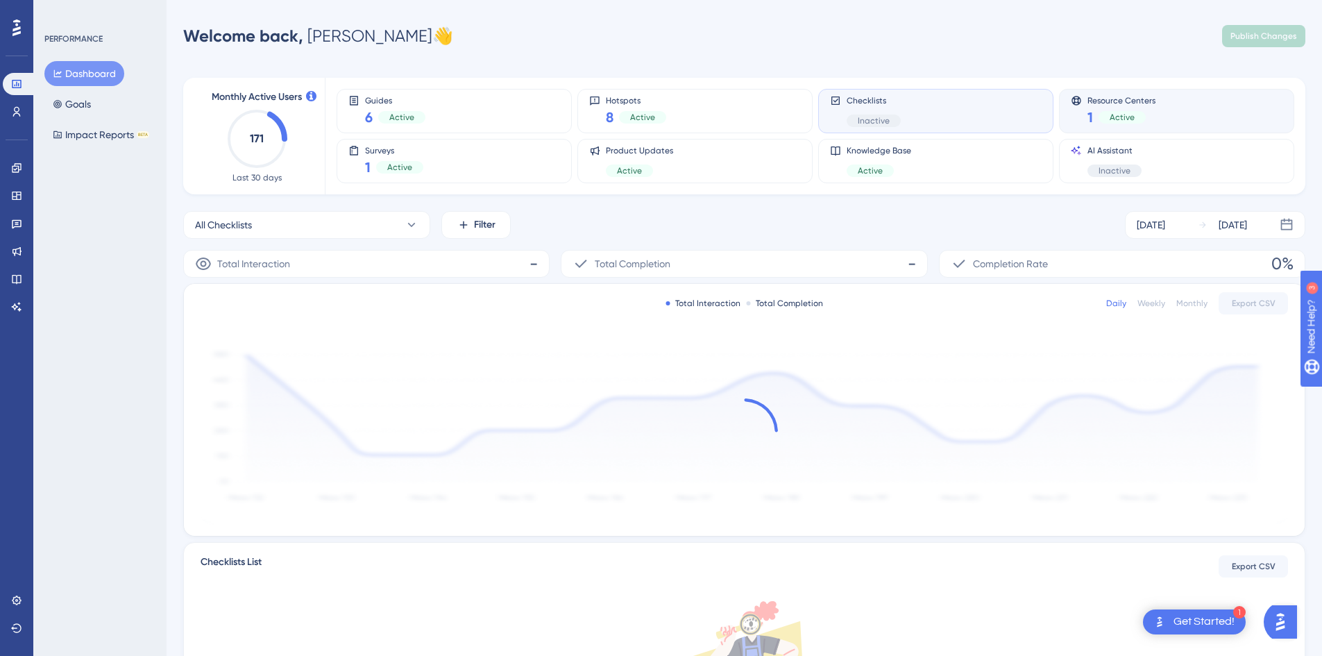
click at [1147, 96] on span "Resource Centers" at bounding box center [1121, 100] width 68 height 10
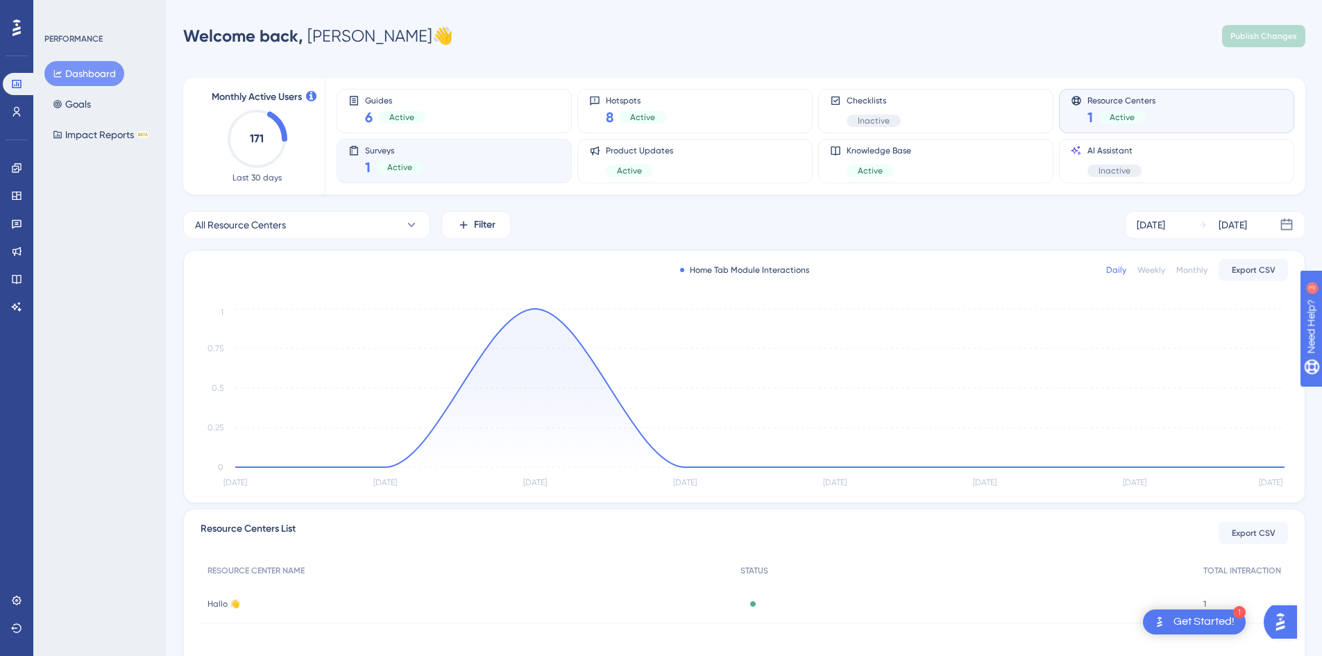
click at [393, 169] on span "Active" at bounding box center [399, 167] width 25 height 11
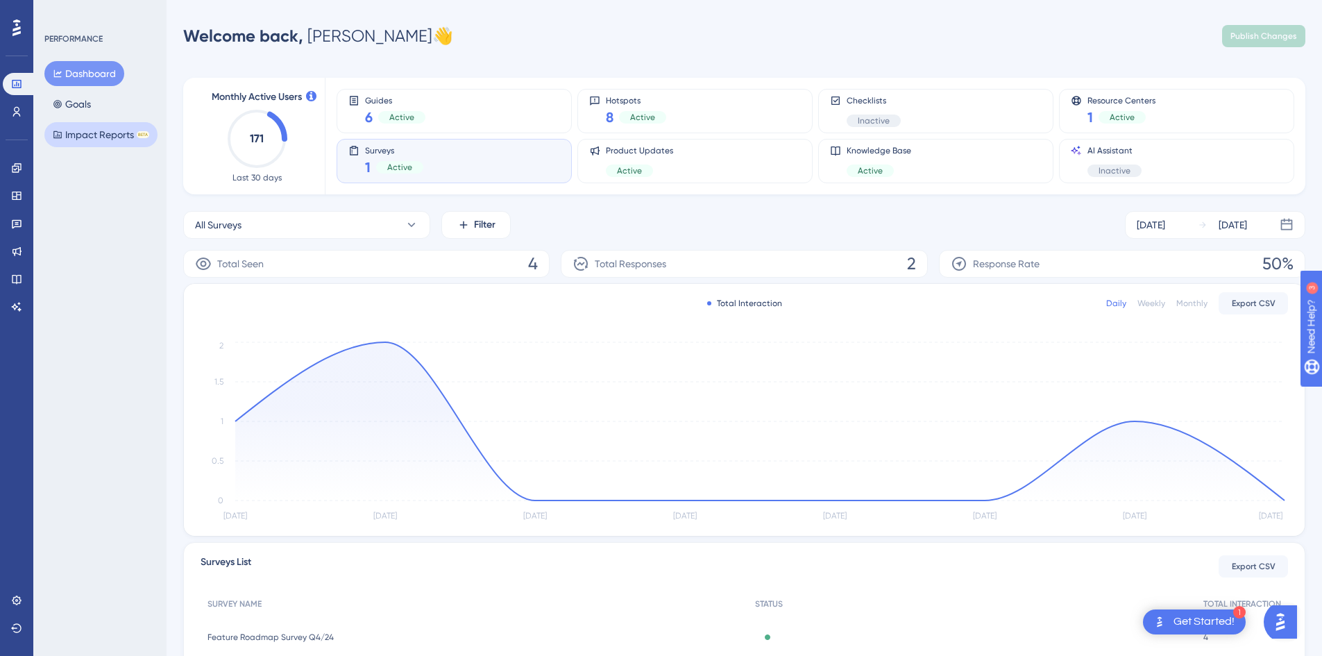
click at [101, 140] on button "Impact Reports BETA" at bounding box center [100, 134] width 113 height 25
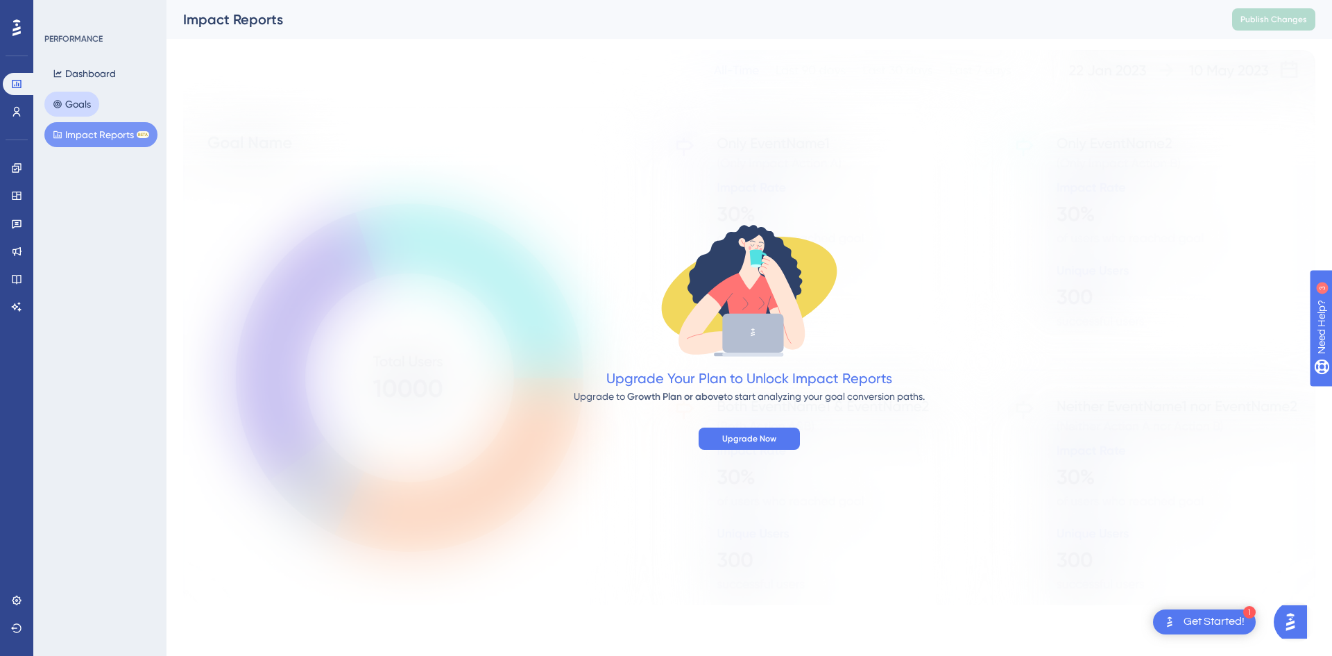
click at [79, 112] on button "Goals" at bounding box center [71, 104] width 55 height 25
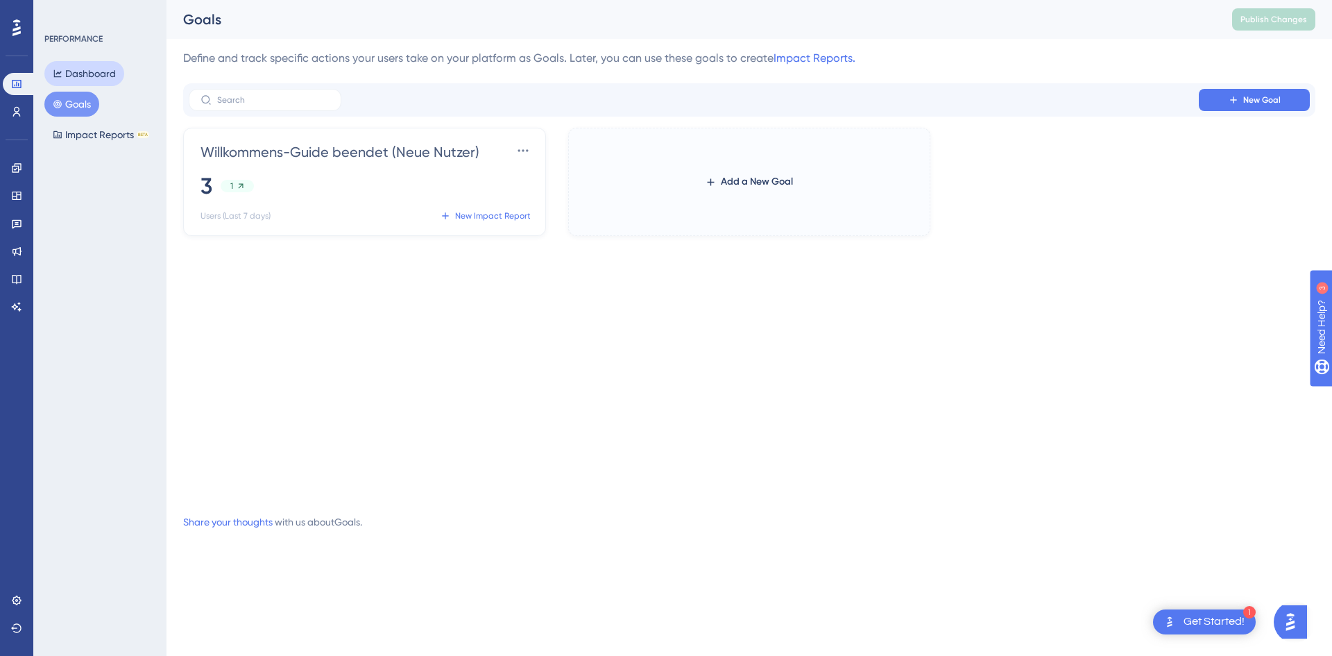
click at [87, 67] on button "Dashboard" at bounding box center [84, 73] width 80 height 25
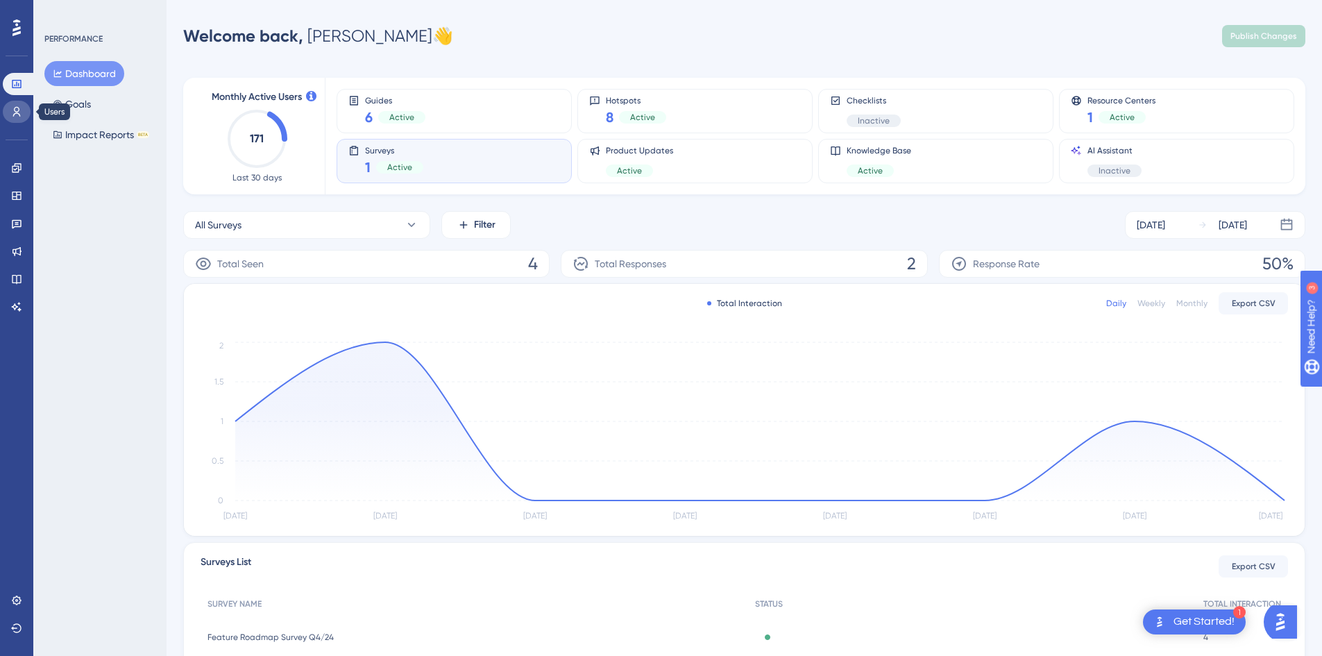
click at [9, 106] on link at bounding box center [17, 112] width 28 height 22
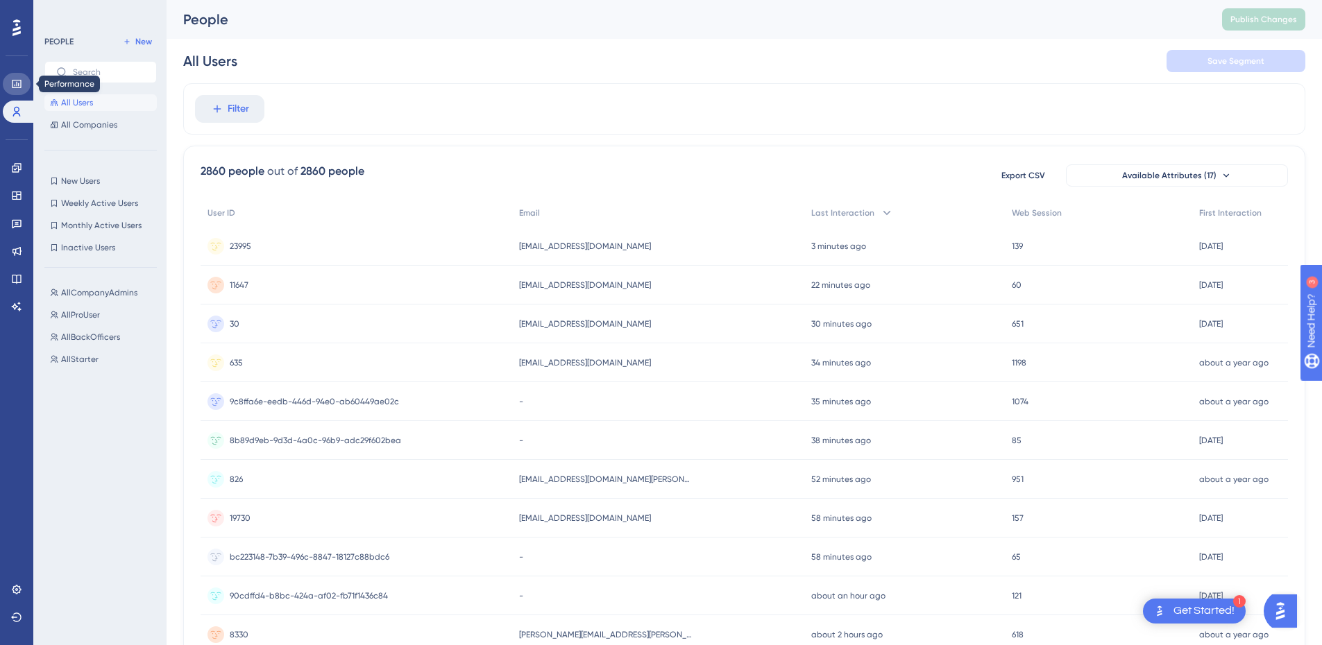
click at [7, 80] on link at bounding box center [17, 84] width 28 height 22
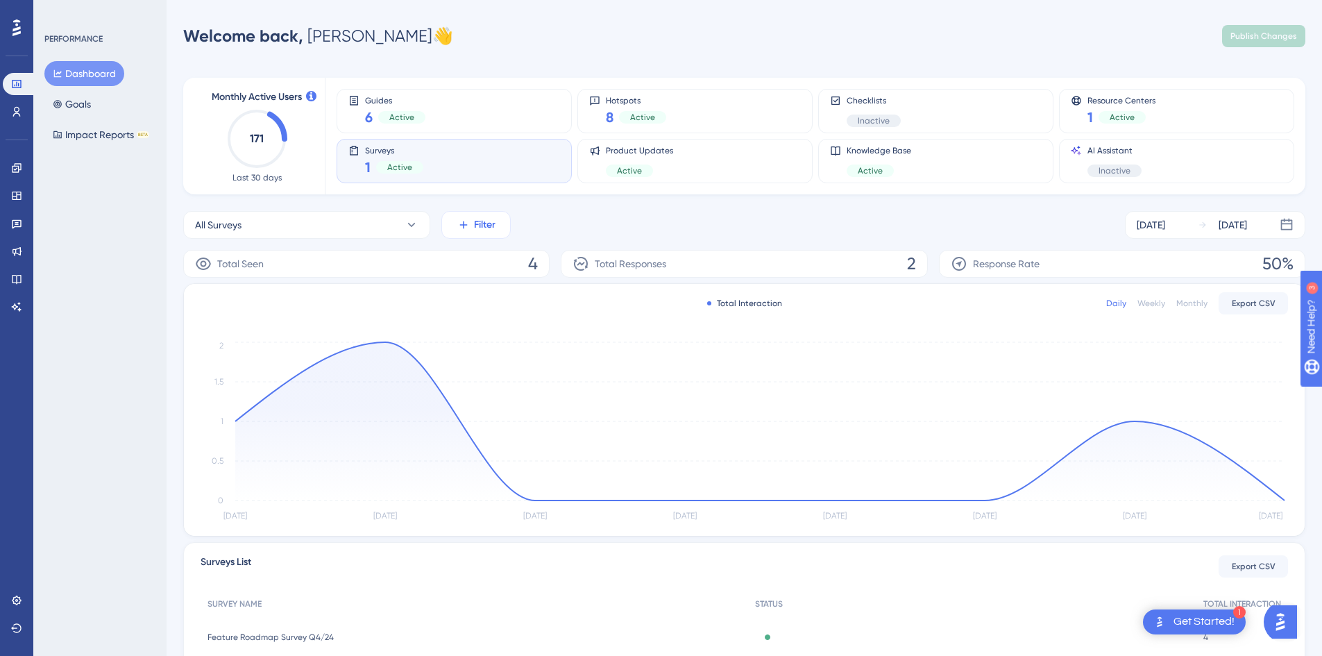
click at [474, 214] on button "Filter" at bounding box center [475, 225] width 69 height 28
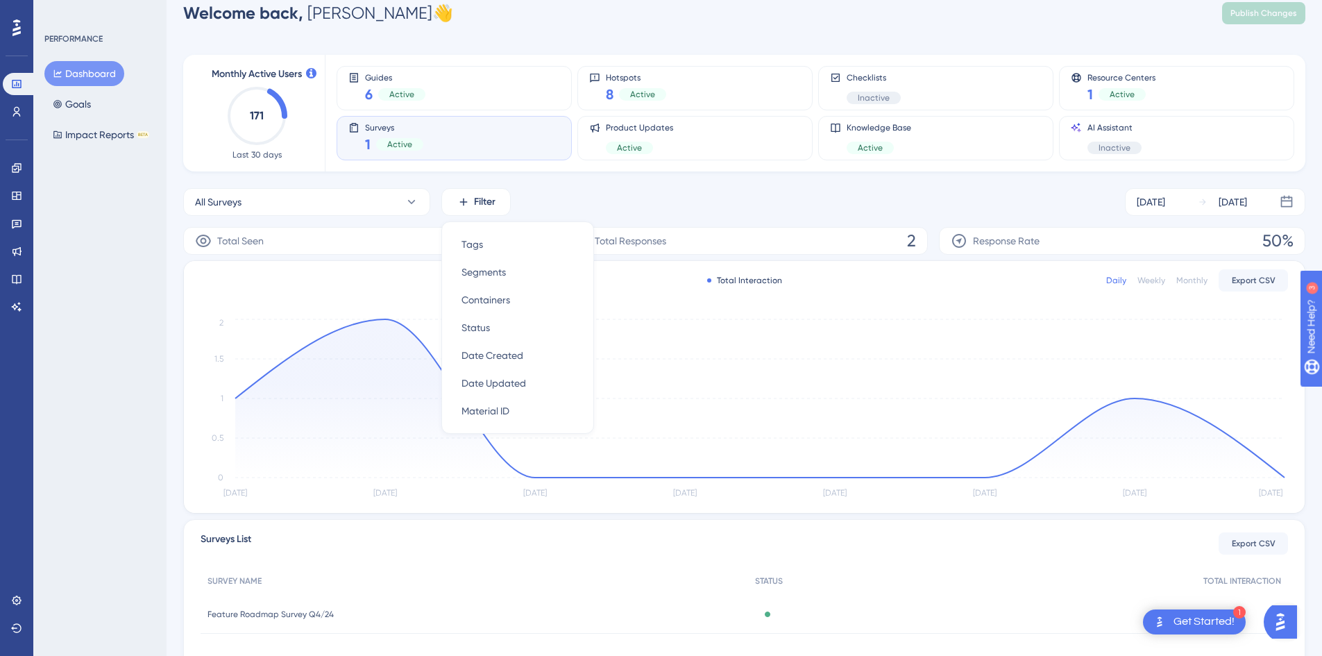
click at [81, 226] on div "PERFORMANCE Dashboard Goals Impact Reports BETA" at bounding box center [99, 328] width 133 height 656
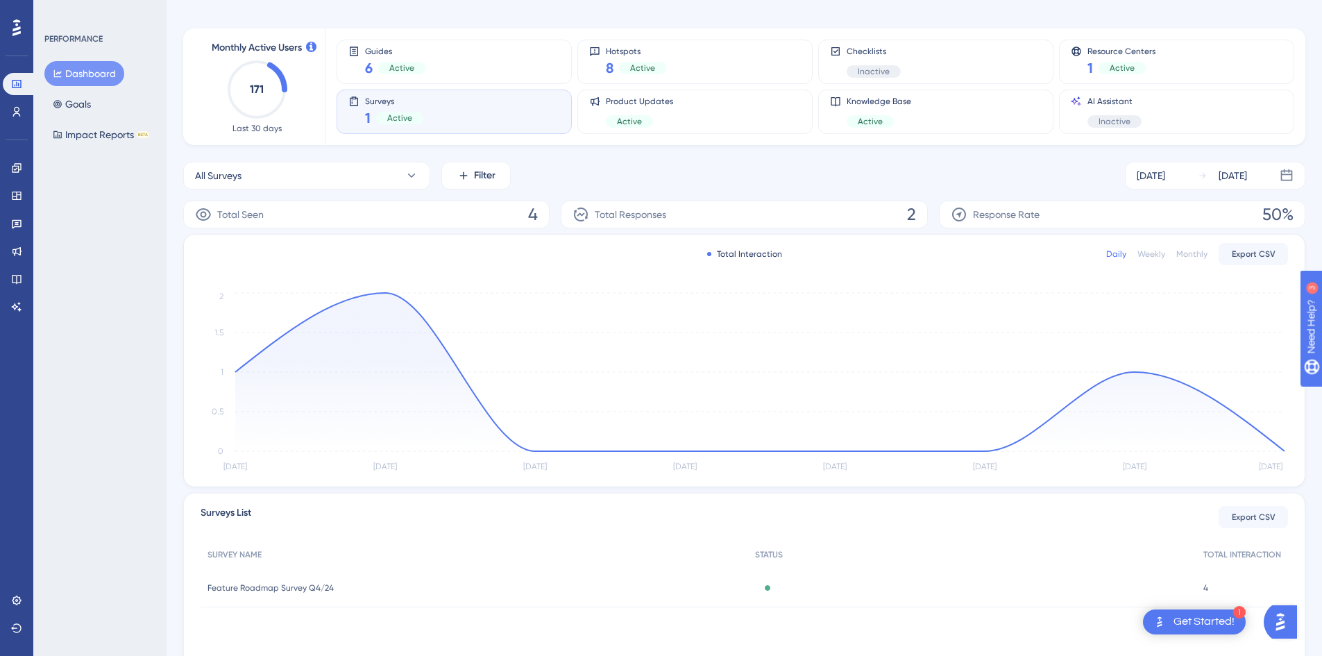
scroll to position [0, 0]
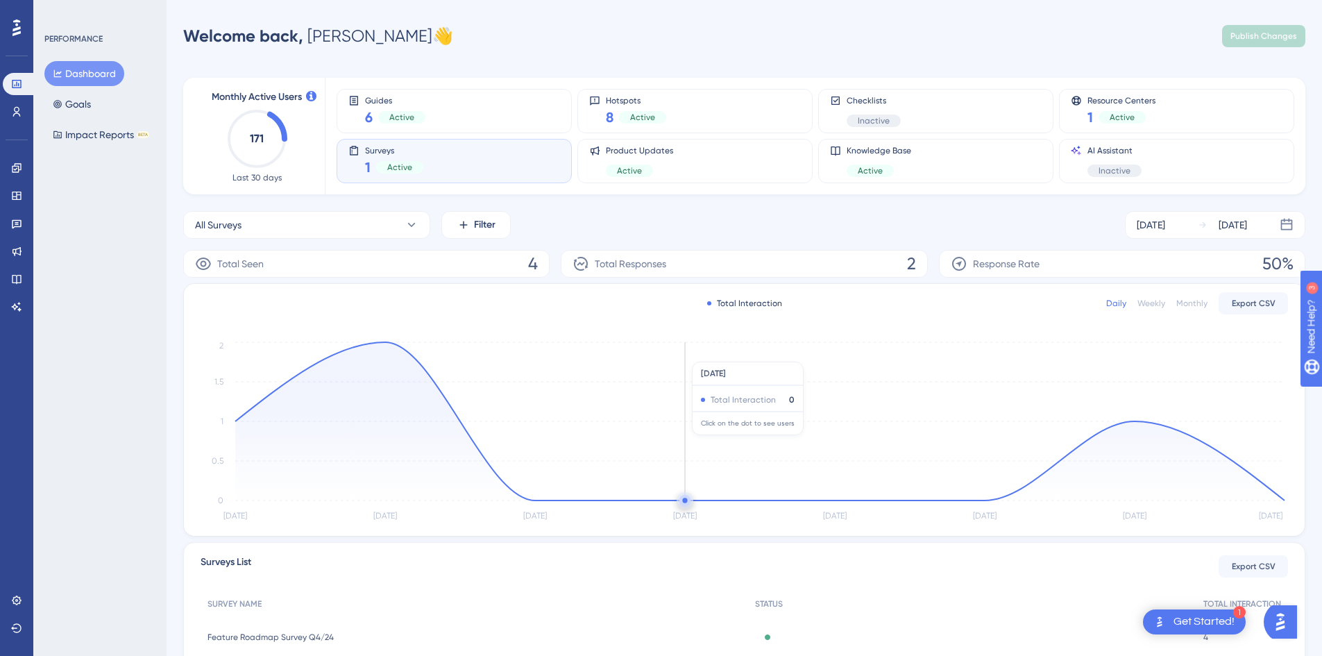
click at [704, 412] on icon "Aug 21 Aug 22 Aug 23 Aug 24 Aug 25 Aug 26 Aug 27 Aug 28 0 0.5 1 1.5 2" at bounding box center [744, 432] width 1087 height 186
click at [788, 298] on div "Total Interaction Daily Weekly Monthly Export CSV" at bounding box center [744, 303] width 1087 height 17
click at [1091, 253] on div "Response Rate 50%" at bounding box center [1122, 264] width 366 height 28
click at [1056, 261] on div "Response Rate 50%" at bounding box center [1122, 264] width 366 height 28
click at [1201, 289] on div "Total Interaction Daily Weekly Monthly Export CSV Aug 21 Aug 22 Aug 23 Aug 24 A…" at bounding box center [744, 410] width 1121 height 252
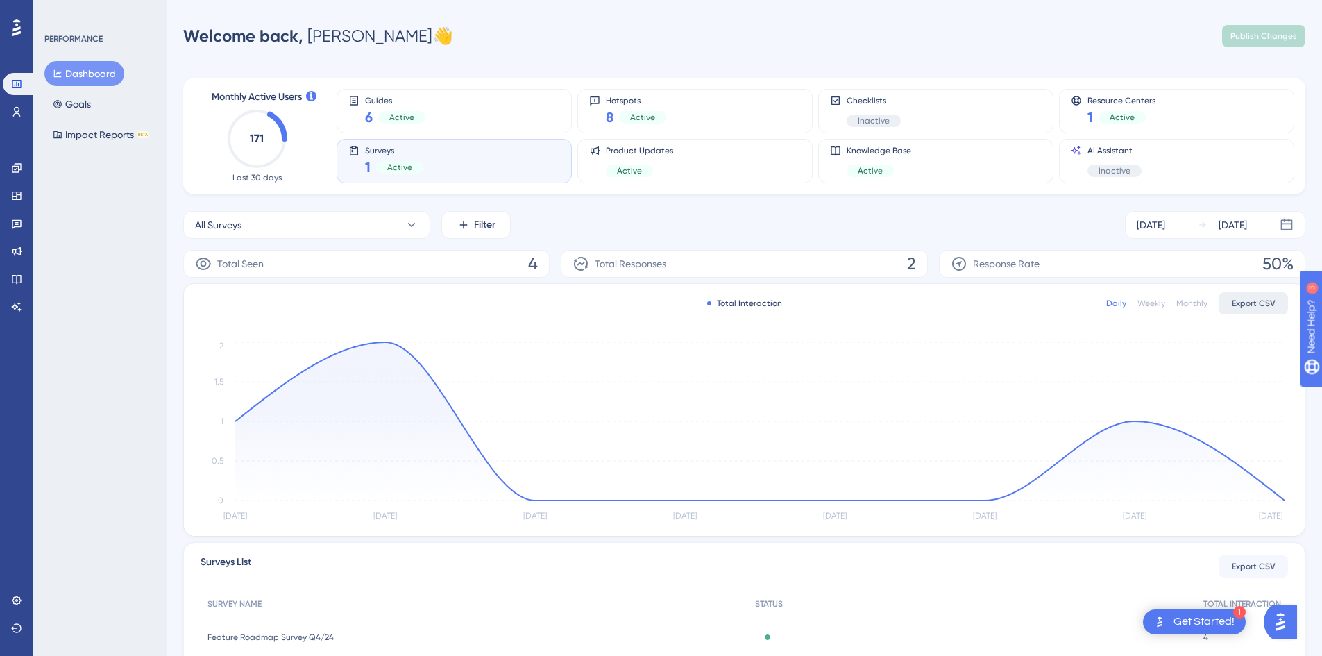
click at [1282, 294] on button "Export CSV" at bounding box center [1252, 303] width 69 height 22
click at [1114, 300] on div "Daily" at bounding box center [1116, 303] width 20 height 11
click at [620, 264] on span "Total Responses" at bounding box center [630, 263] width 71 height 17
click at [826, 303] on div "Total Interaction Daily Weekly Monthly Export CSV" at bounding box center [744, 303] width 1087 height 17
click at [726, 310] on div "Total Interaction Daily Weekly Monthly Export CSV" at bounding box center [744, 303] width 1087 height 17
